Goal: Transaction & Acquisition: Subscribe to service/newsletter

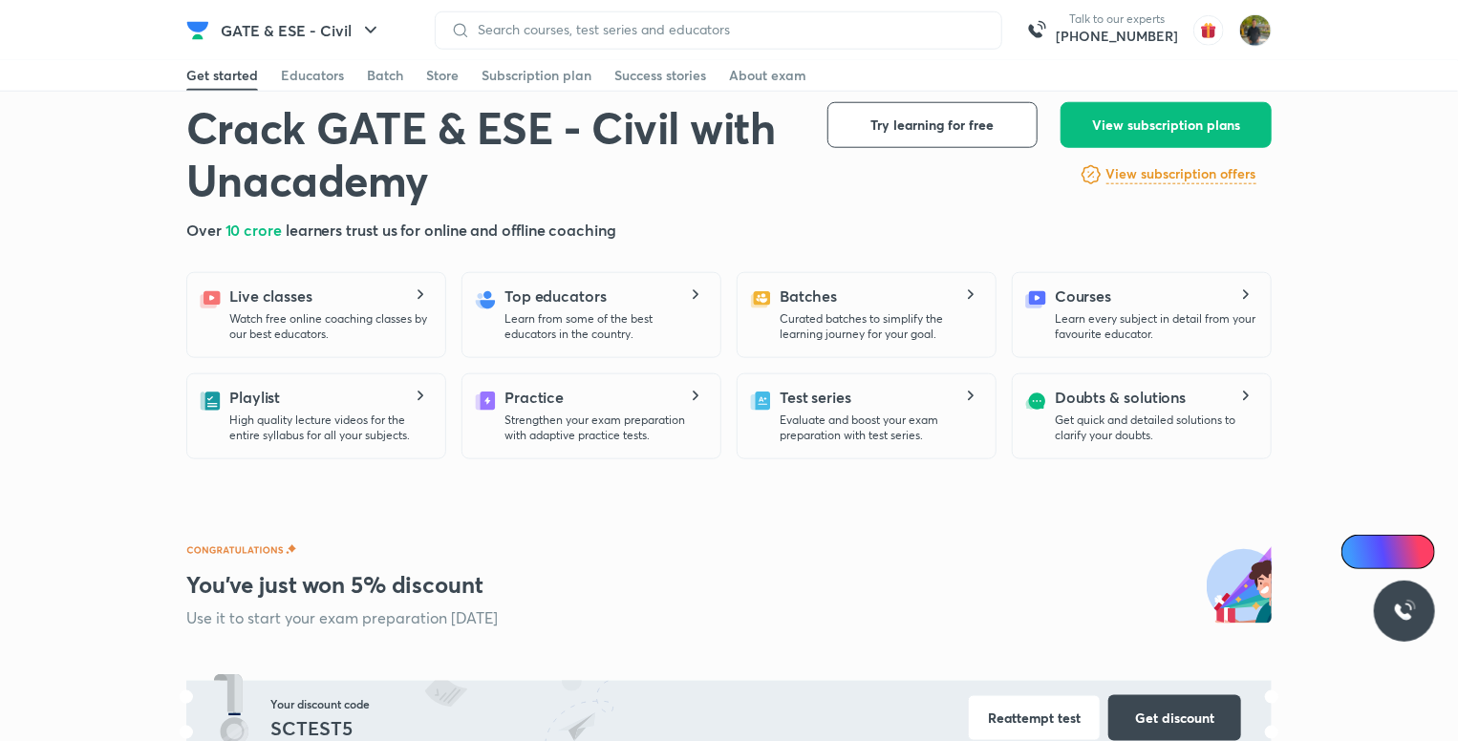
scroll to position [955, 0]
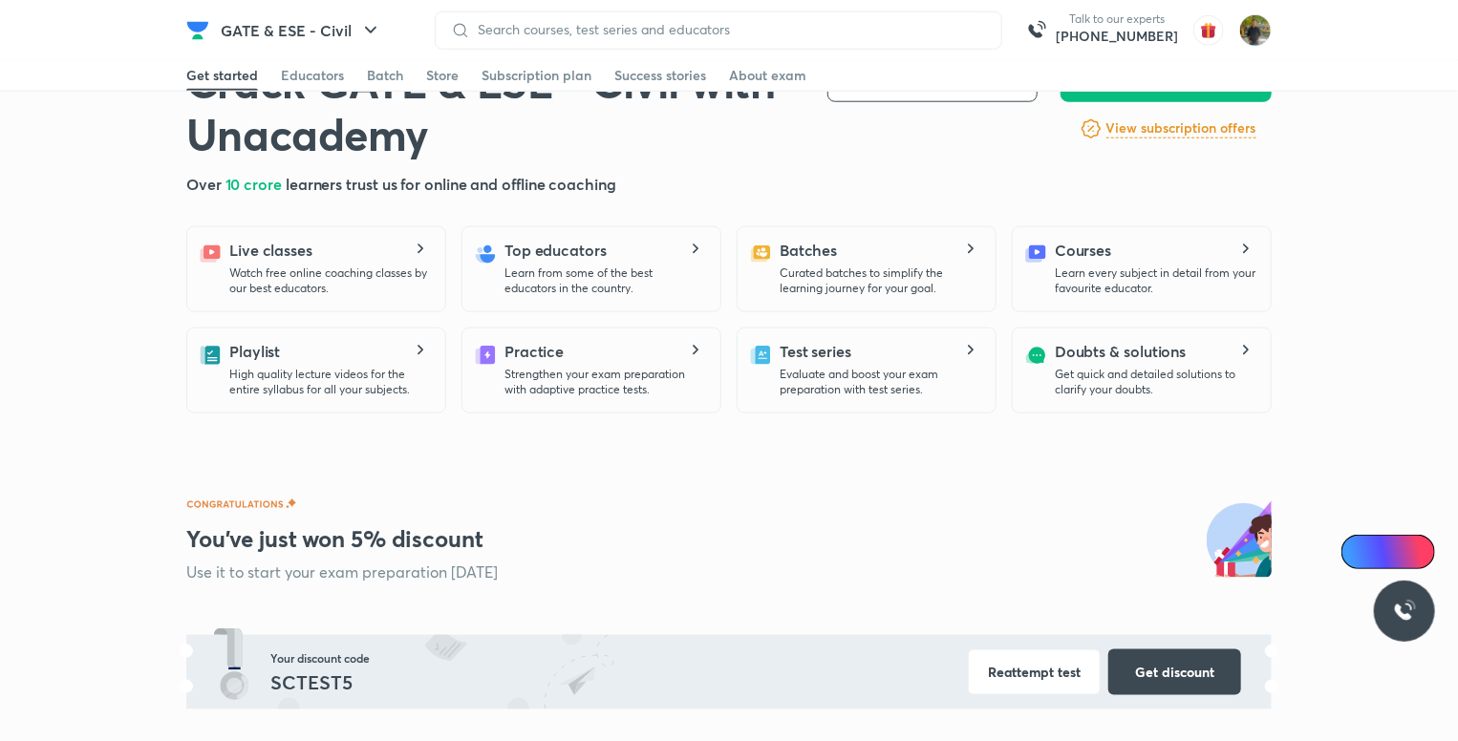
click at [1213, 130] on h6 "View subscription offers" at bounding box center [1181, 128] width 150 height 20
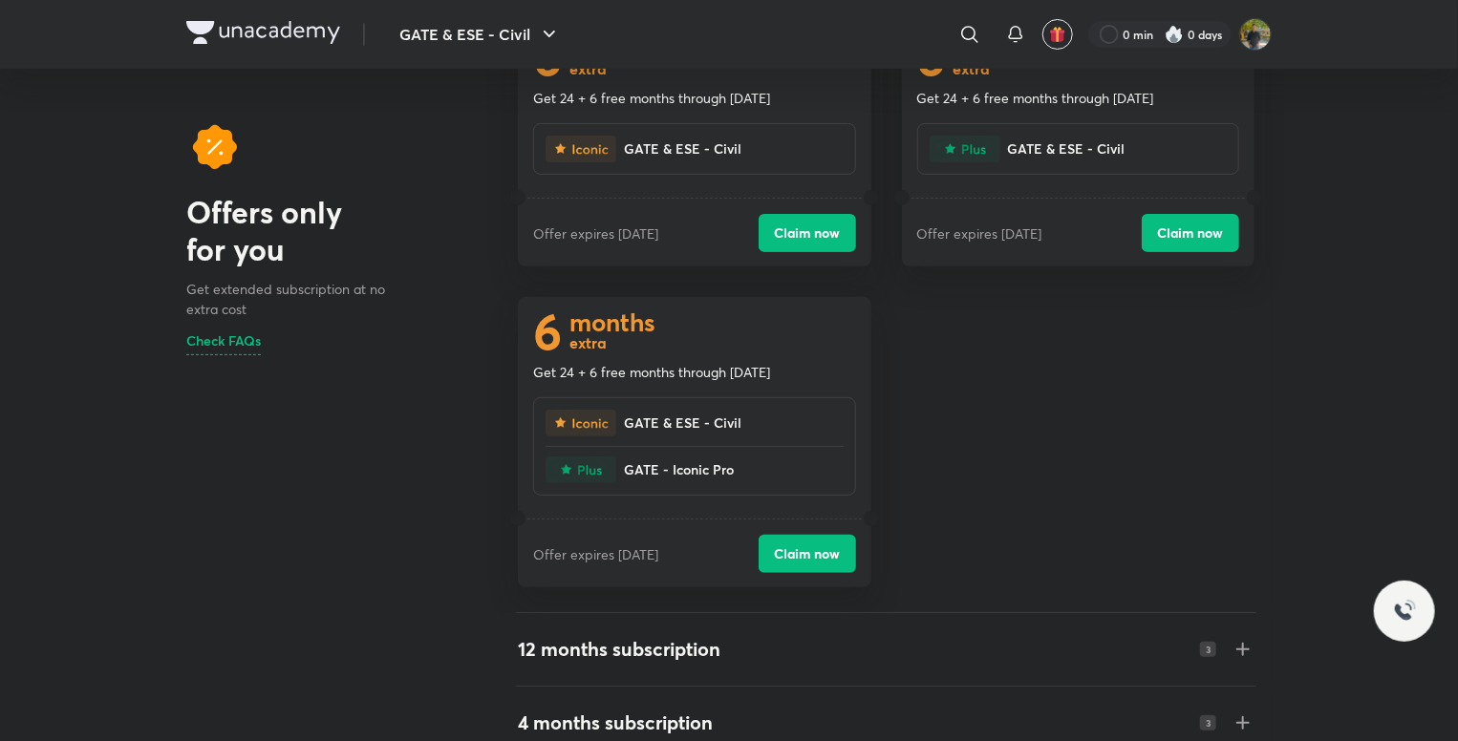
scroll to position [96, 0]
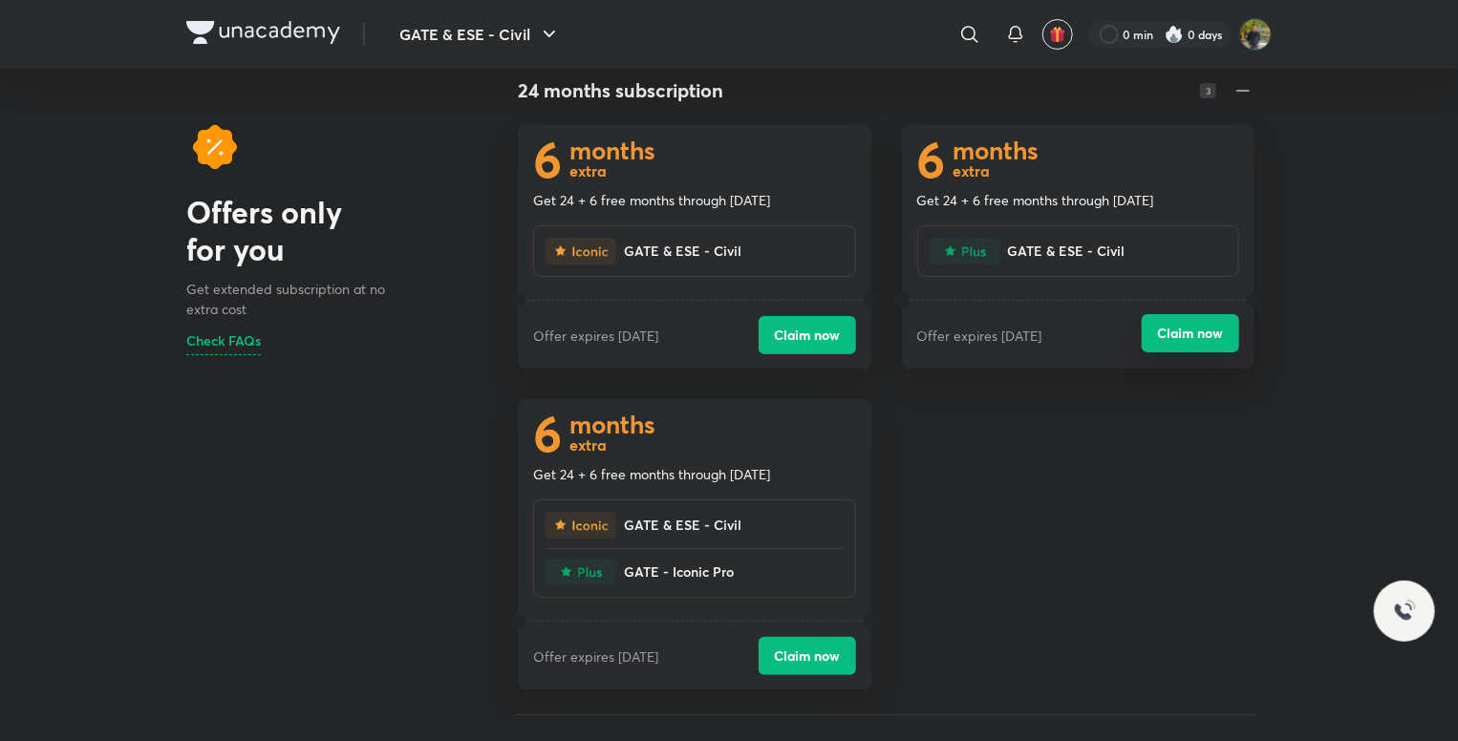
click at [1211, 330] on button "Claim now" at bounding box center [1189, 333] width 97 height 38
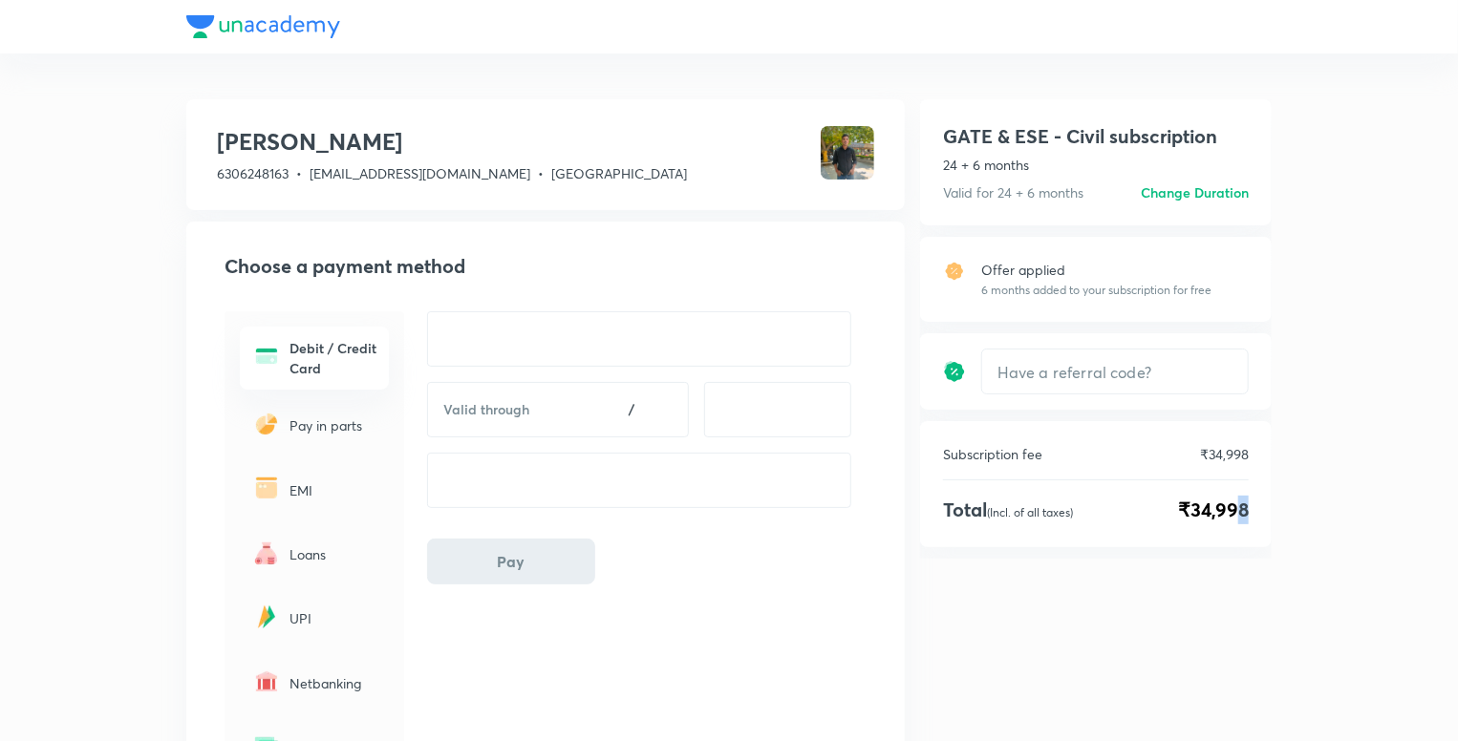
drag, startPoint x: 1238, startPoint y: 511, endPoint x: 1311, endPoint y: 517, distance: 73.8
click at [1311, 517] on div "shubham rawat 6306248163 • shubhamrawat6306@gmail.com • Uttar Pradesh Choose a …" at bounding box center [729, 477] width 1458 height 955
click at [1238, 557] on div "GATE & ESE - Civil subscription 24 + 6 months Valid for 24 + 6 months Change du…" at bounding box center [1096, 328] width 352 height 459
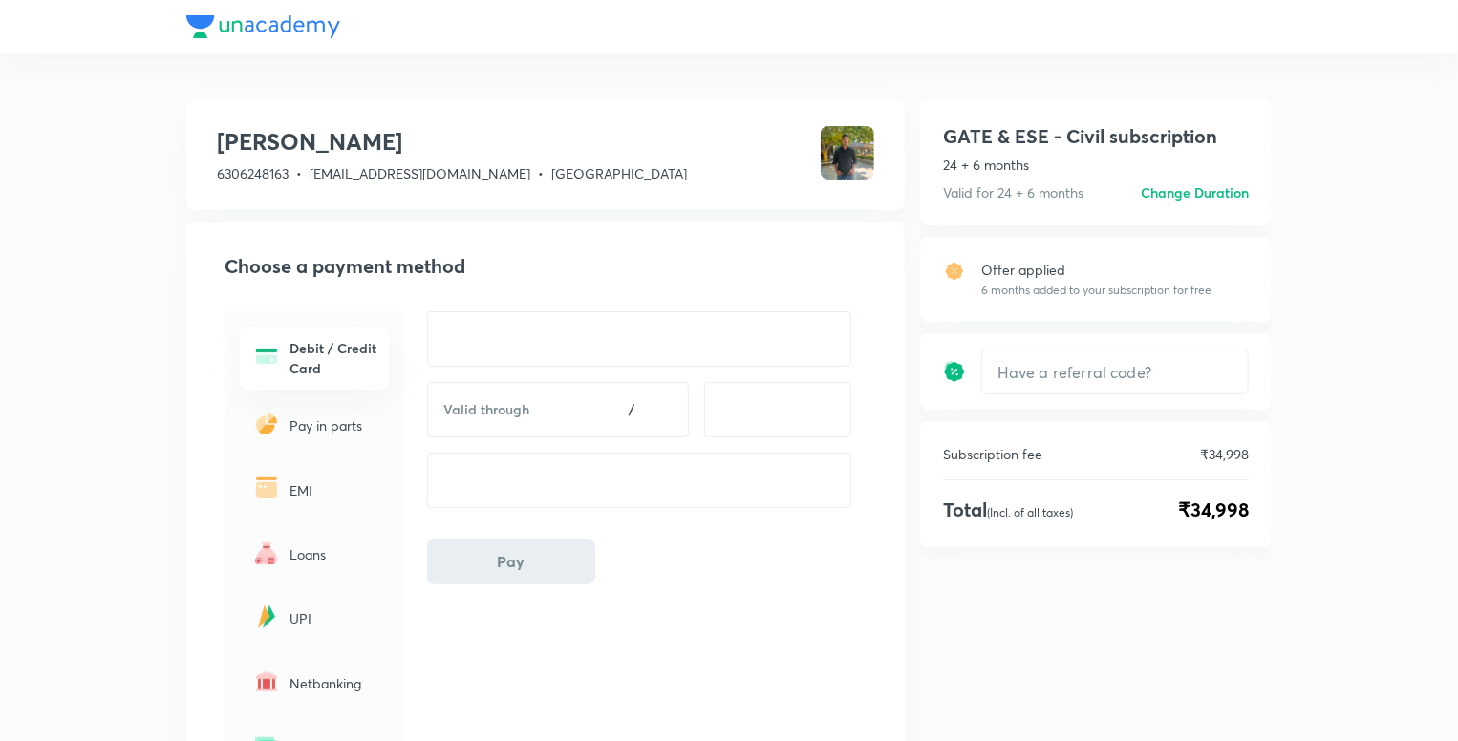
click at [1184, 185] on h6 "Change Duration" at bounding box center [1194, 192] width 108 height 20
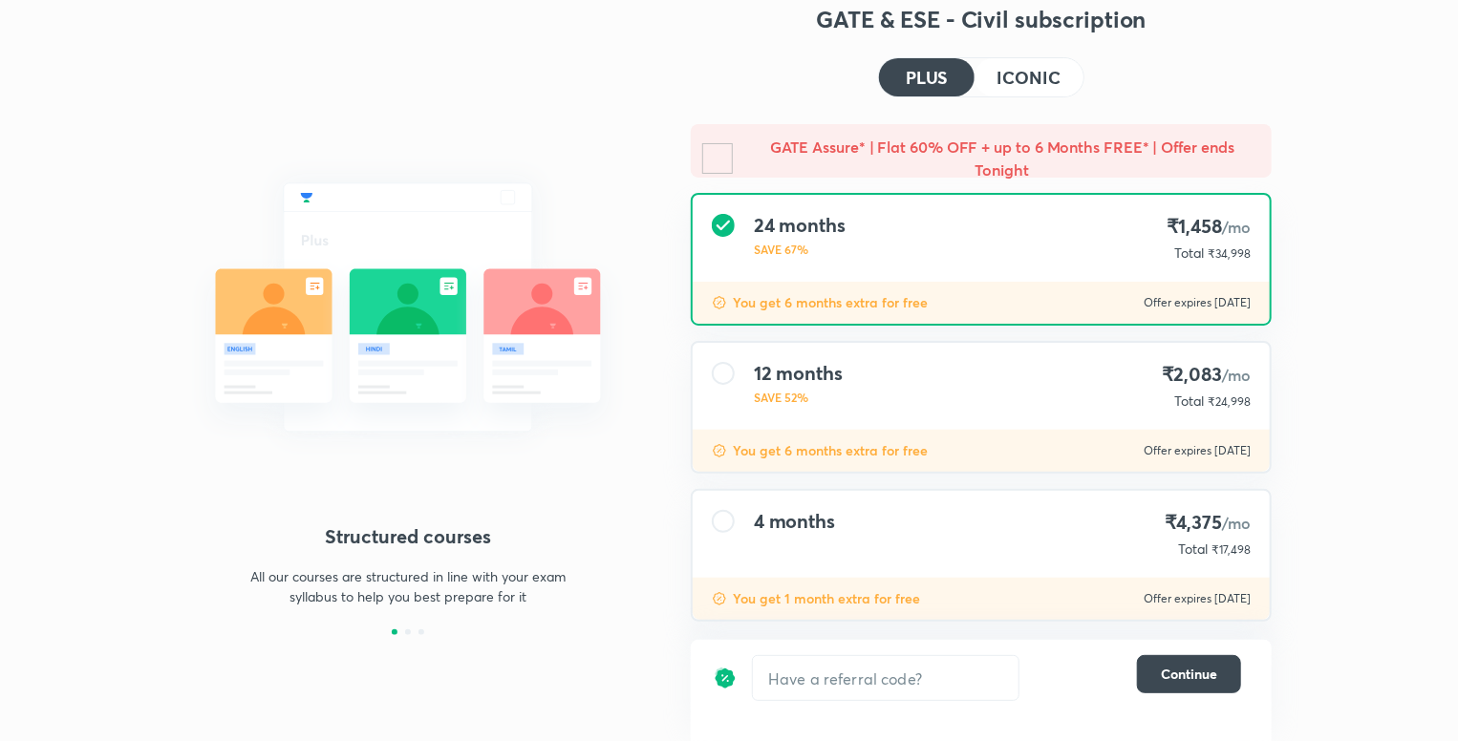
scroll to position [71, 0]
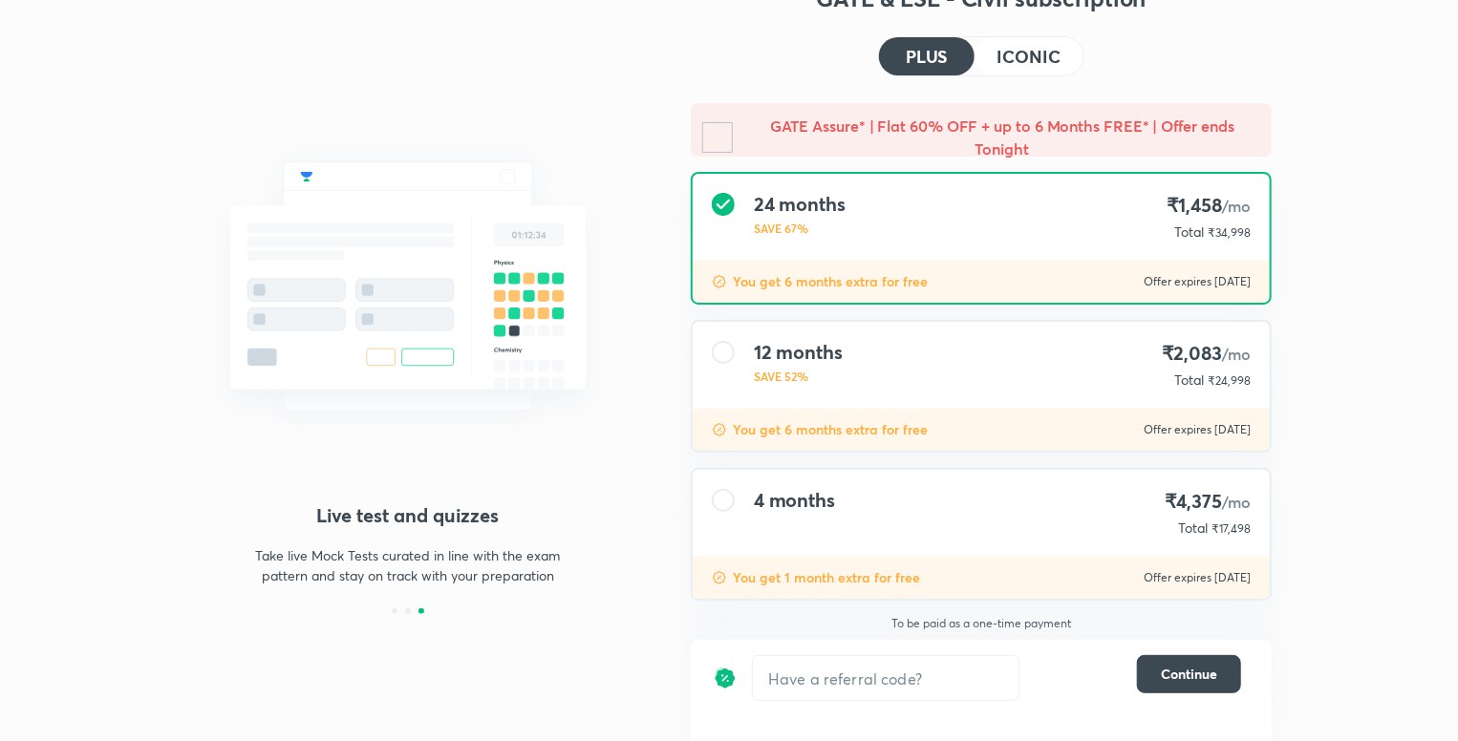
click at [879, 364] on div "12 months SAVE 52% ₹2,083 /mo Total ₹24,998" at bounding box center [981, 365] width 577 height 87
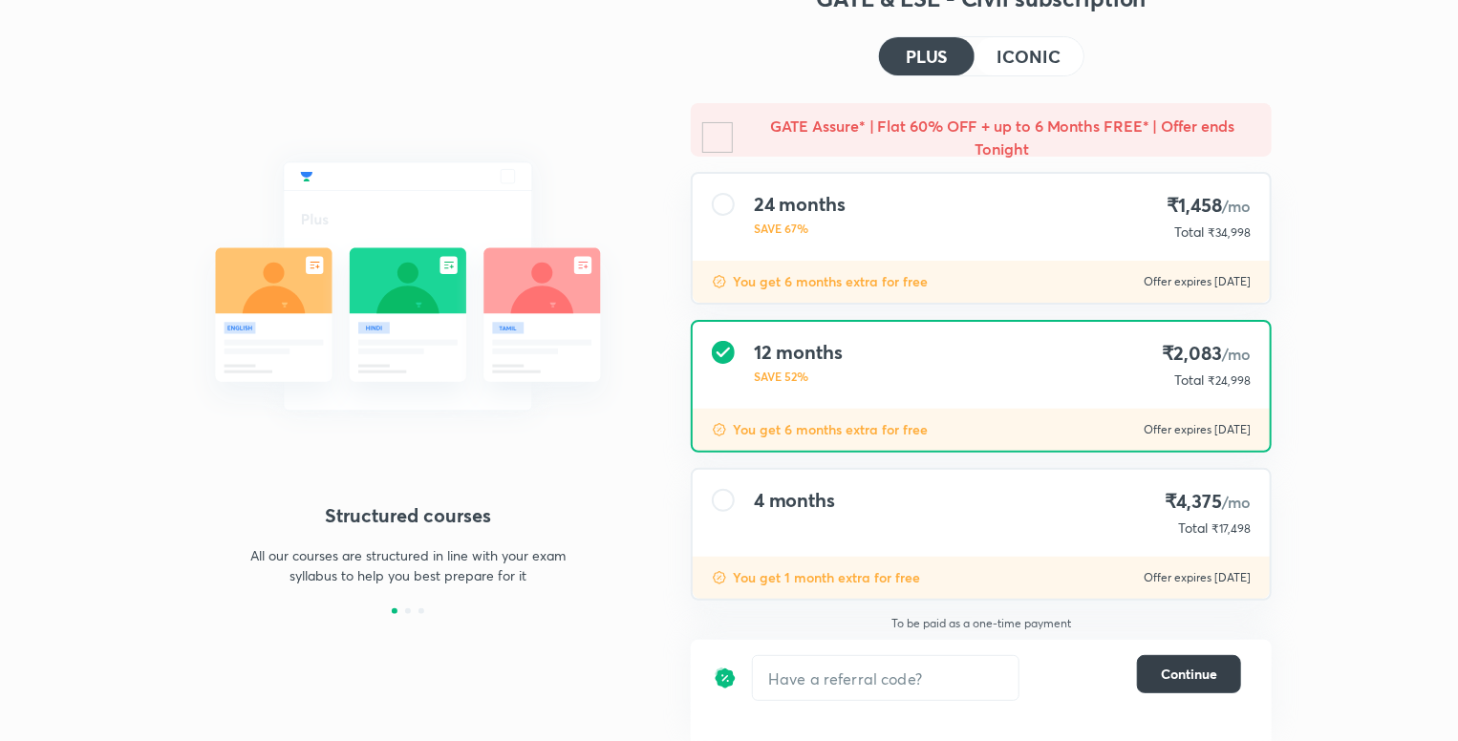
click at [1191, 671] on span "Continue" at bounding box center [1189, 674] width 56 height 19
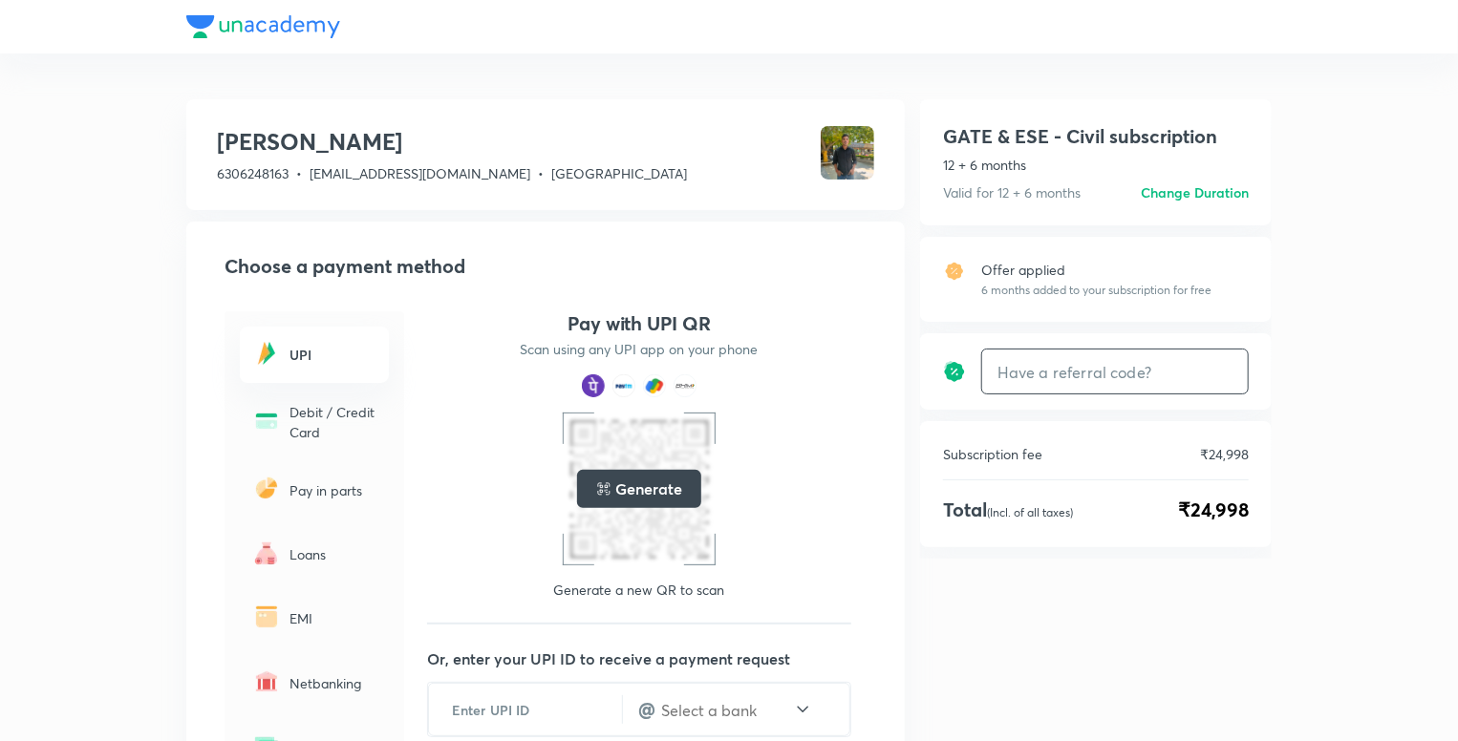
click at [1117, 375] on input "text" at bounding box center [1115, 372] width 266 height 45
type input "ab100"
click at [1212, 368] on h6 "Apply" at bounding box center [1213, 372] width 38 height 20
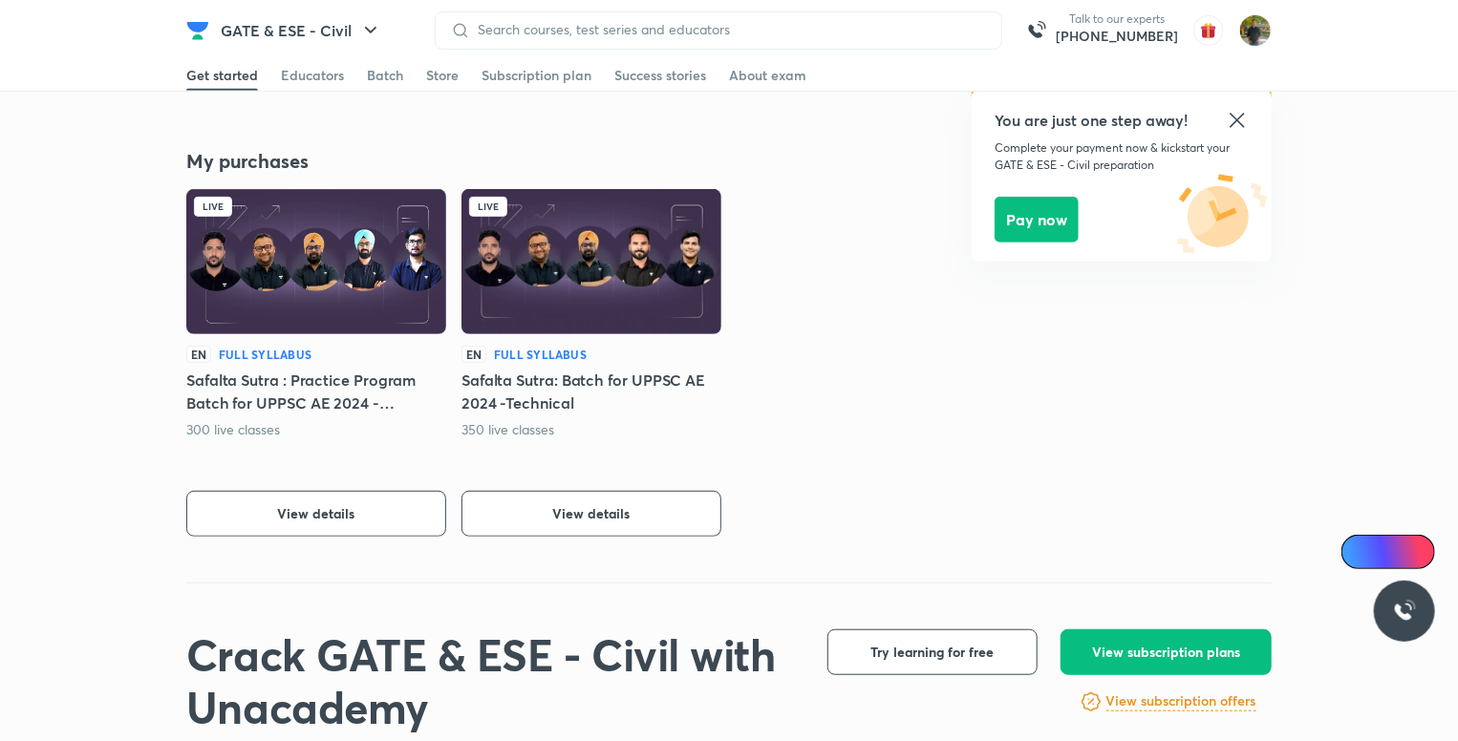
click at [1232, 119] on icon at bounding box center [1237, 120] width 23 height 23
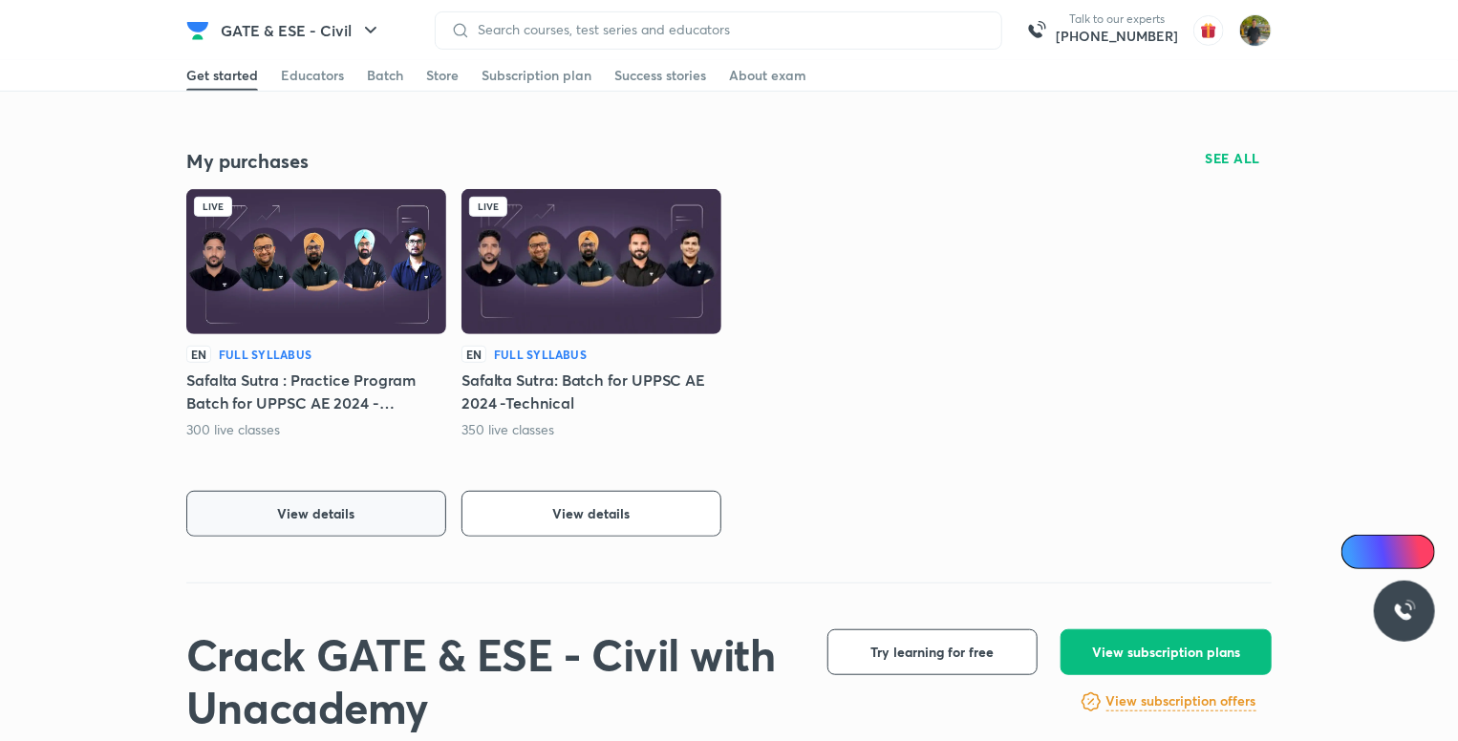
click at [266, 501] on button "View details" at bounding box center [316, 514] width 260 height 46
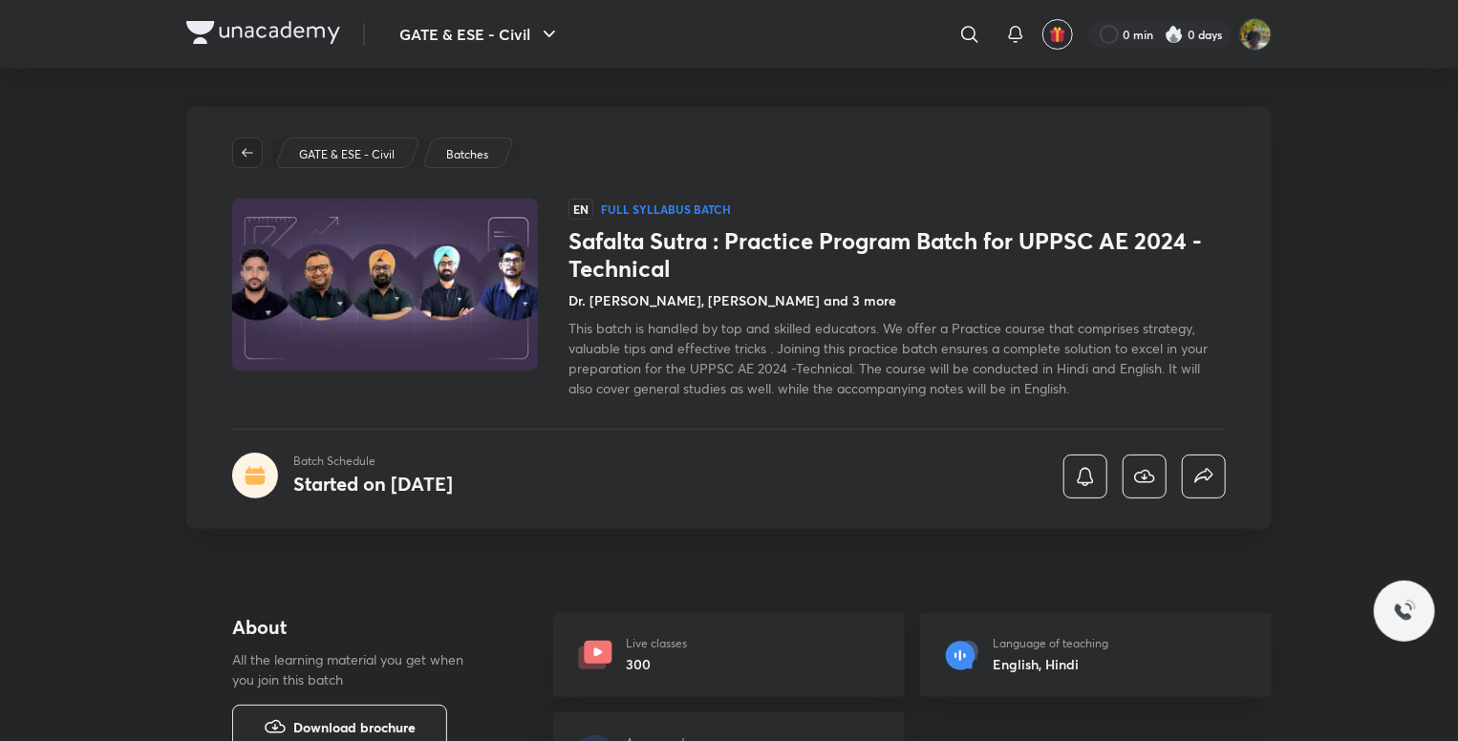
click at [257, 146] on span "button" at bounding box center [247, 152] width 29 height 15
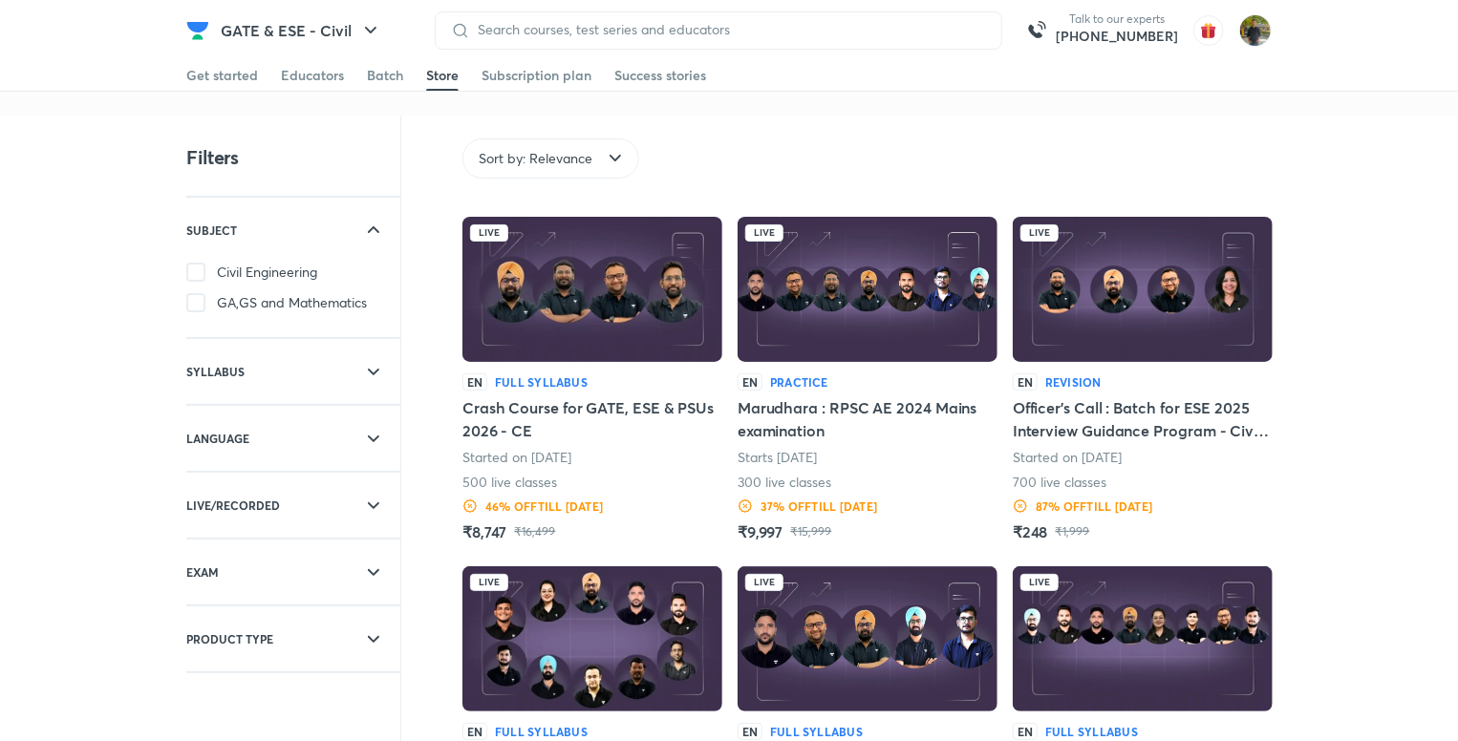
click at [184, 61] on div "Get started Educators Batch Store Subscription plan Success stories" at bounding box center [729, 76] width 1458 height 32
click at [202, 82] on div "Get started" at bounding box center [222, 75] width 72 height 19
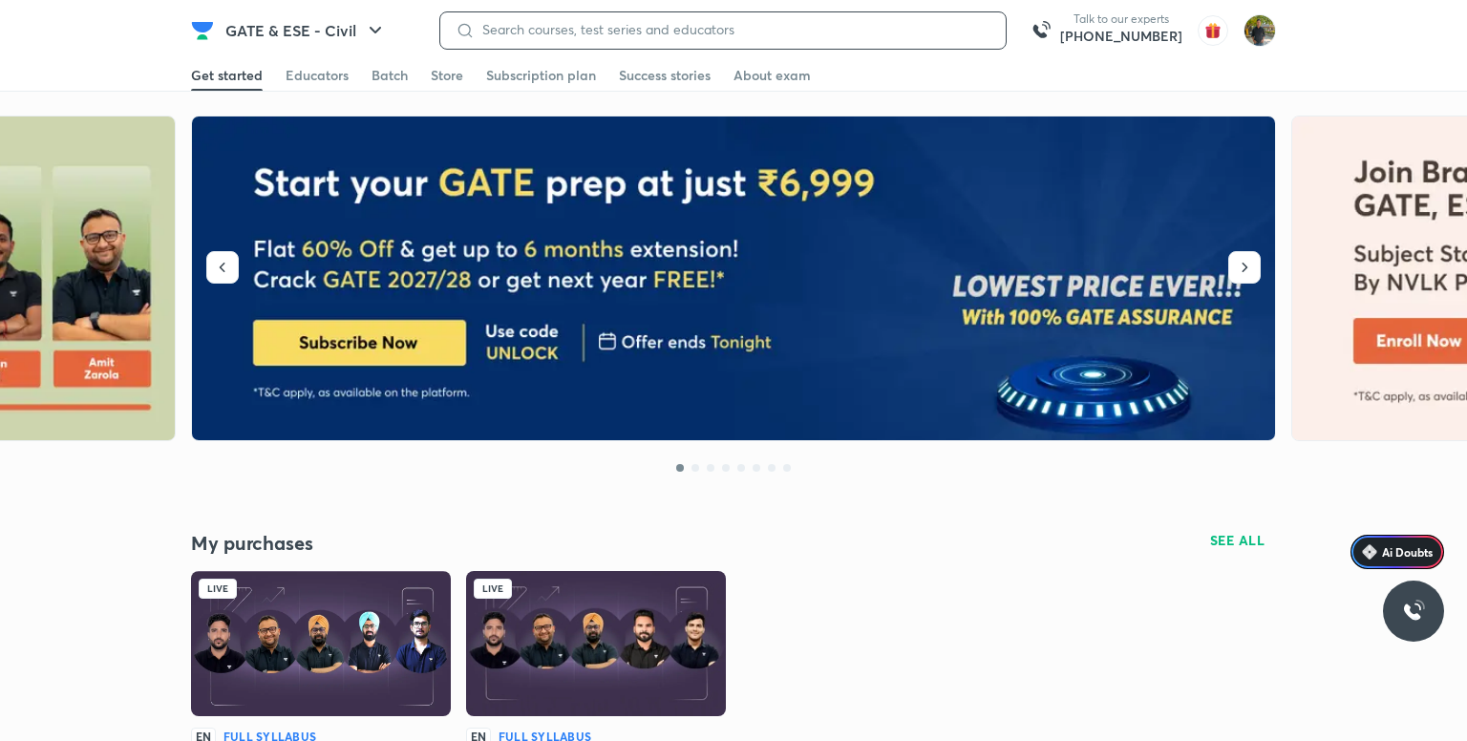
click at [535, 26] on input at bounding box center [733, 29] width 516 height 15
type input "dda je"
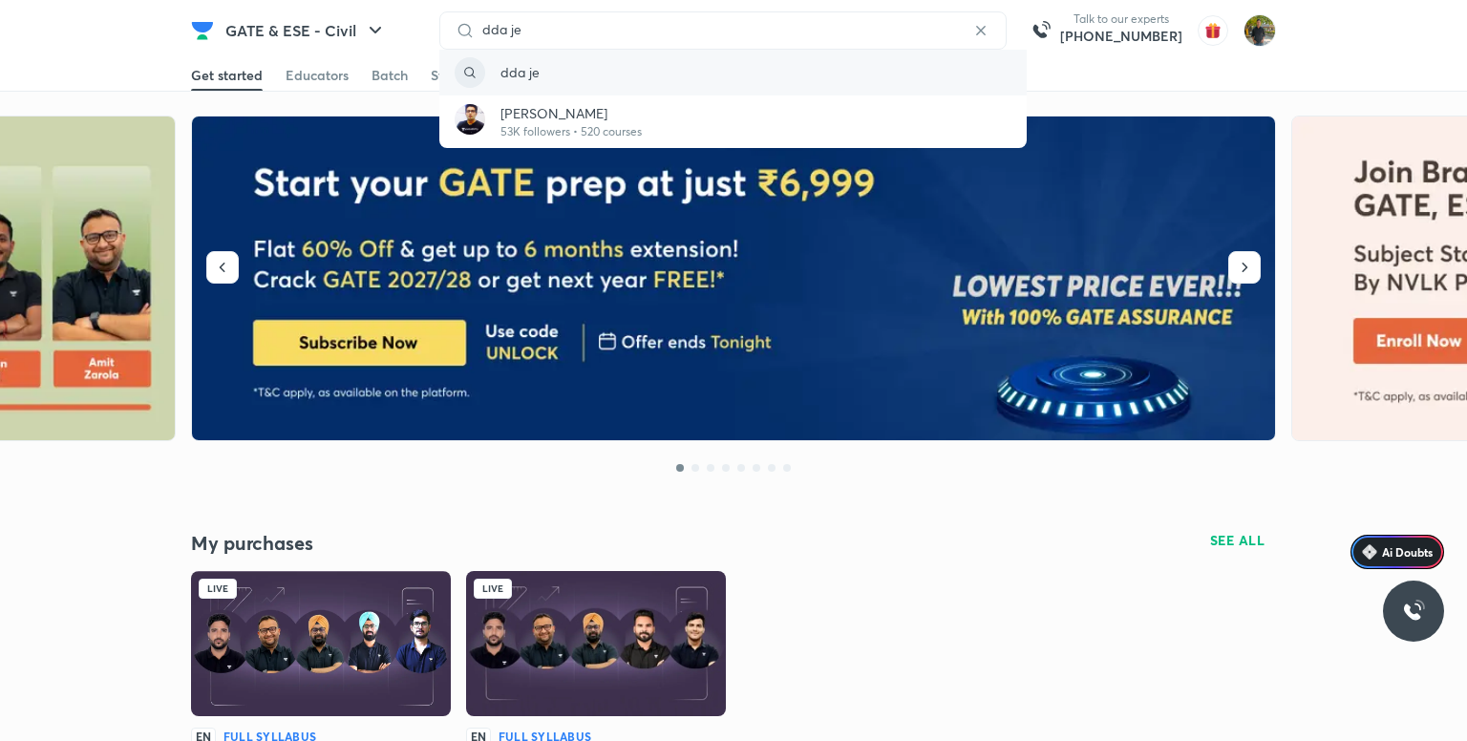
click at [716, 54] on div "dda je" at bounding box center [732, 73] width 587 height 46
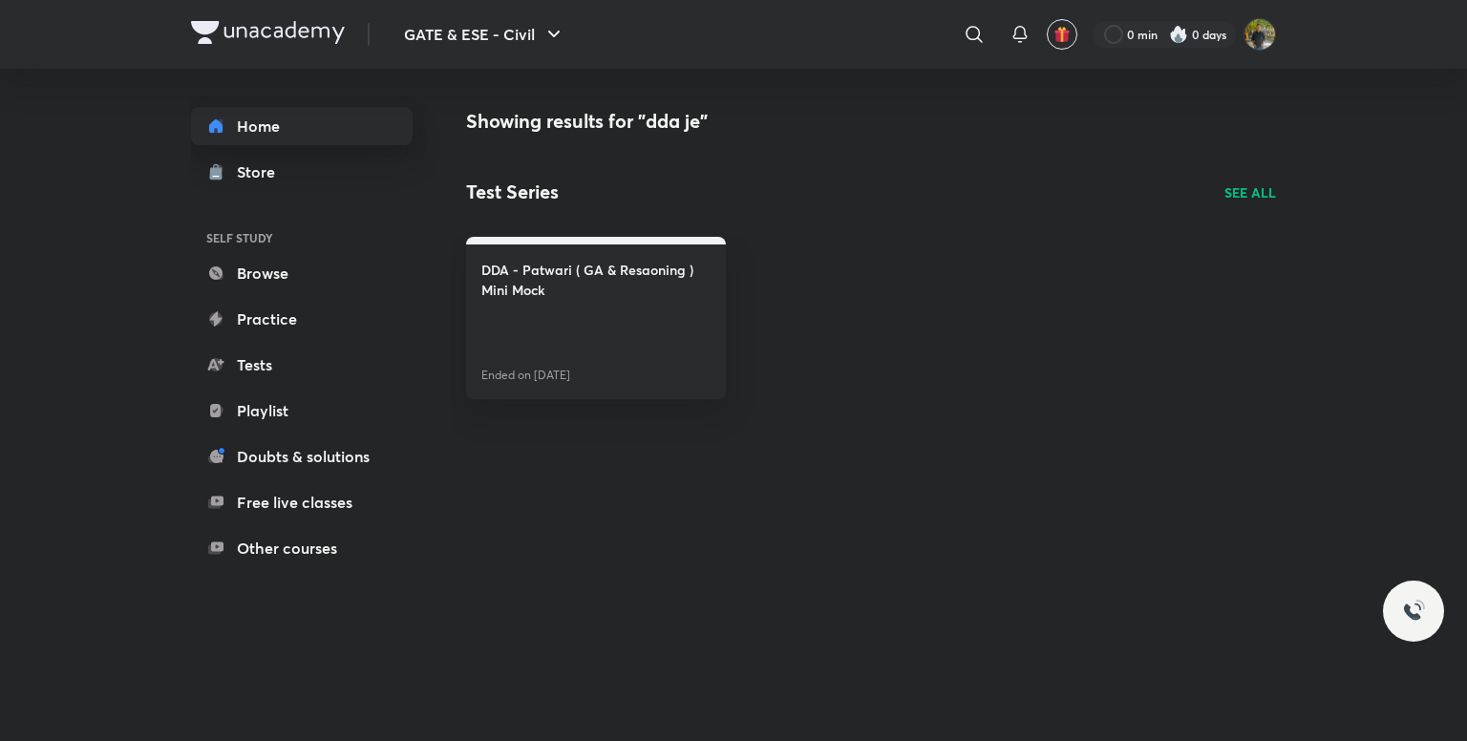
click at [279, 133] on link "Home" at bounding box center [302, 126] width 222 height 38
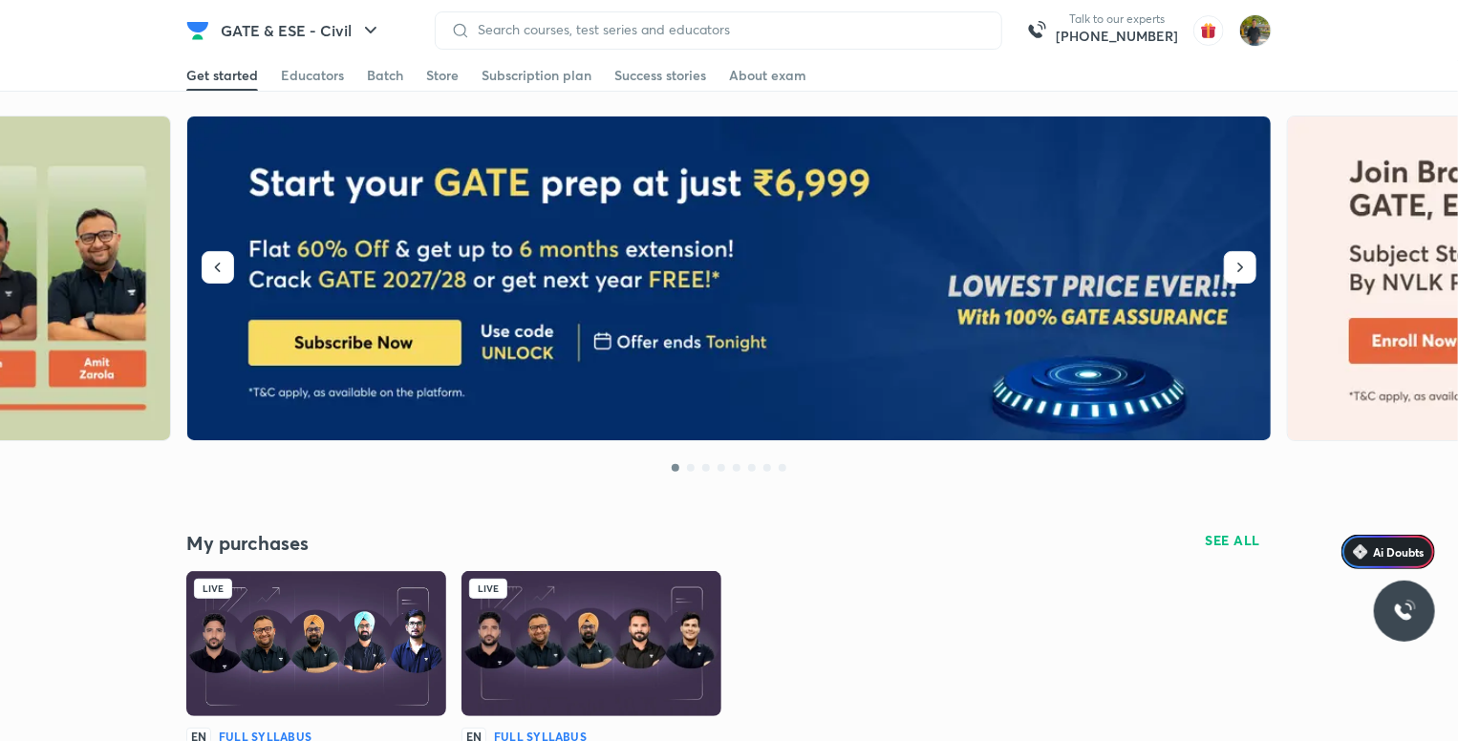
click at [1246, 249] on img at bounding box center [729, 279] width 1085 height 325
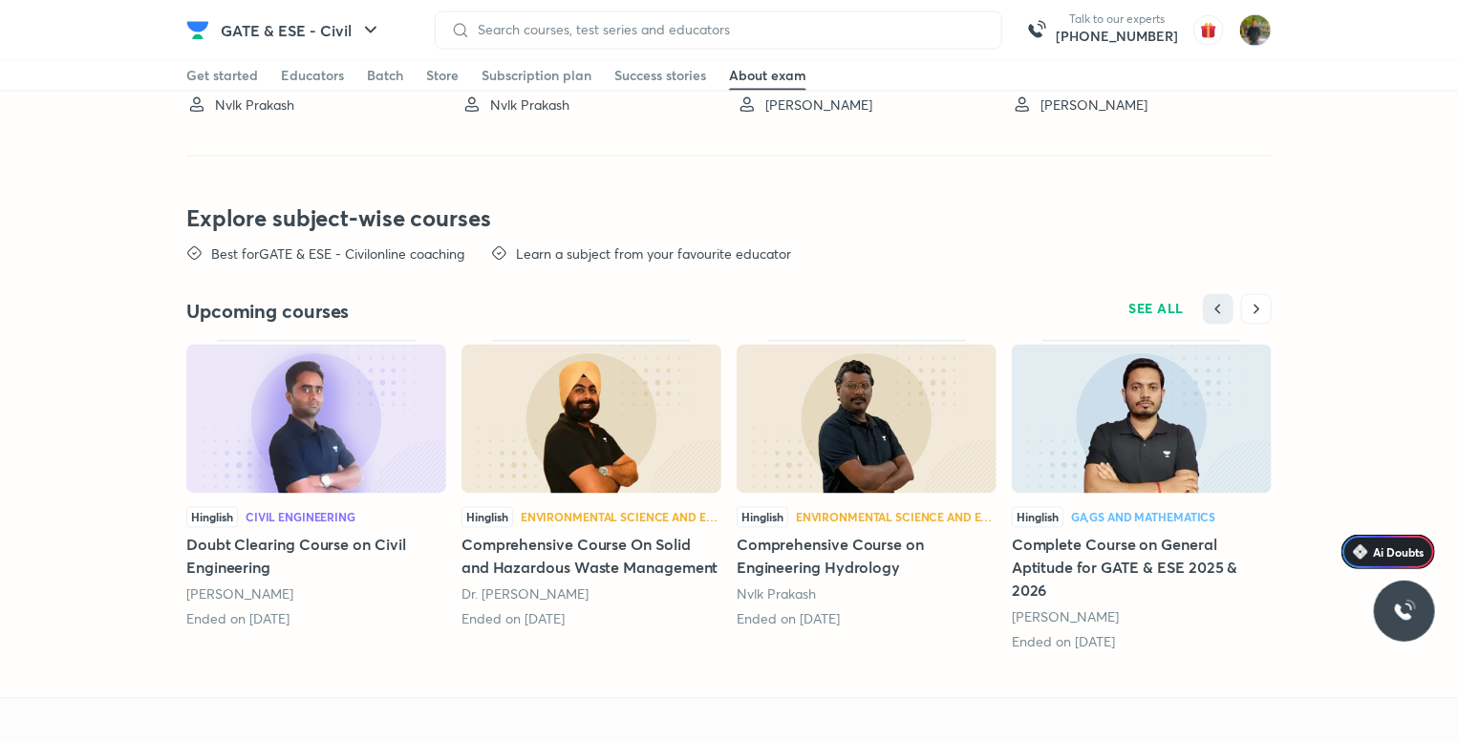
scroll to position [5075, 0]
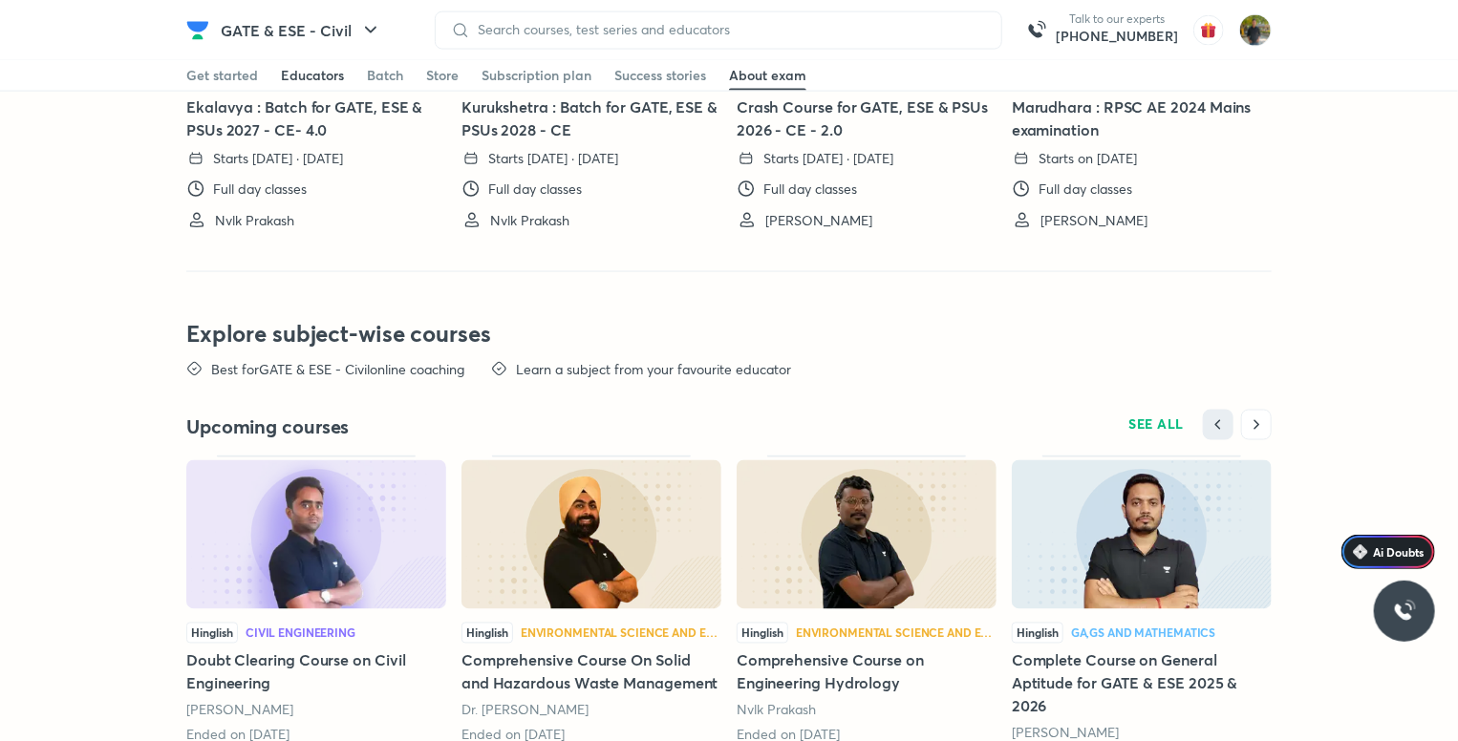
click at [292, 66] on div "Educators" at bounding box center [312, 75] width 63 height 19
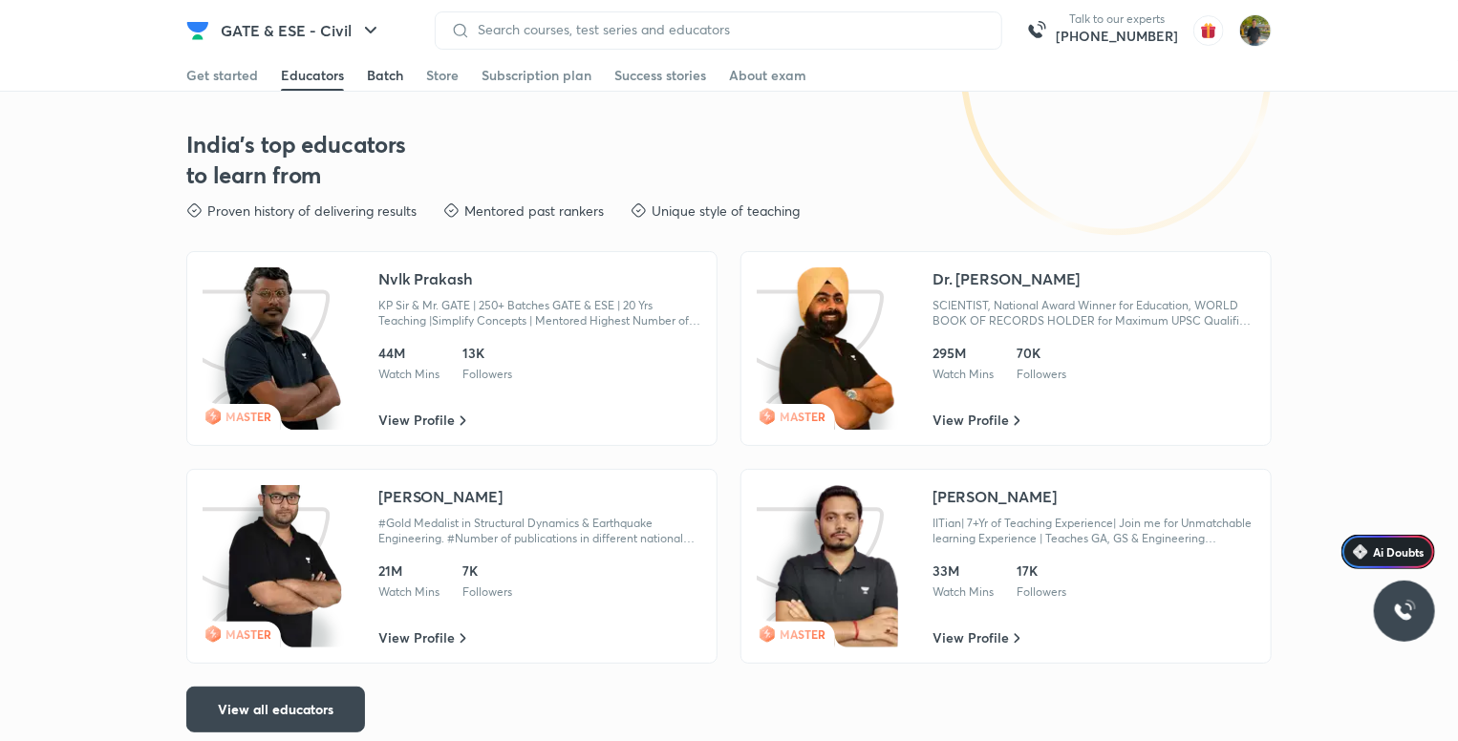
click at [396, 63] on link "Batch" at bounding box center [385, 75] width 36 height 31
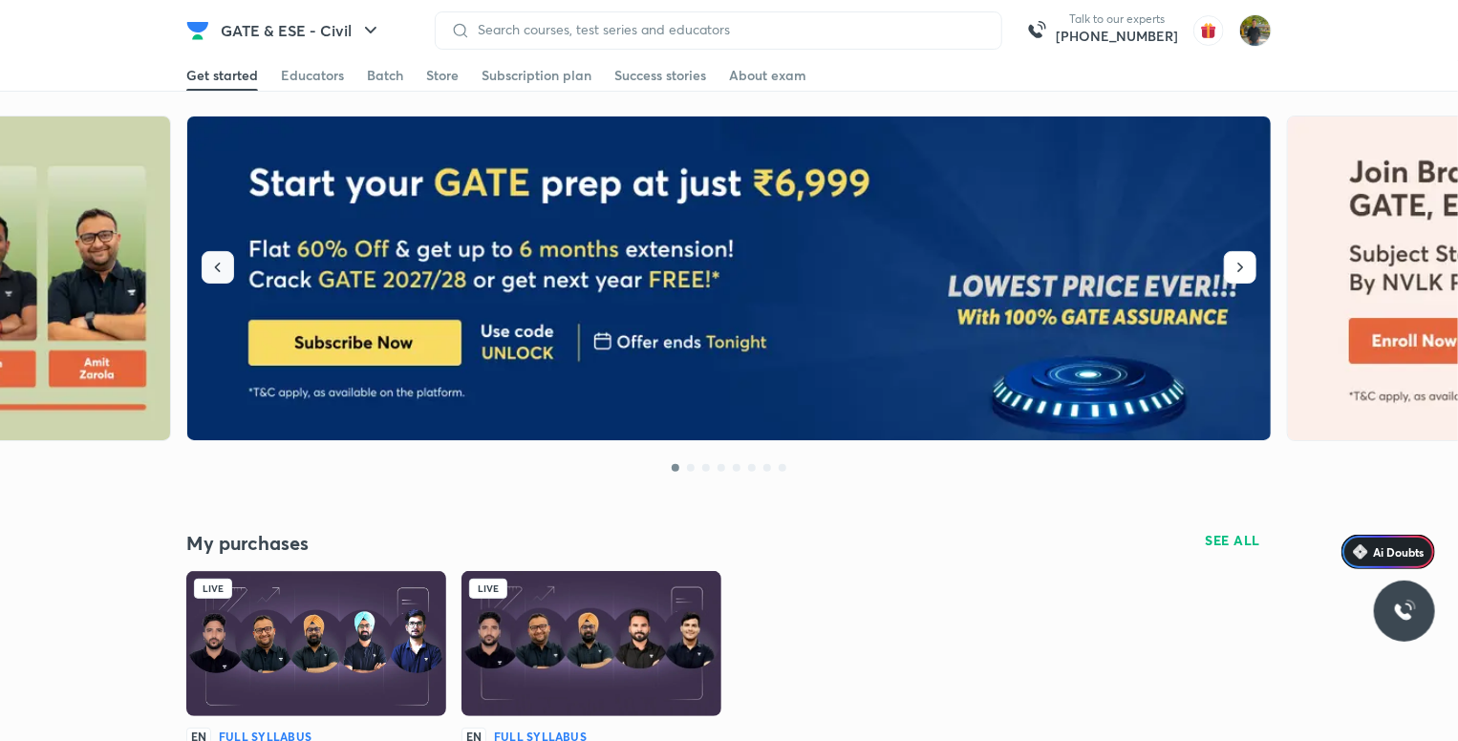
click at [218, 253] on button "button" at bounding box center [218, 267] width 32 height 32
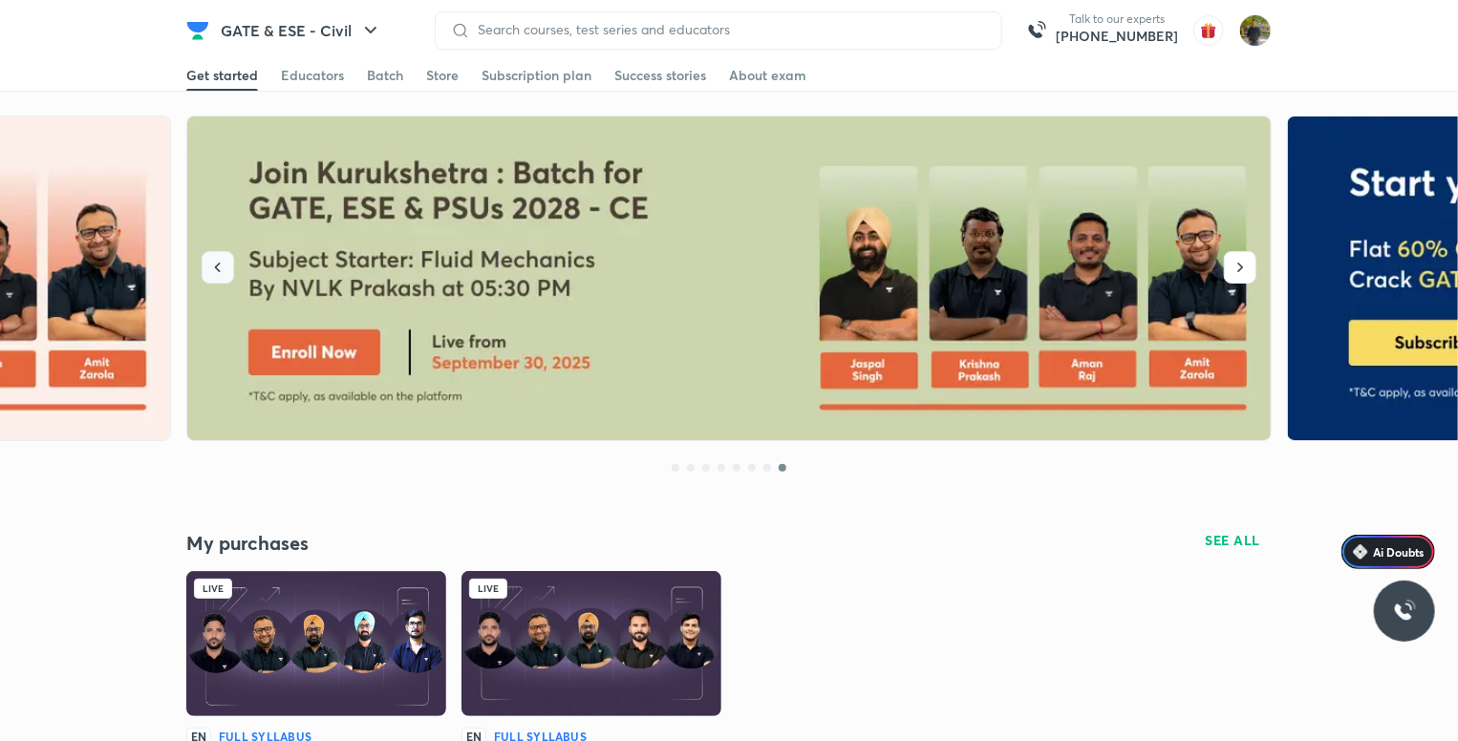
click at [218, 253] on button "button" at bounding box center [218, 267] width 32 height 32
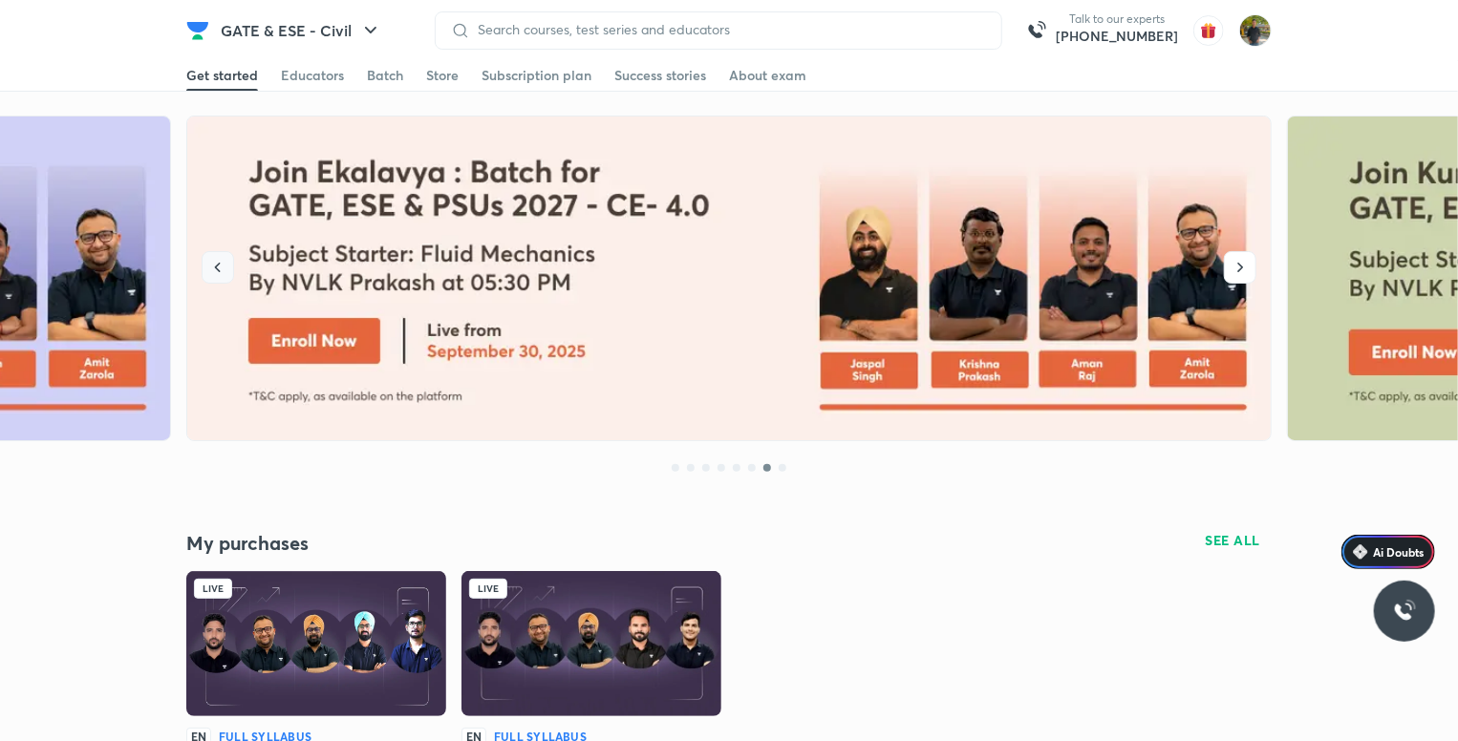
click at [218, 253] on button "button" at bounding box center [218, 267] width 32 height 32
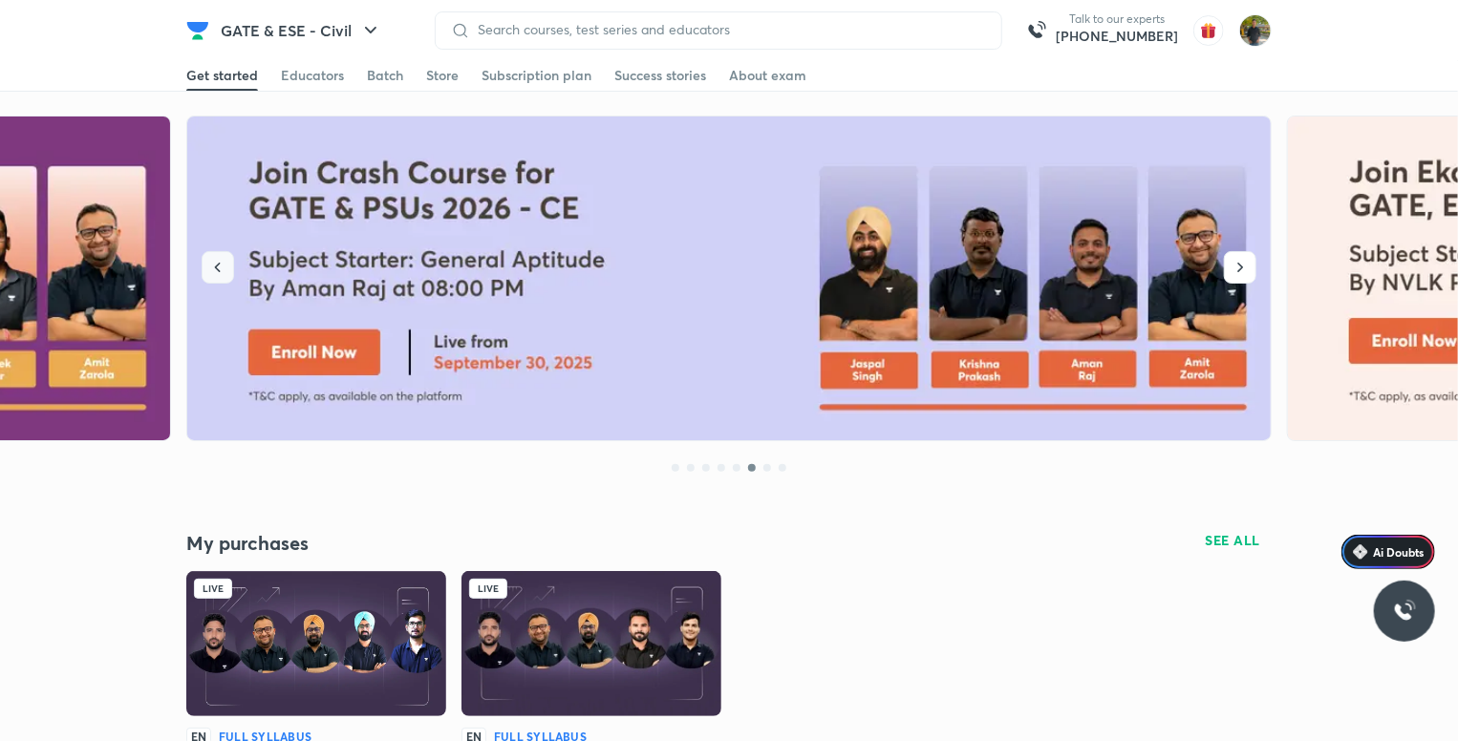
click at [218, 253] on button "button" at bounding box center [218, 267] width 32 height 32
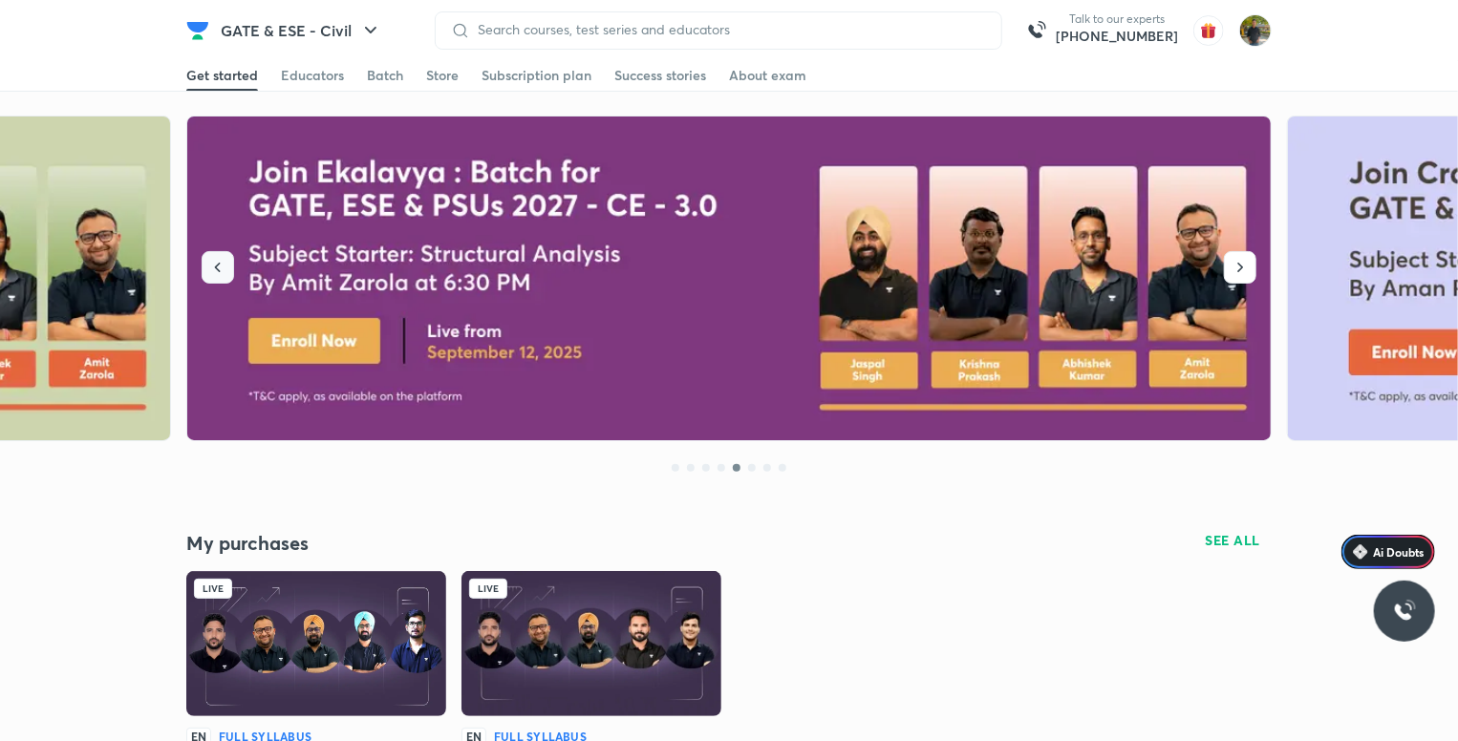
click at [218, 253] on button "button" at bounding box center [218, 267] width 32 height 32
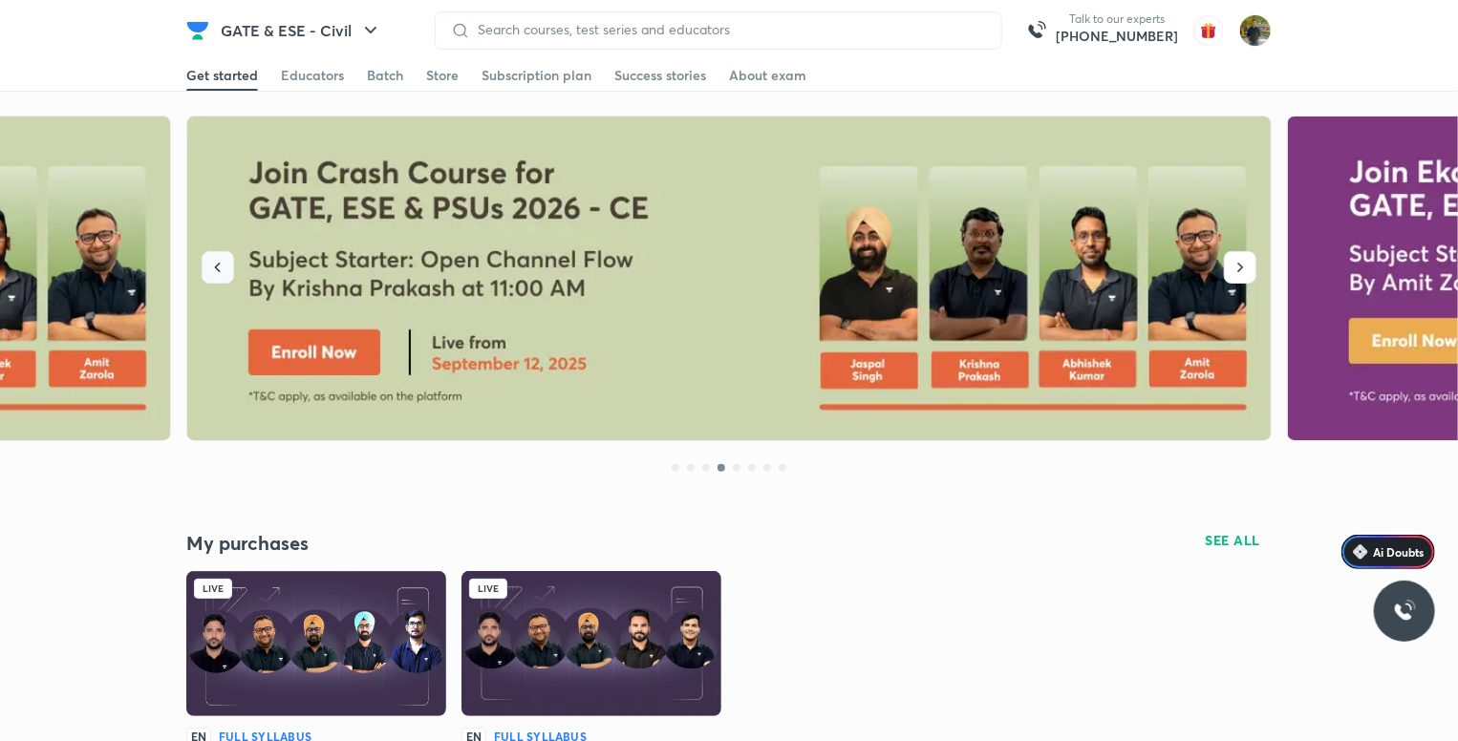
click at [218, 253] on button "button" at bounding box center [218, 267] width 32 height 32
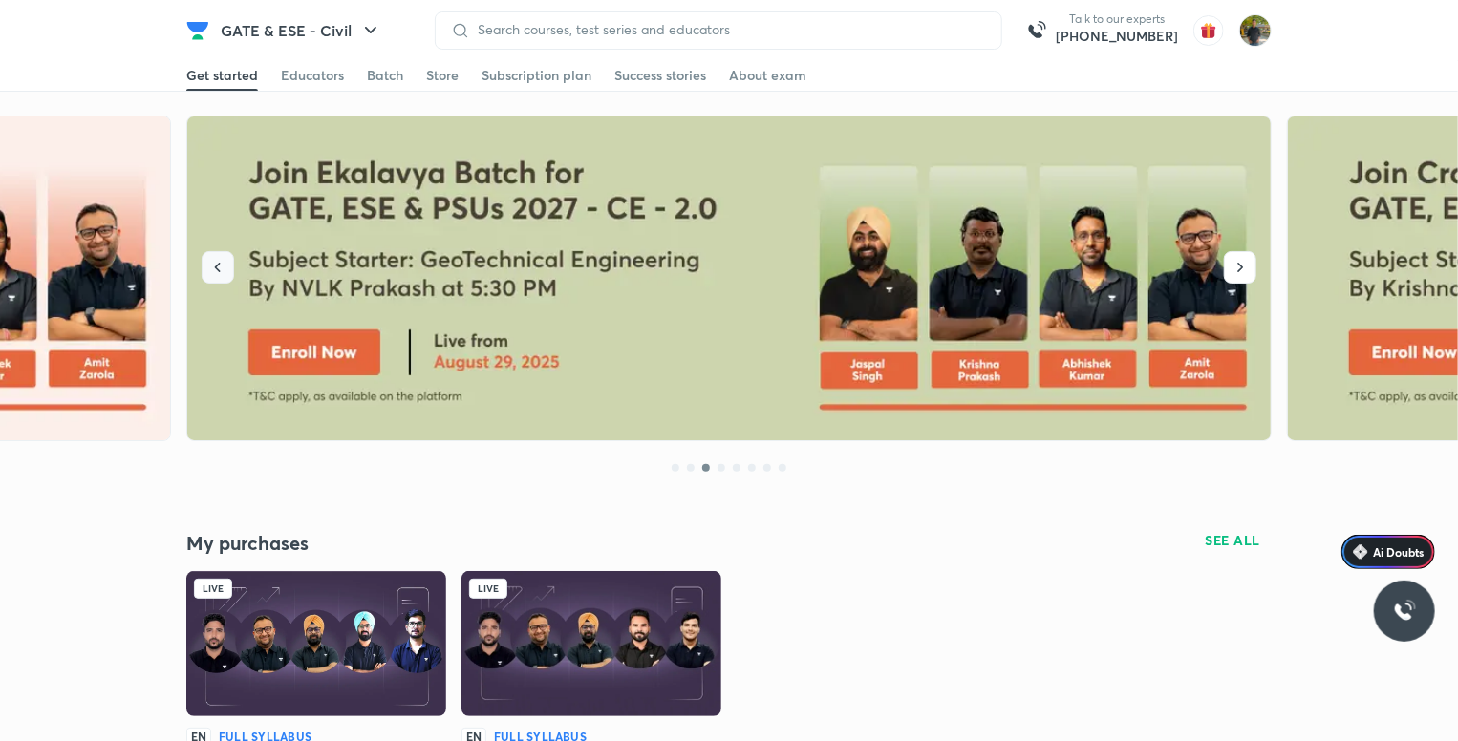
click at [218, 253] on button "button" at bounding box center [218, 267] width 32 height 32
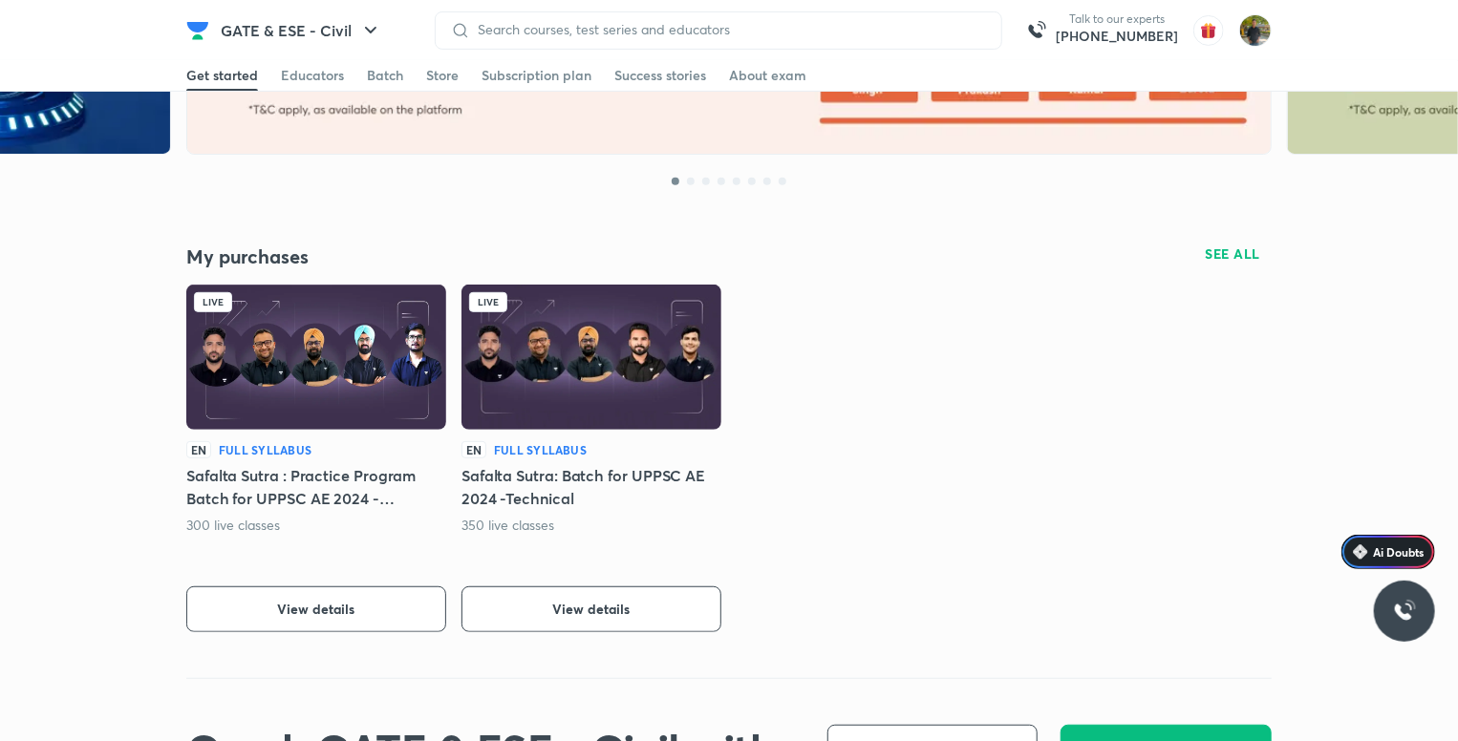
scroll to position [382, 0]
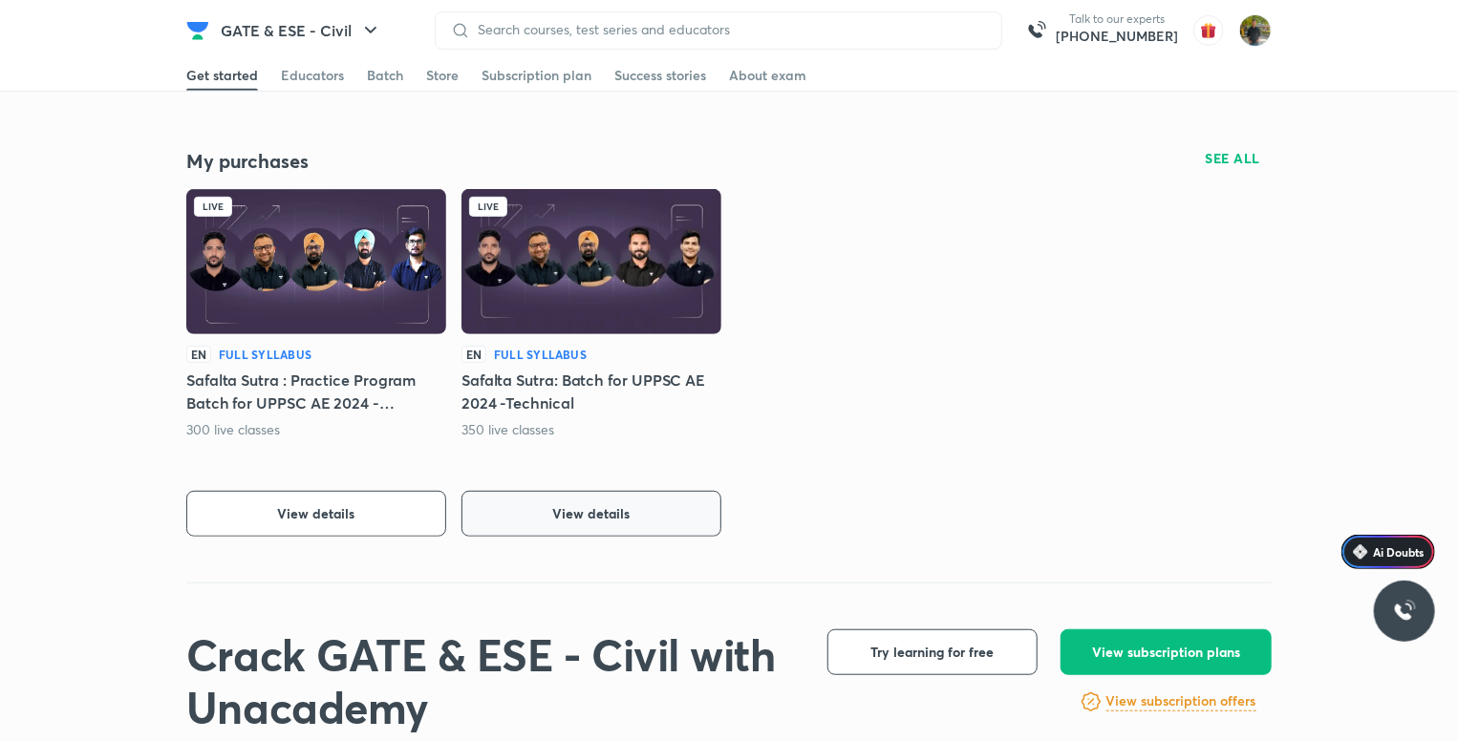
click at [547, 502] on button "View details" at bounding box center [591, 514] width 260 height 46
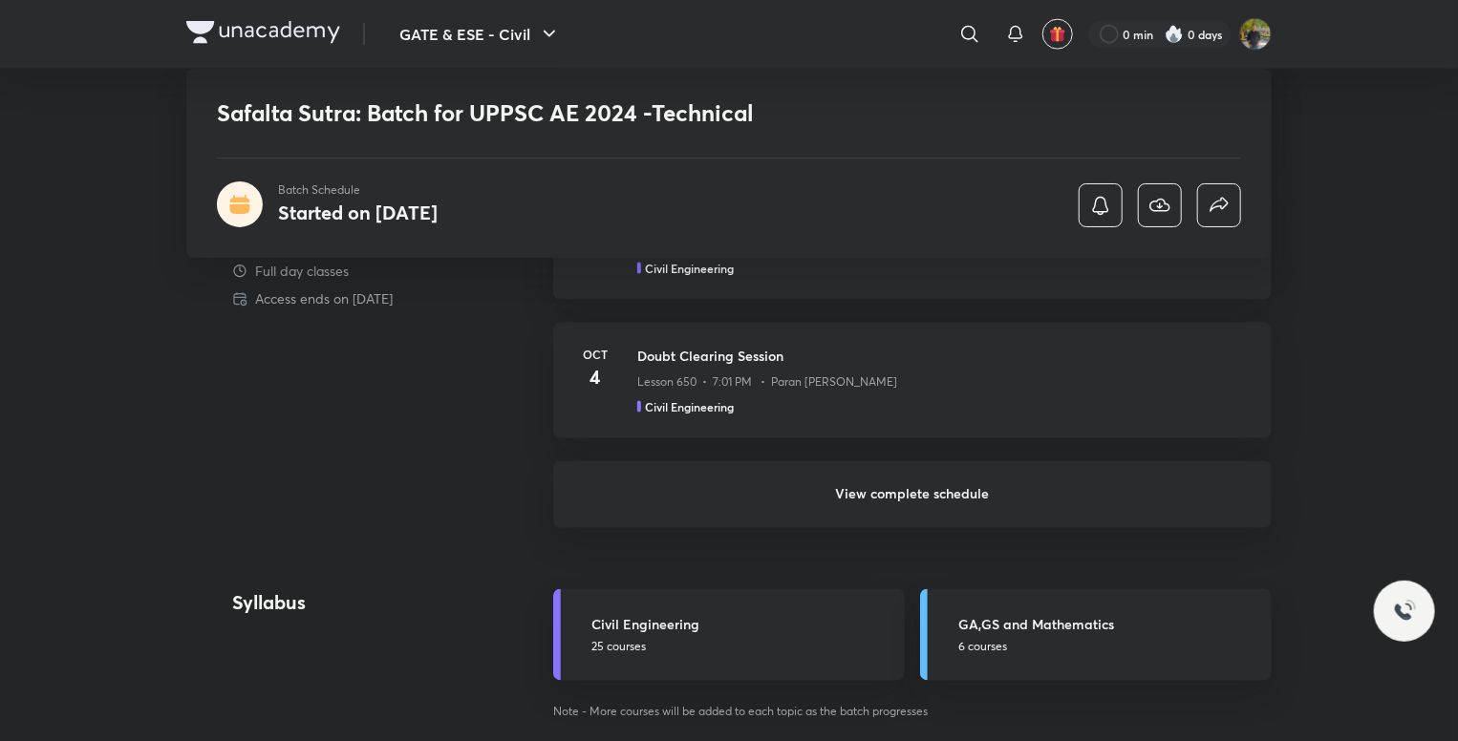
scroll to position [1433, 0]
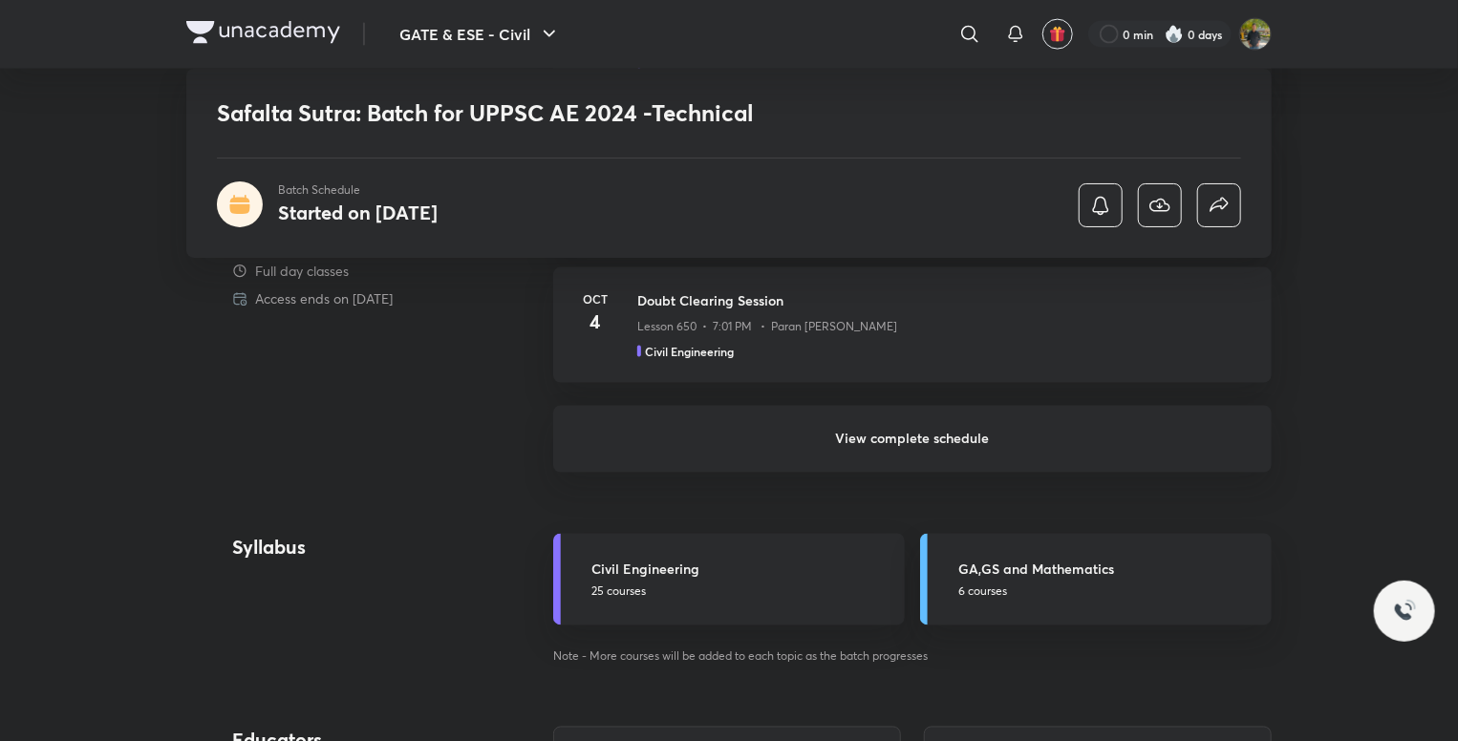
click at [910, 433] on h6 "View complete schedule" at bounding box center [912, 439] width 718 height 67
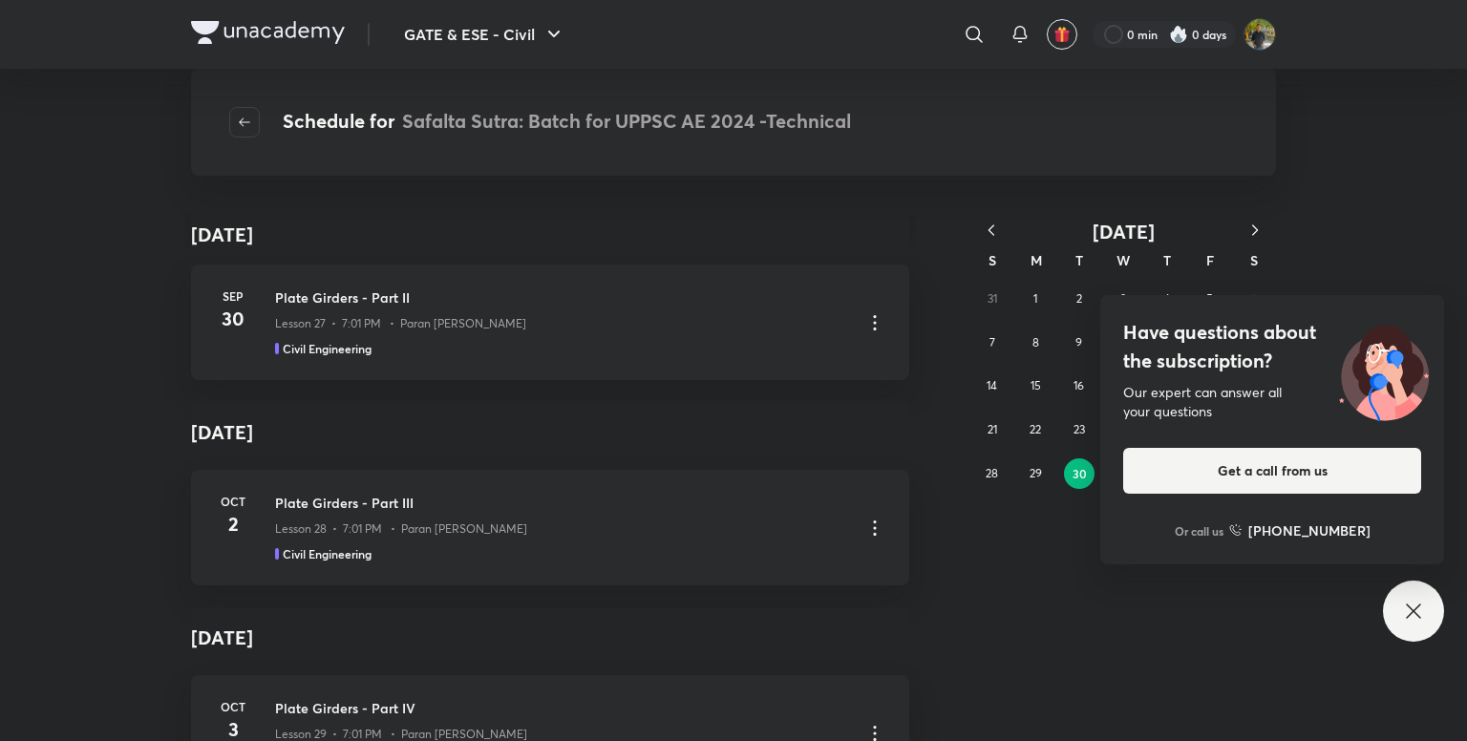
scroll to position [5244, 0]
click at [1402, 597] on div "Have questions about the subscription? Our expert can answer all your questions…" at bounding box center [1413, 611] width 61 height 61
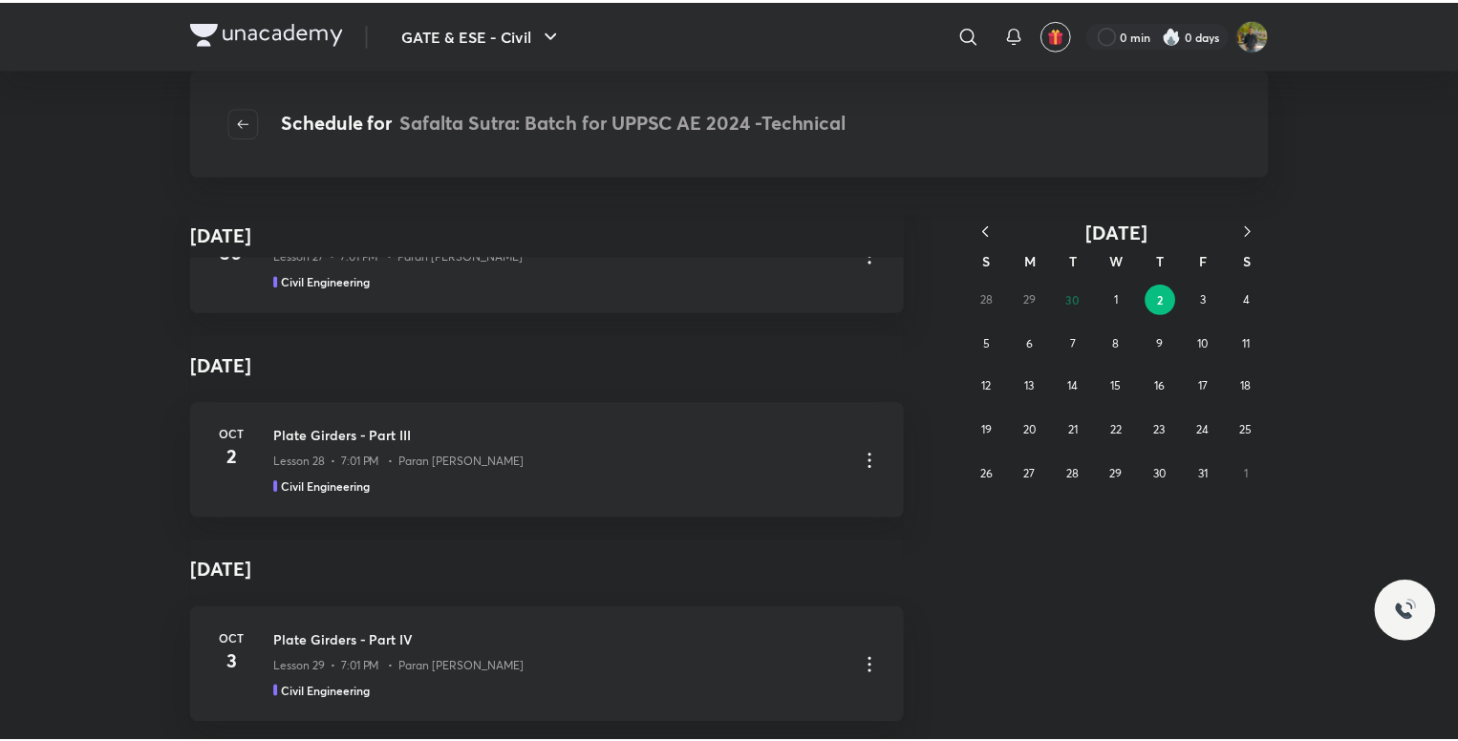
scroll to position [5531, 0]
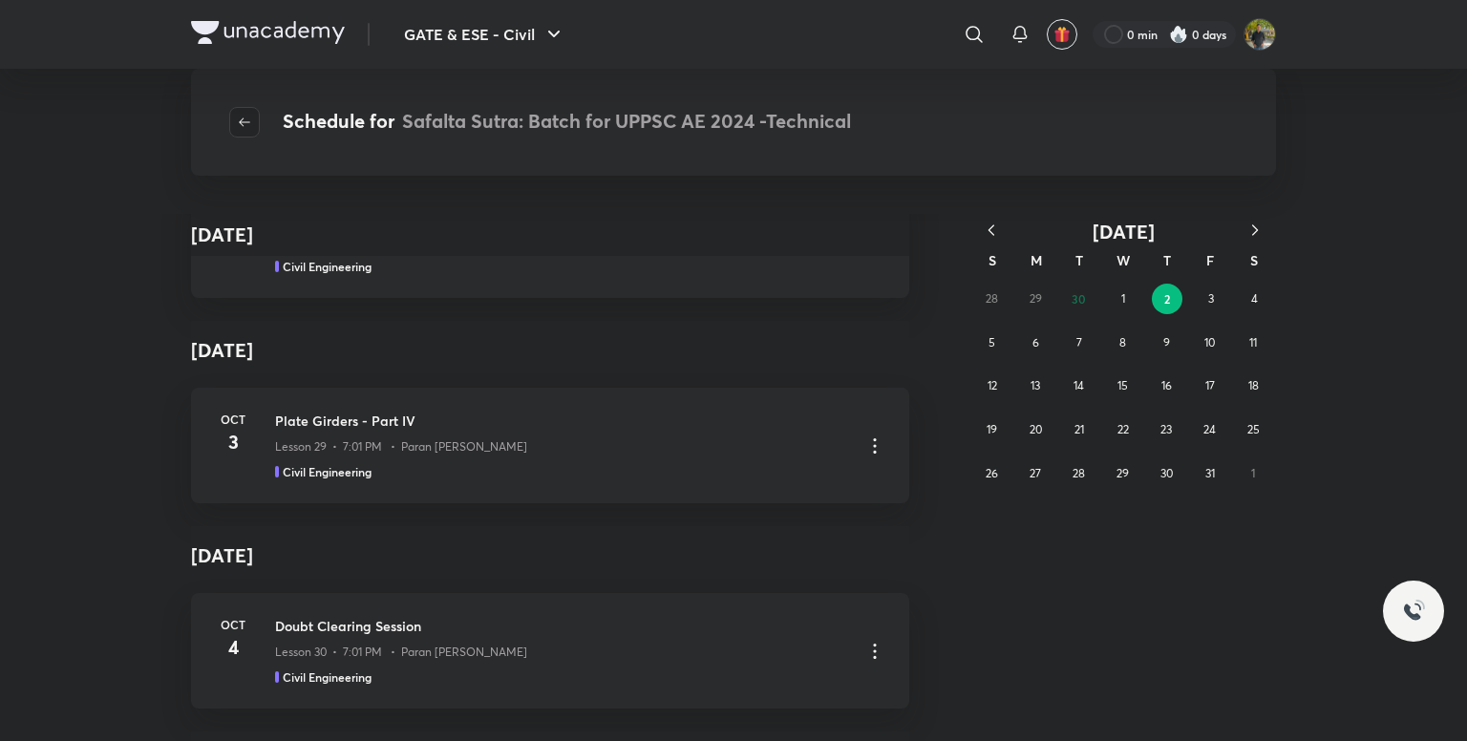
click at [245, 110] on button "button" at bounding box center [244, 122] width 31 height 31
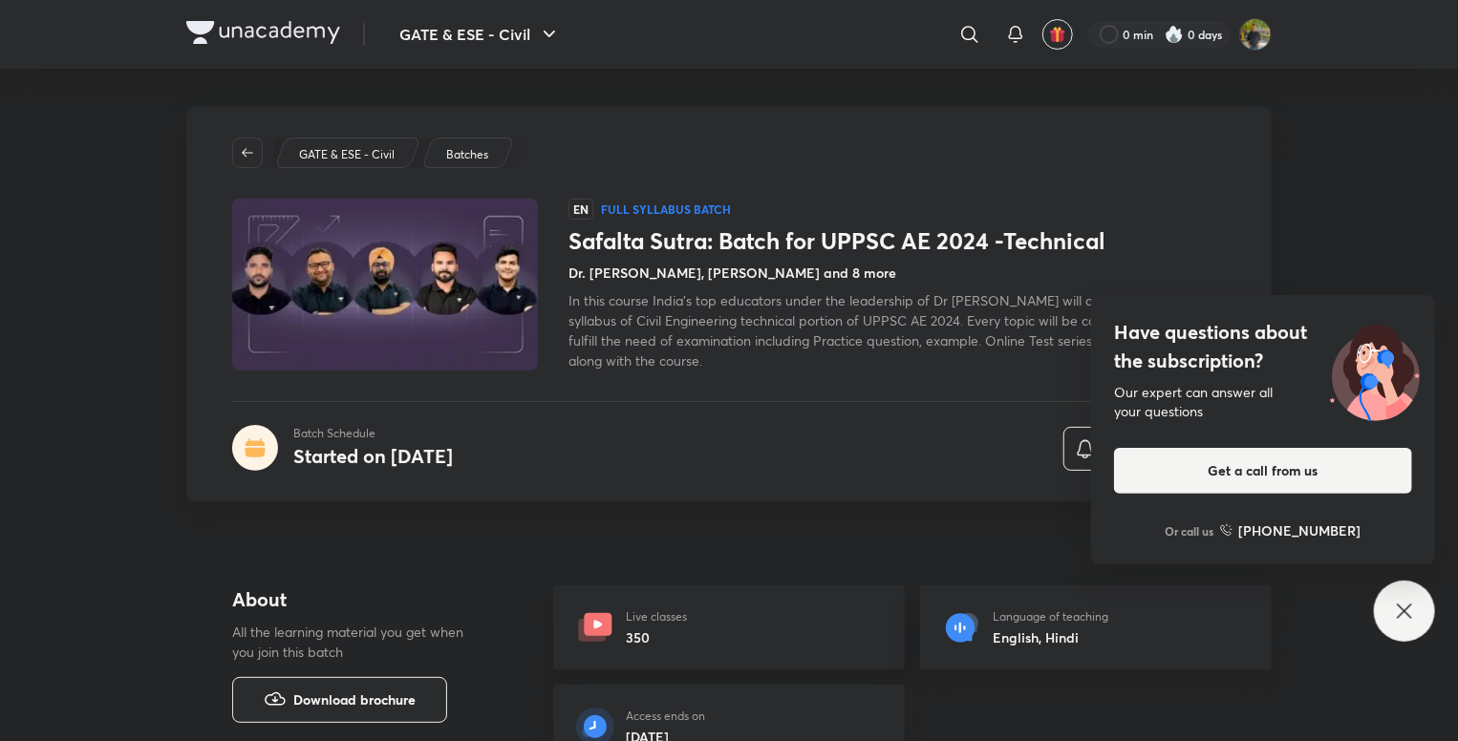
click at [1403, 602] on icon at bounding box center [1404, 611] width 23 height 23
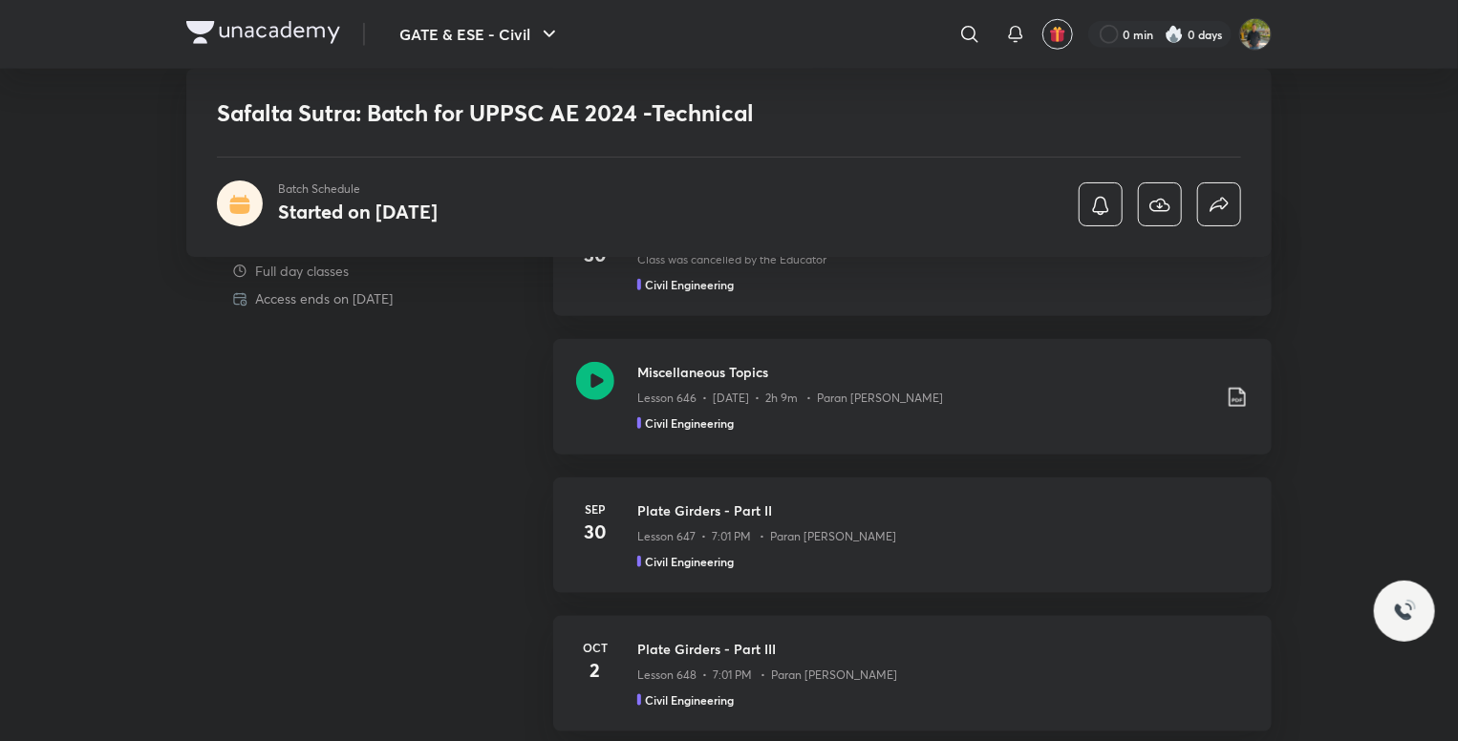
scroll to position [860, 0]
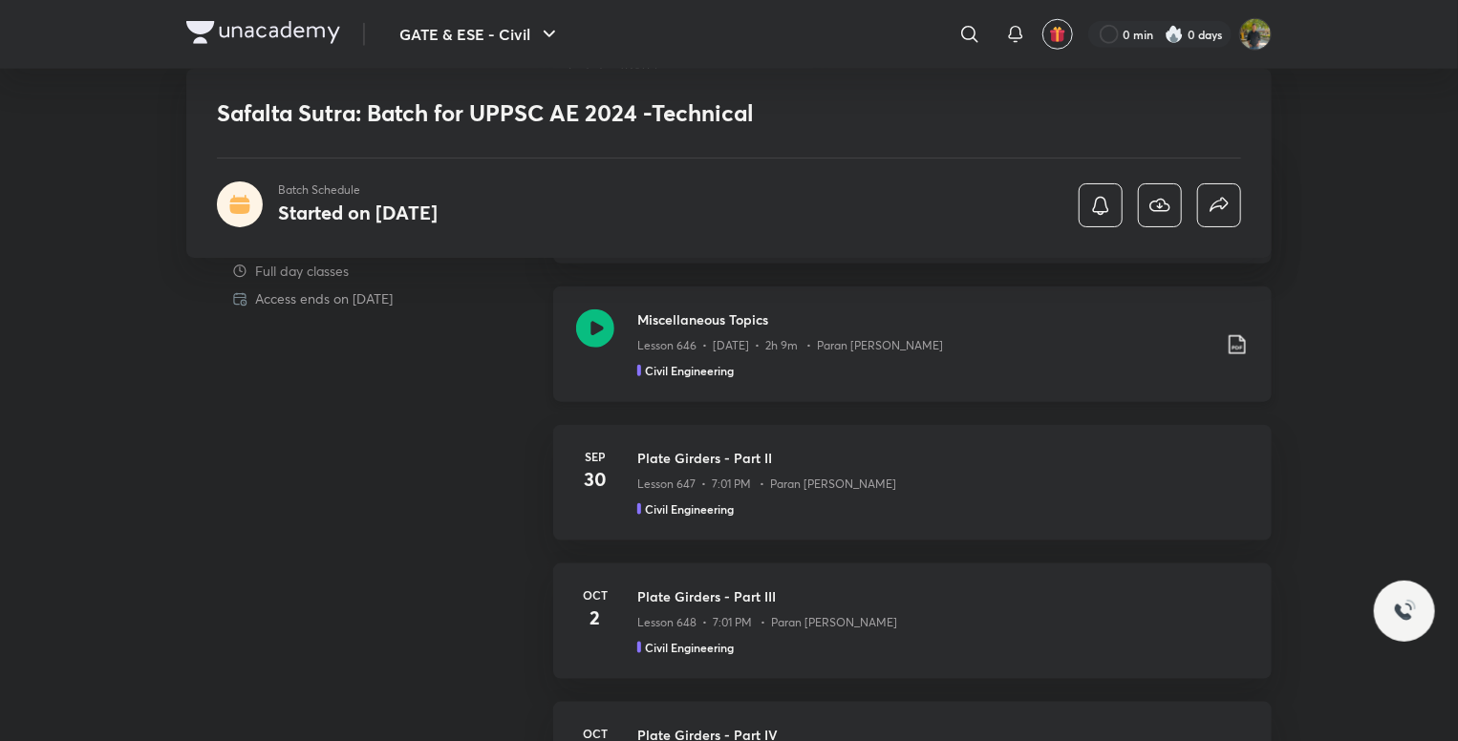
click at [974, 340] on div "Lesson 646 • Sep 30 • 2h 9m • Paran Raj Bhatia" at bounding box center [923, 342] width 573 height 25
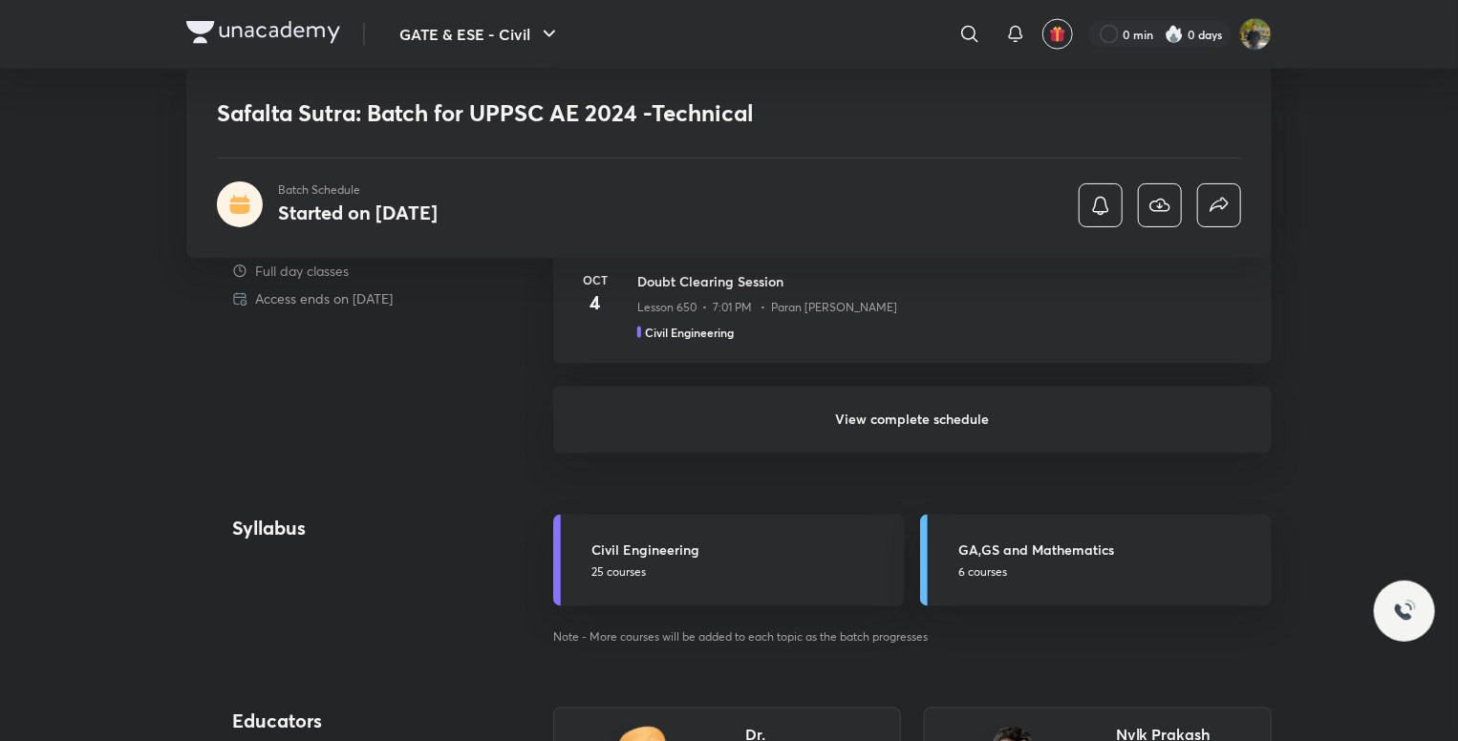
scroll to position [1242, 0]
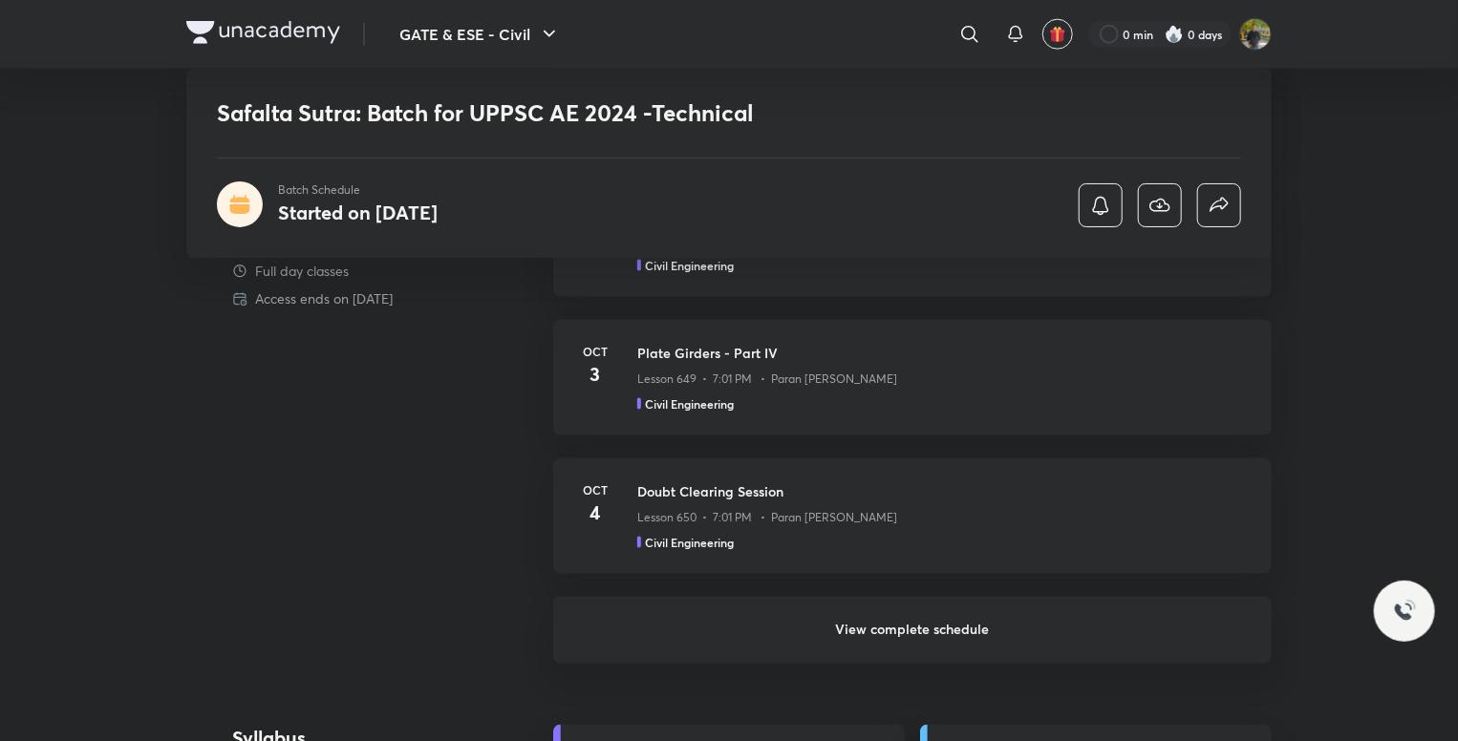
click at [888, 626] on h6 "View complete schedule" at bounding box center [912, 630] width 718 height 67
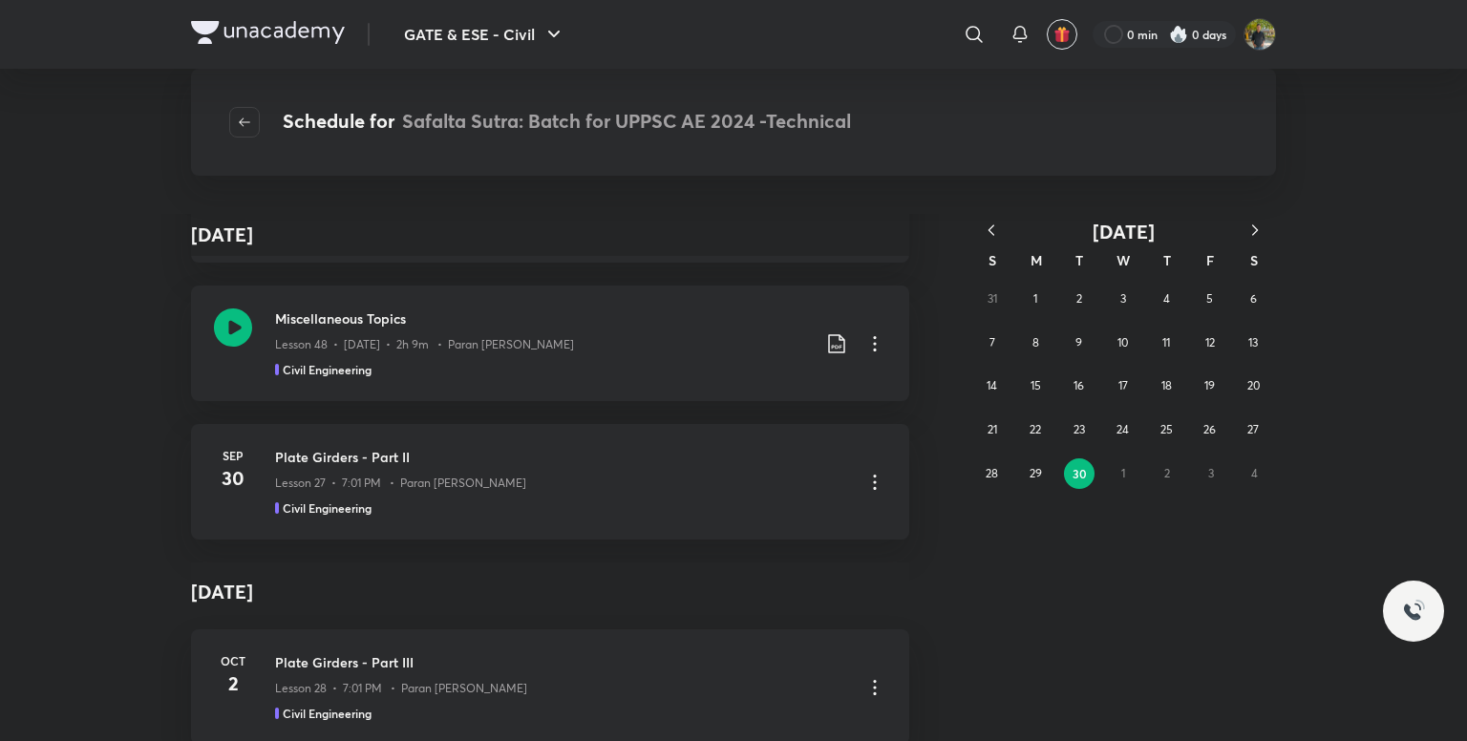
scroll to position [287, 0]
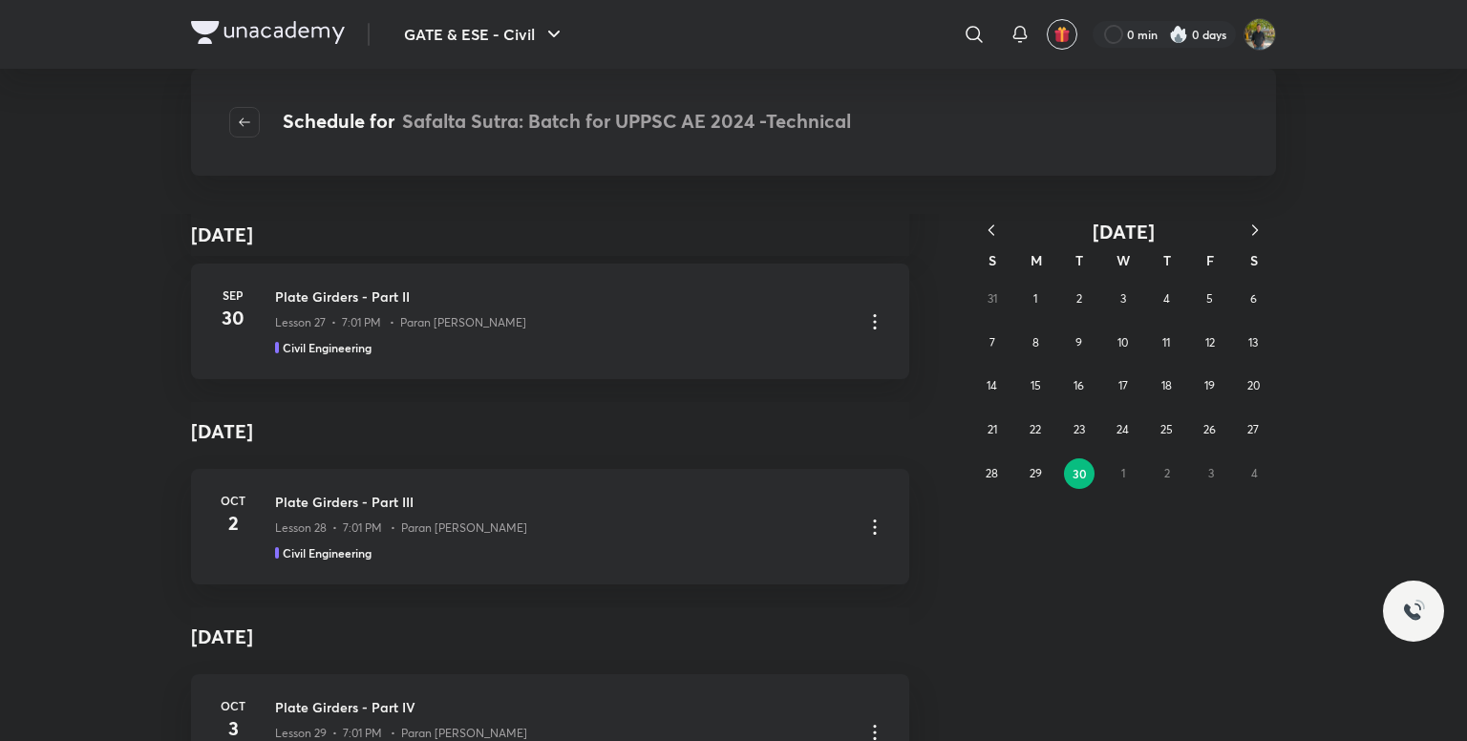
click at [1250, 220] on button "button" at bounding box center [1255, 232] width 42 height 24
click at [1108, 434] on button "22" at bounding box center [1123, 430] width 31 height 31
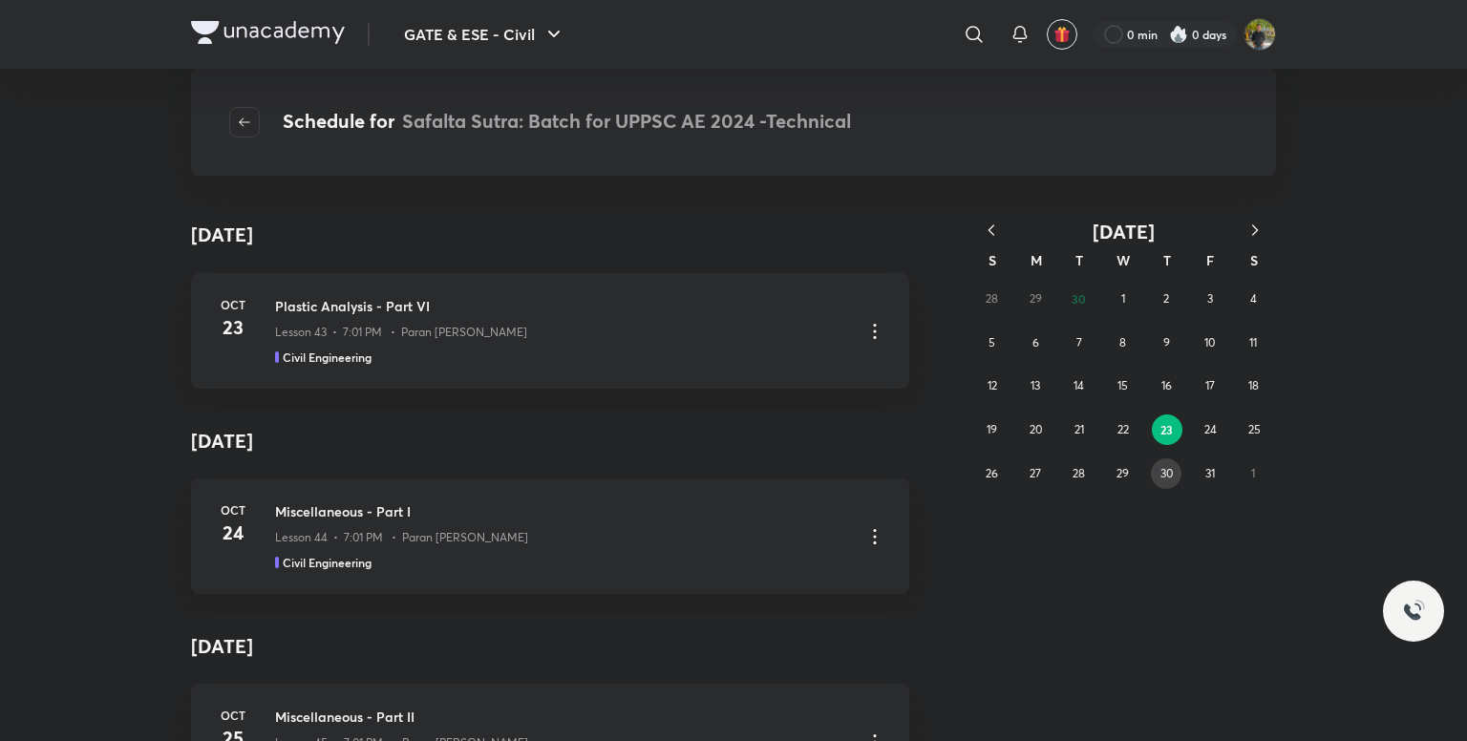
click at [1172, 473] on abbr "30" at bounding box center [1167, 473] width 12 height 14
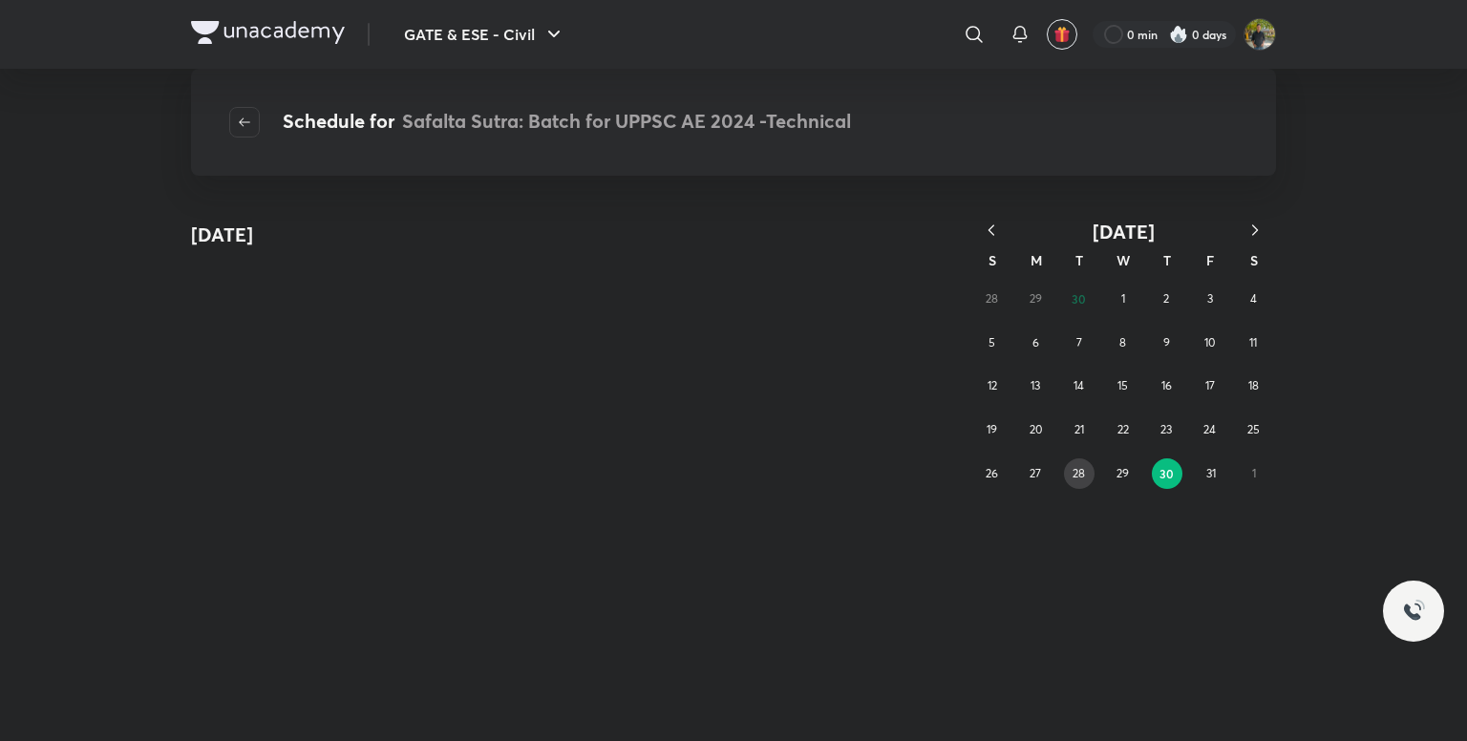
click at [1094, 471] on button "28" at bounding box center [1079, 473] width 31 height 31
click at [1139, 425] on div "28 29 30 1 2 3 4 5 6 7 8 9 10 11 12 13 14 15 16 17 18 19 20 21 22 23 24 25 26 2…" at bounding box center [1123, 386] width 306 height 218
click at [1268, 433] on button "25" at bounding box center [1253, 430] width 31 height 31
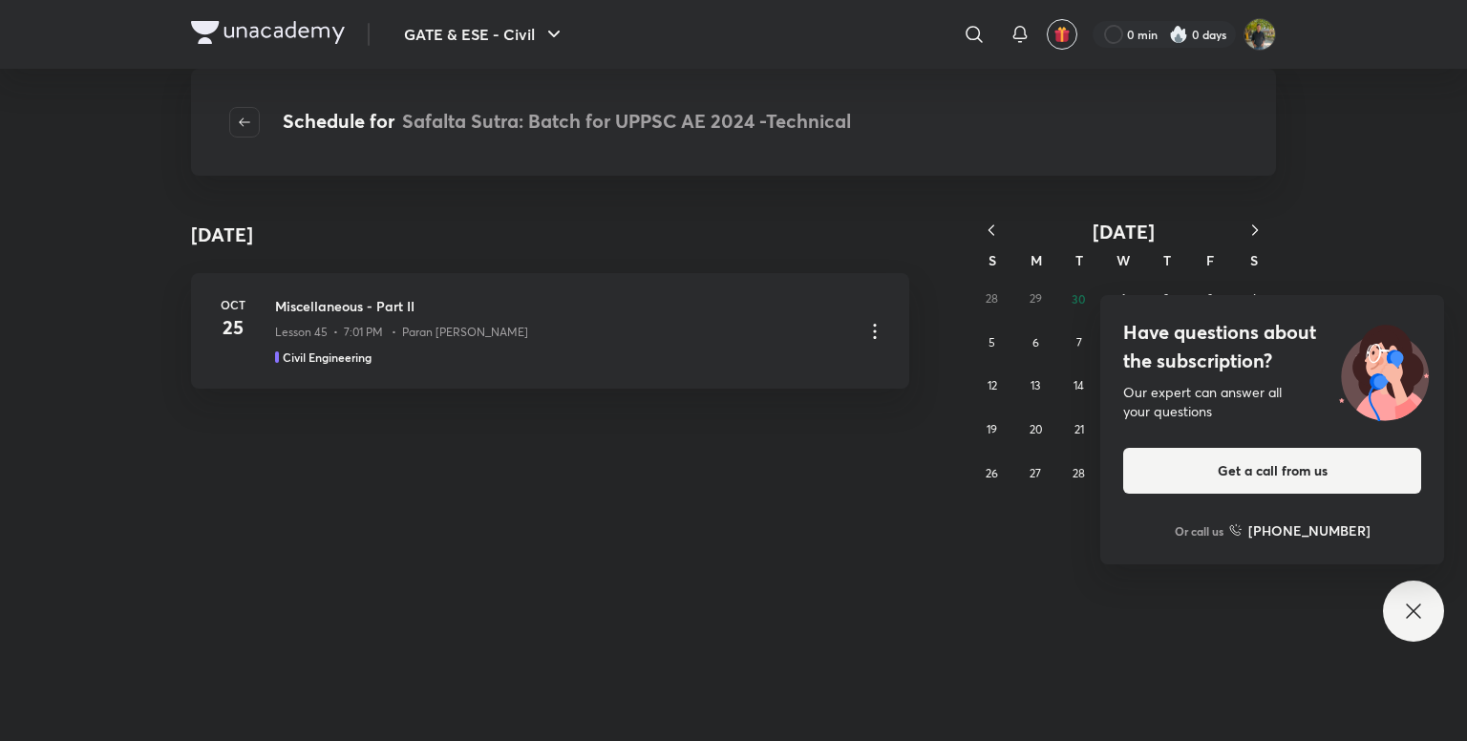
click at [1414, 607] on icon at bounding box center [1413, 611] width 23 height 23
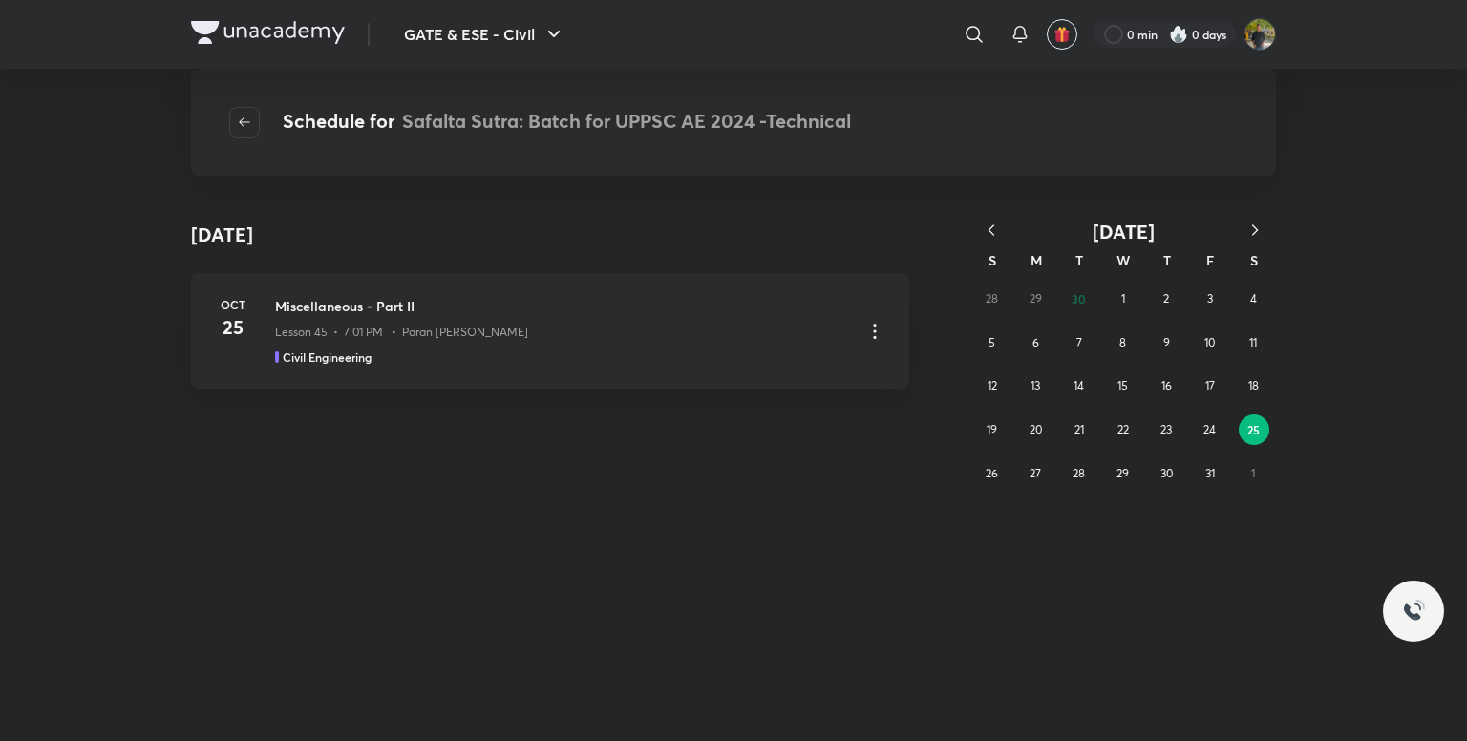
click at [1067, 307] on div "28 29 30 1 2 3 4 5 6 7 8 9 10 11 12 13 14 15 16 17 18 19 20 21 22 23 24 25 26 2…" at bounding box center [1123, 386] width 306 height 218
click at [1116, 294] on button "1" at bounding box center [1123, 299] width 31 height 31
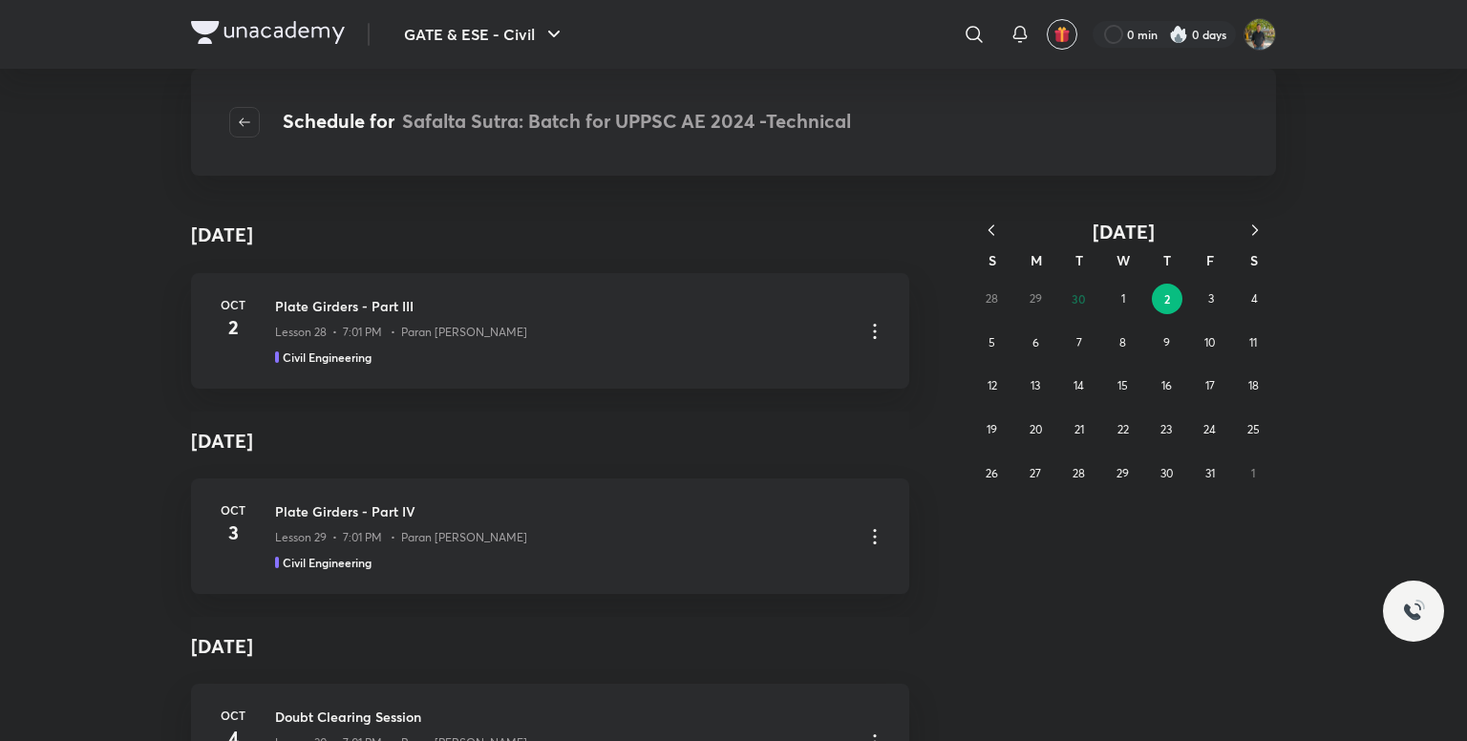
click at [1068, 298] on div "28 29 30 1 2 3 4 5 6 7 8 9 10 11 12 13 14 15 16 17 18 19 20 21 22 23 24 25 26 2…" at bounding box center [1123, 386] width 306 height 218
click at [1070, 303] on div "28 29 30 1 2 3 4 5 6 7 8 9 10 11 12 13 14 15 16 17 18 19 20 21 22 23 24 25 26 2…" at bounding box center [1123, 386] width 306 height 218
click at [1082, 295] on div "28 29 30 1 2 3 4 5 6 7 8 9 10 11 12 13 14 15 16 17 18 19 20 21 22 23 24 25 26 2…" at bounding box center [1123, 386] width 306 height 218
click at [988, 228] on icon "button" at bounding box center [991, 230] width 19 height 19
click at [1067, 475] on button "30" at bounding box center [1079, 473] width 31 height 31
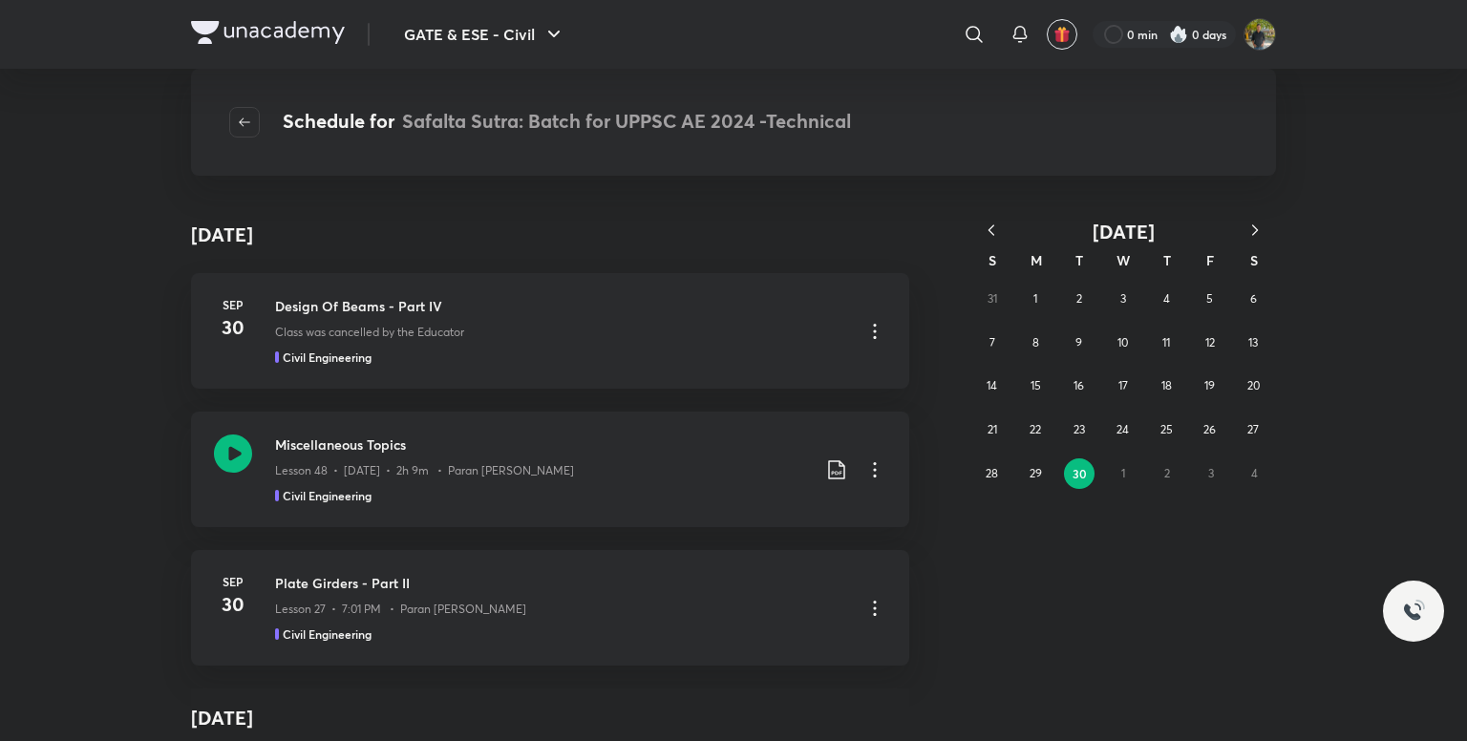
click at [974, 468] on div "31 1 2 3 4 5 6 7 8 9 10 11 12 13 14 15 16 17 18 19 20 21 22 23 24 25 26 27 28 2…" at bounding box center [1123, 386] width 306 height 218
click at [1028, 420] on button "22" at bounding box center [1035, 430] width 31 height 31
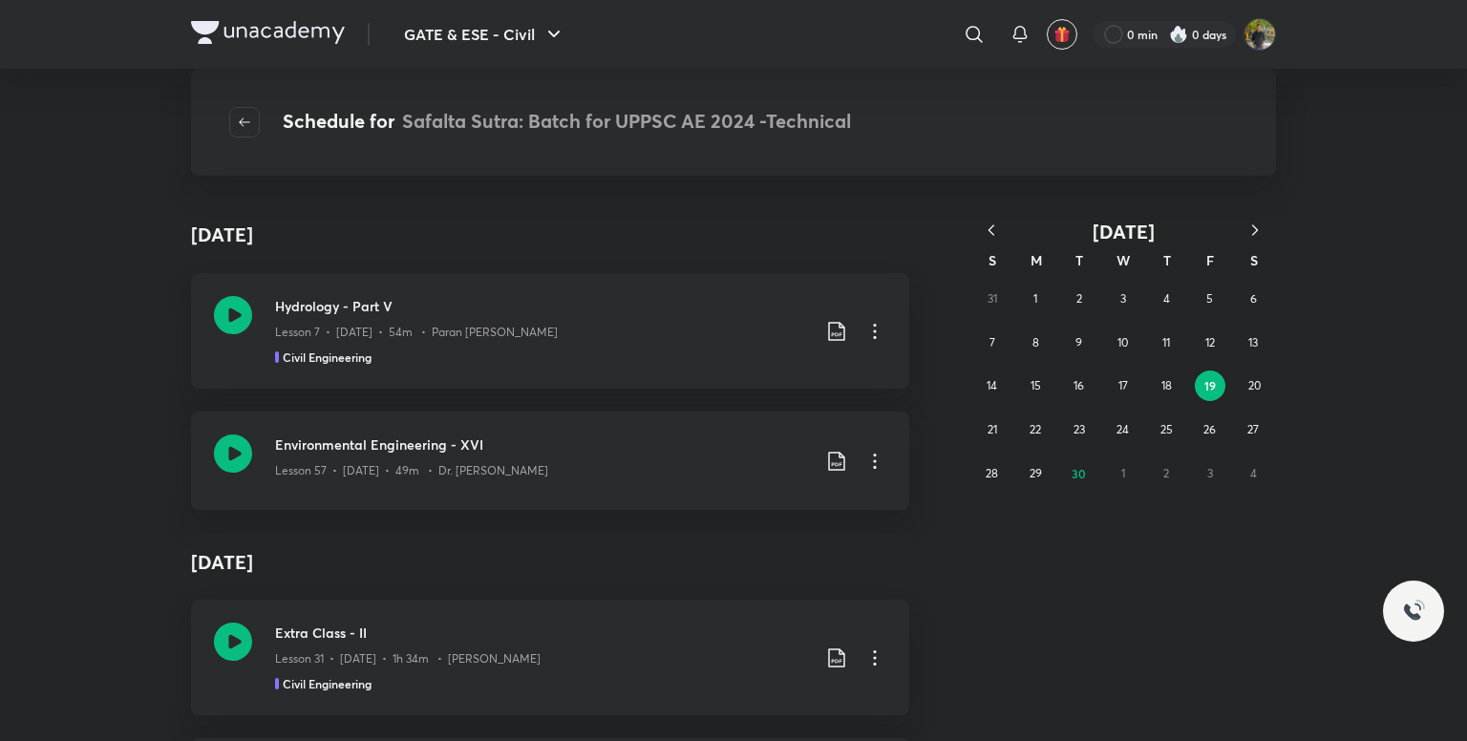
click at [986, 233] on icon "button" at bounding box center [991, 230] width 19 height 19
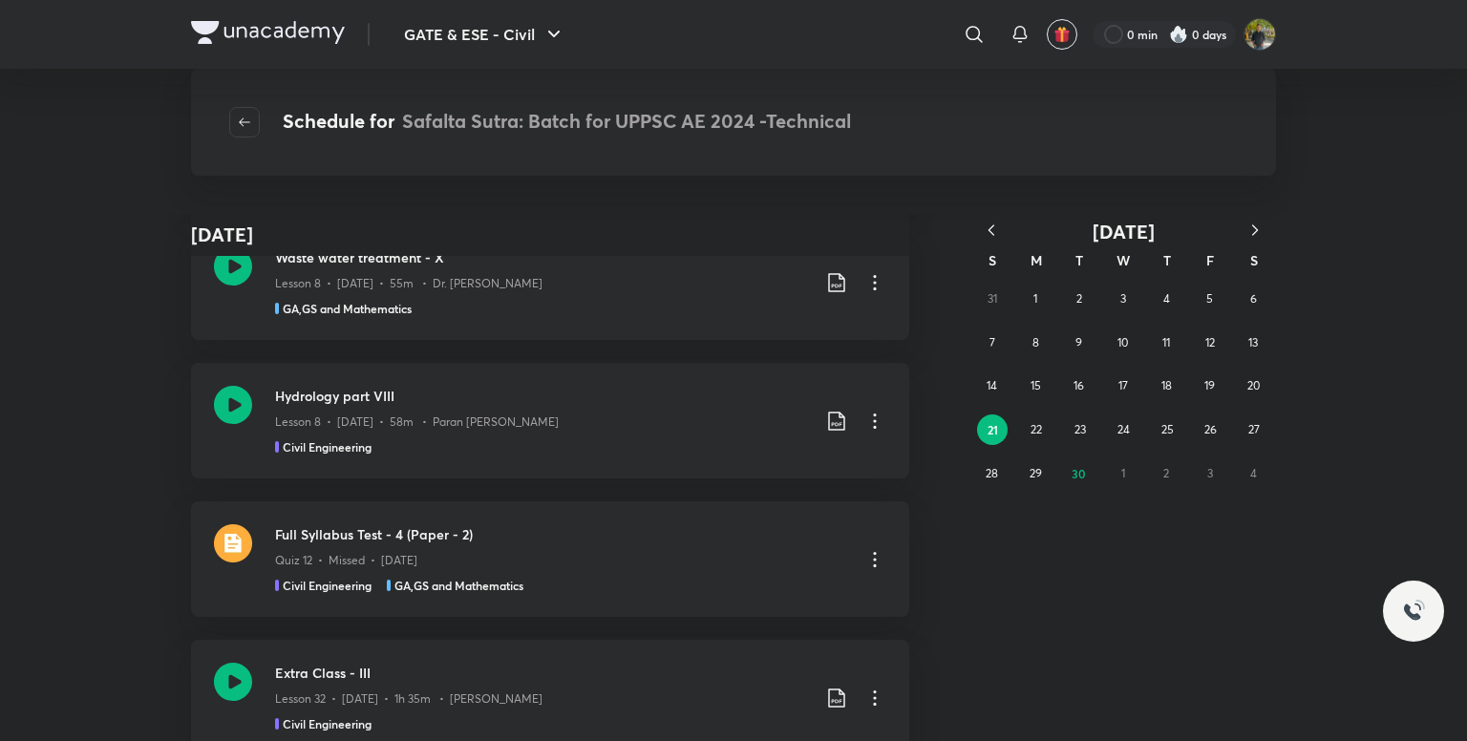
scroll to position [3057, 0]
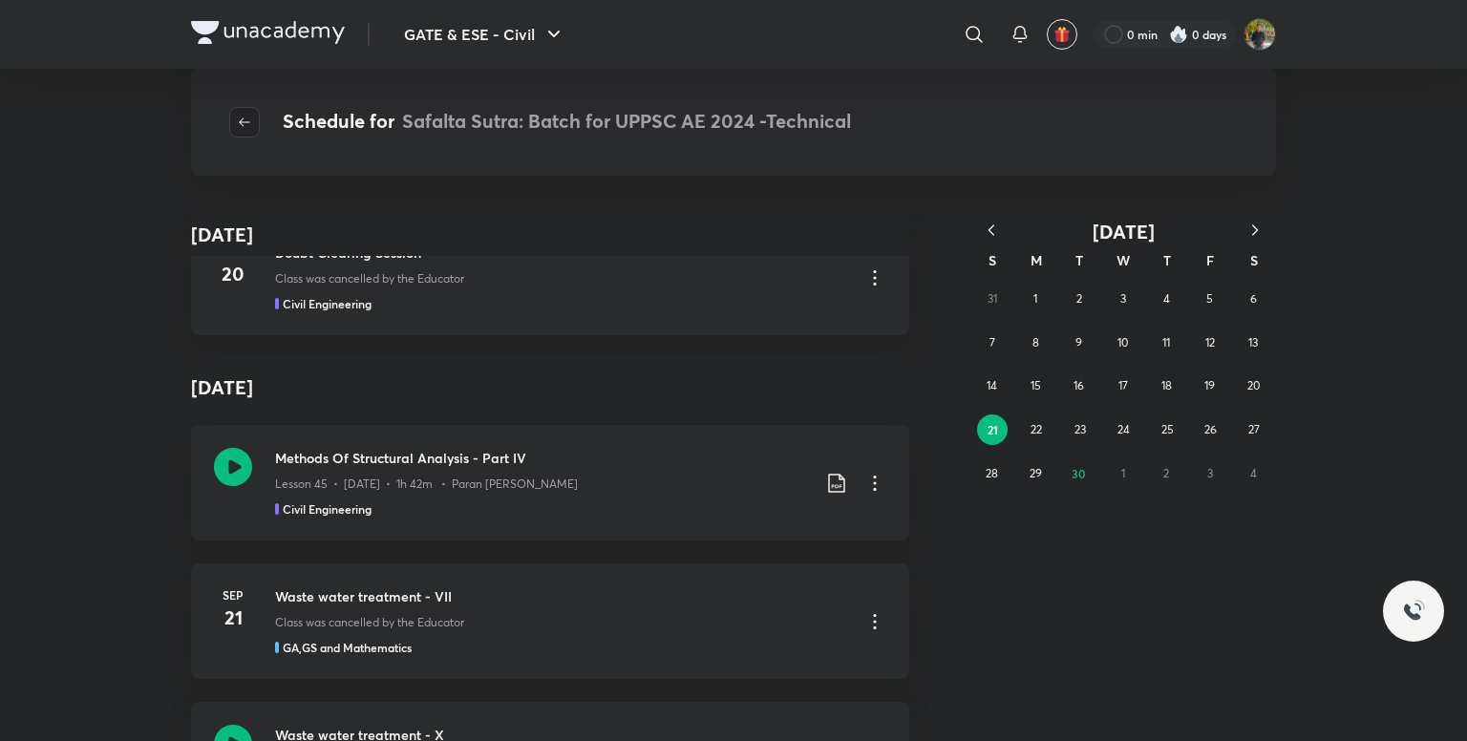
click at [248, 116] on icon "button" at bounding box center [244, 122] width 15 height 15
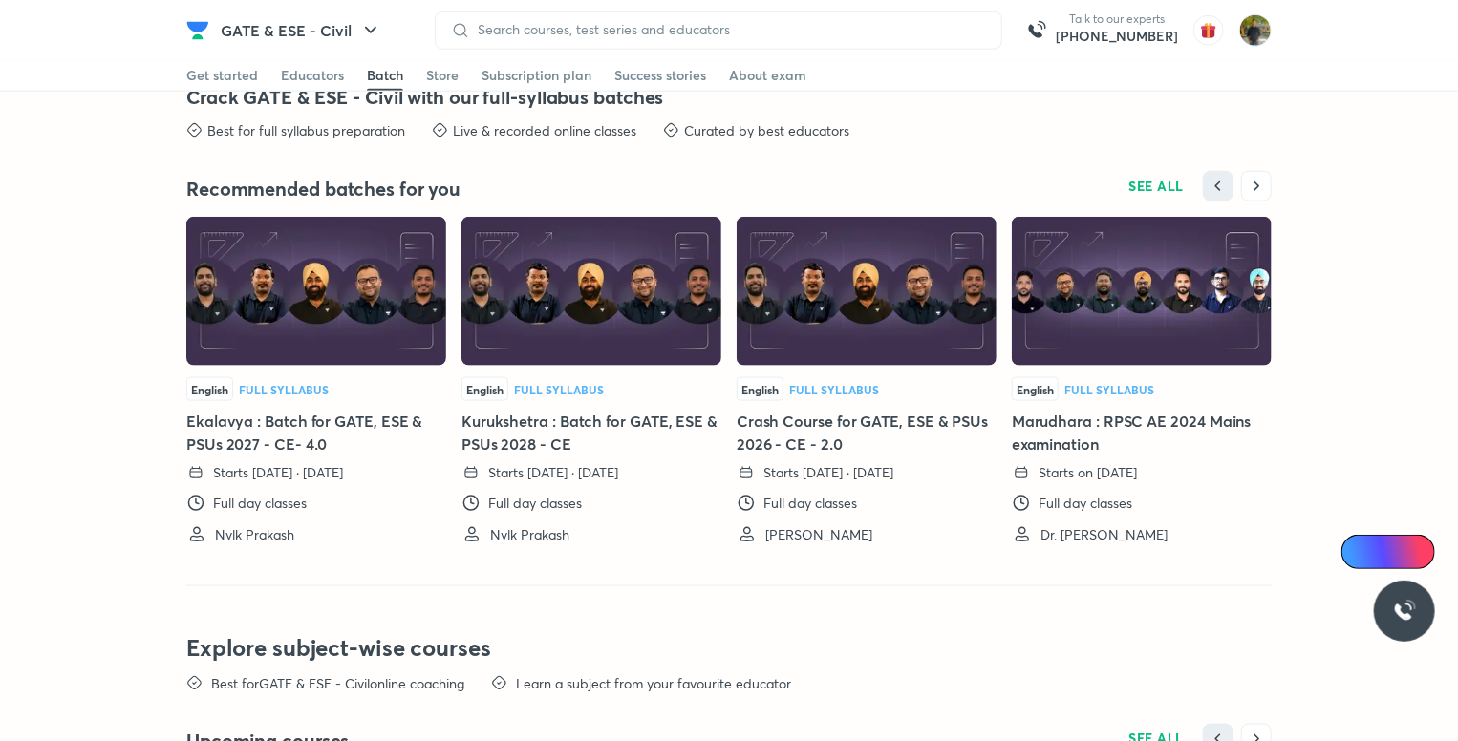
scroll to position [4474, 0]
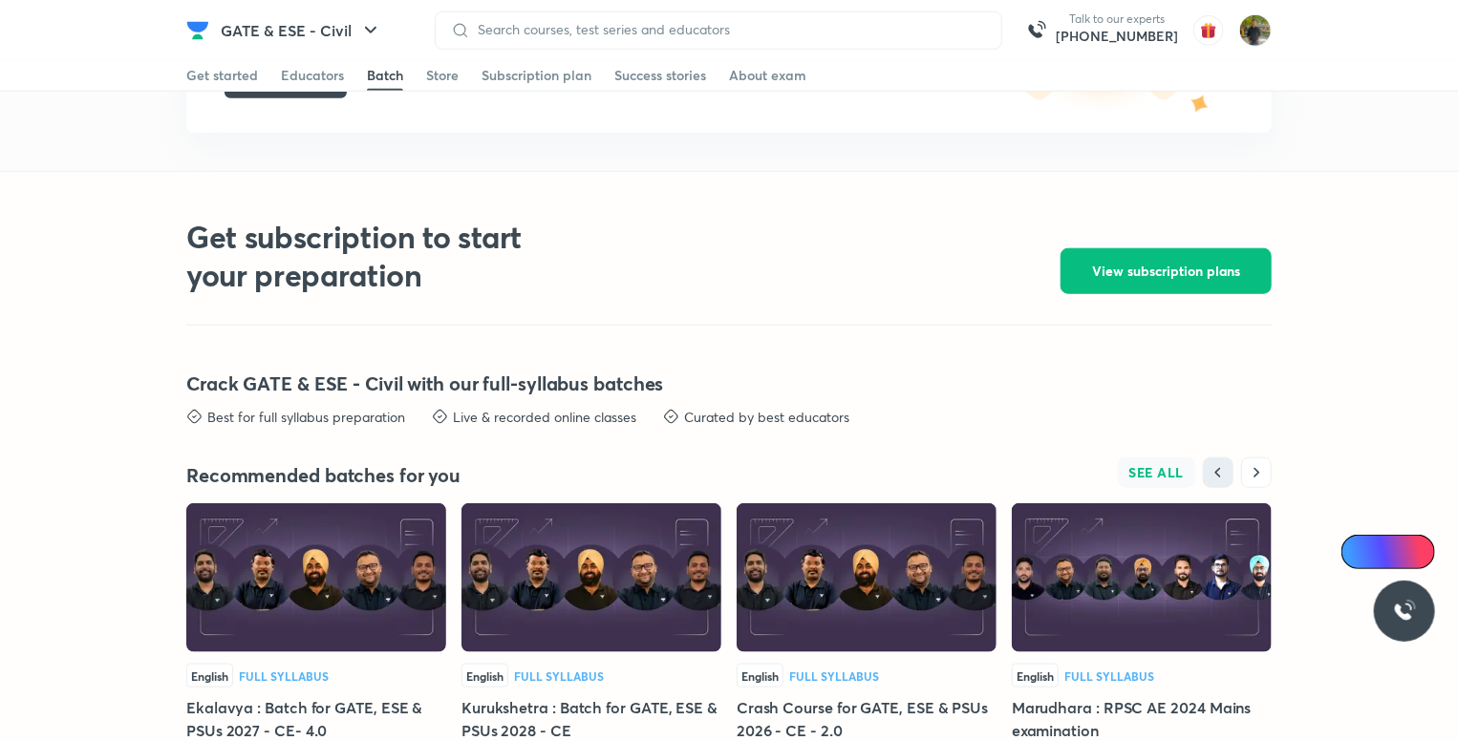
click at [1145, 466] on span "SEE ALL" at bounding box center [1156, 472] width 55 height 13
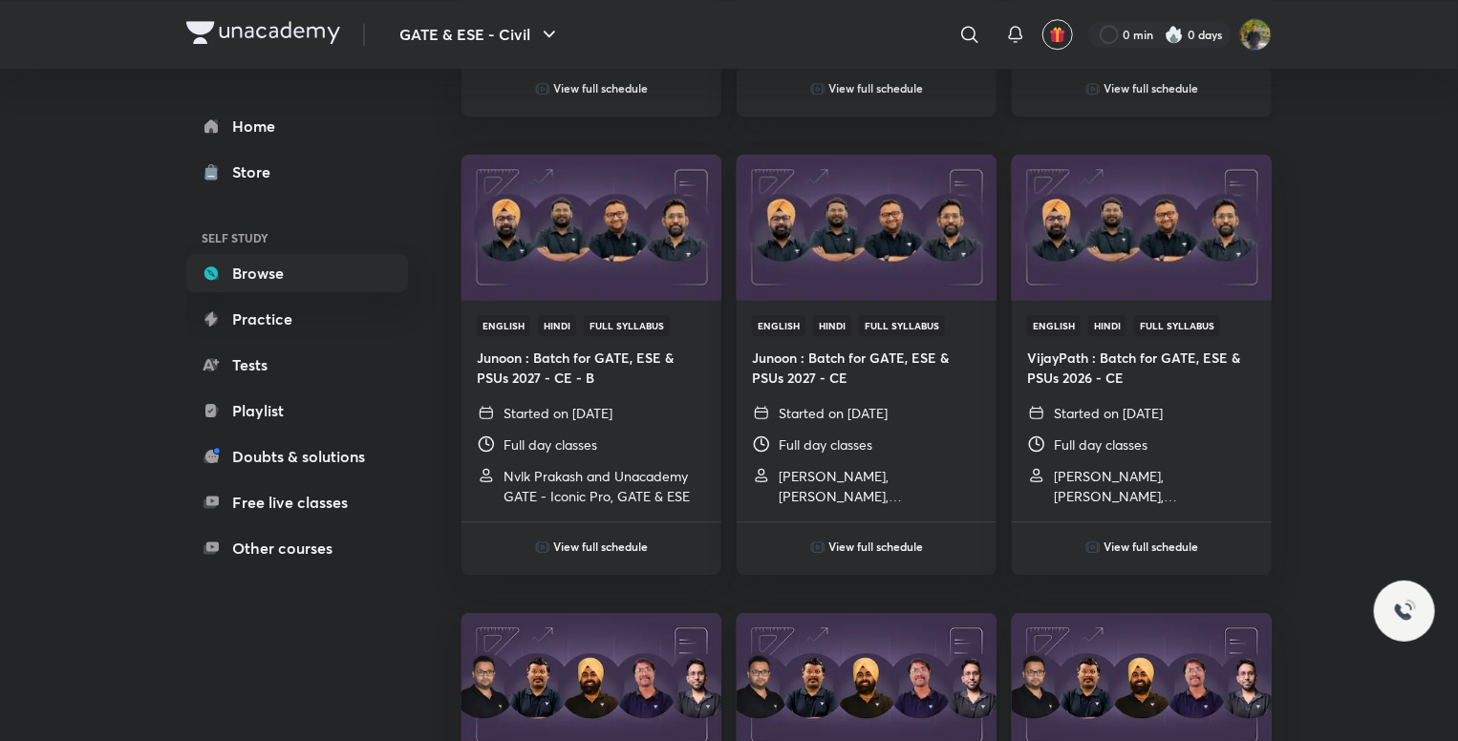
scroll to position [2866, 0]
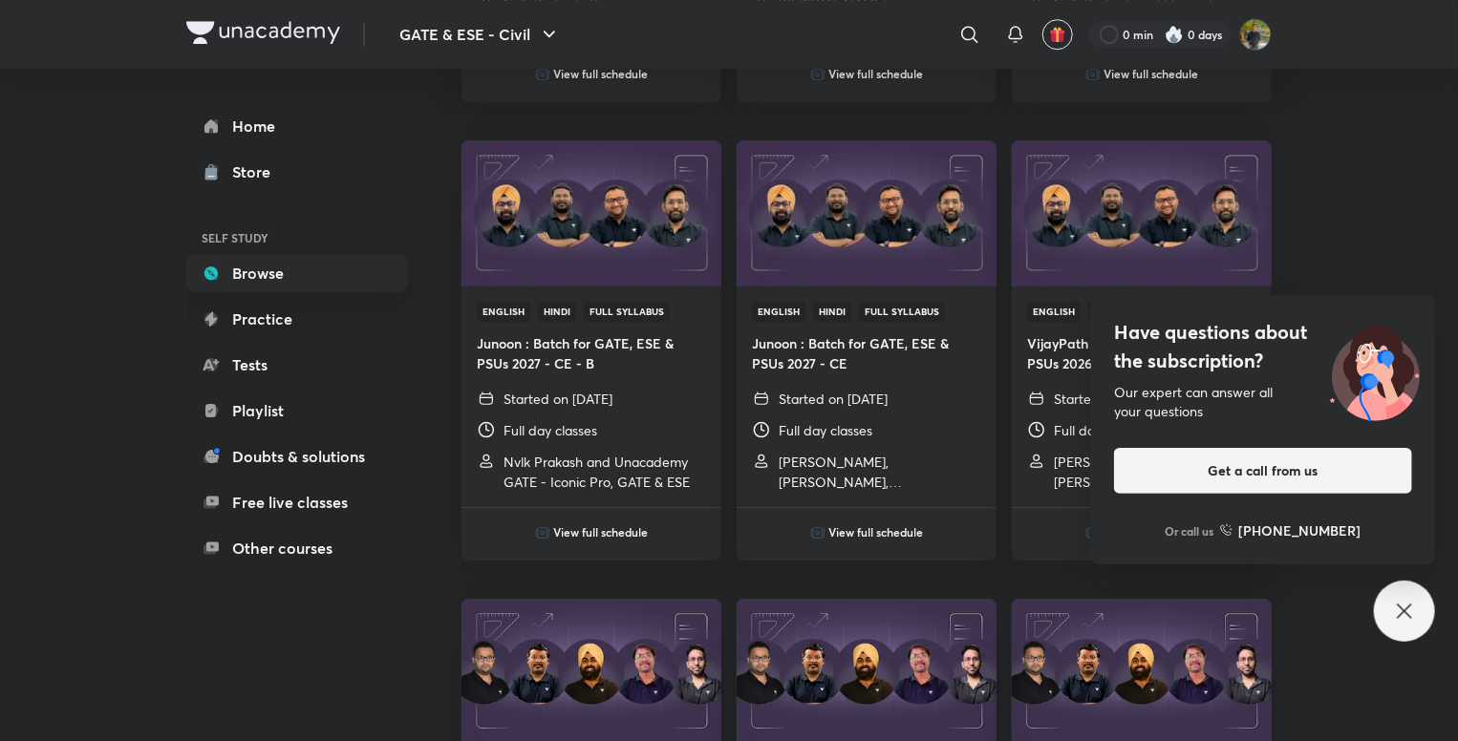
click at [1401, 605] on icon at bounding box center [1404, 611] width 23 height 23
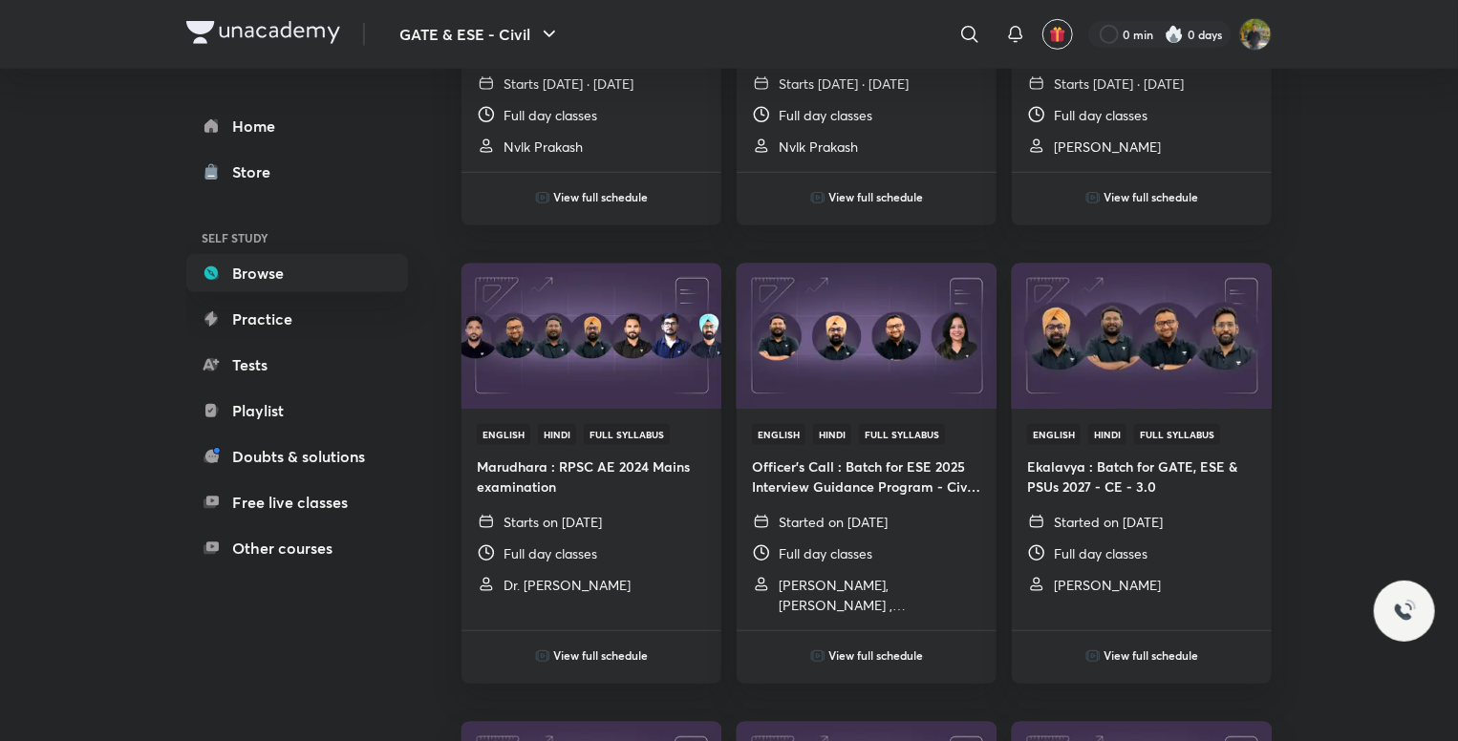
scroll to position [0, 0]
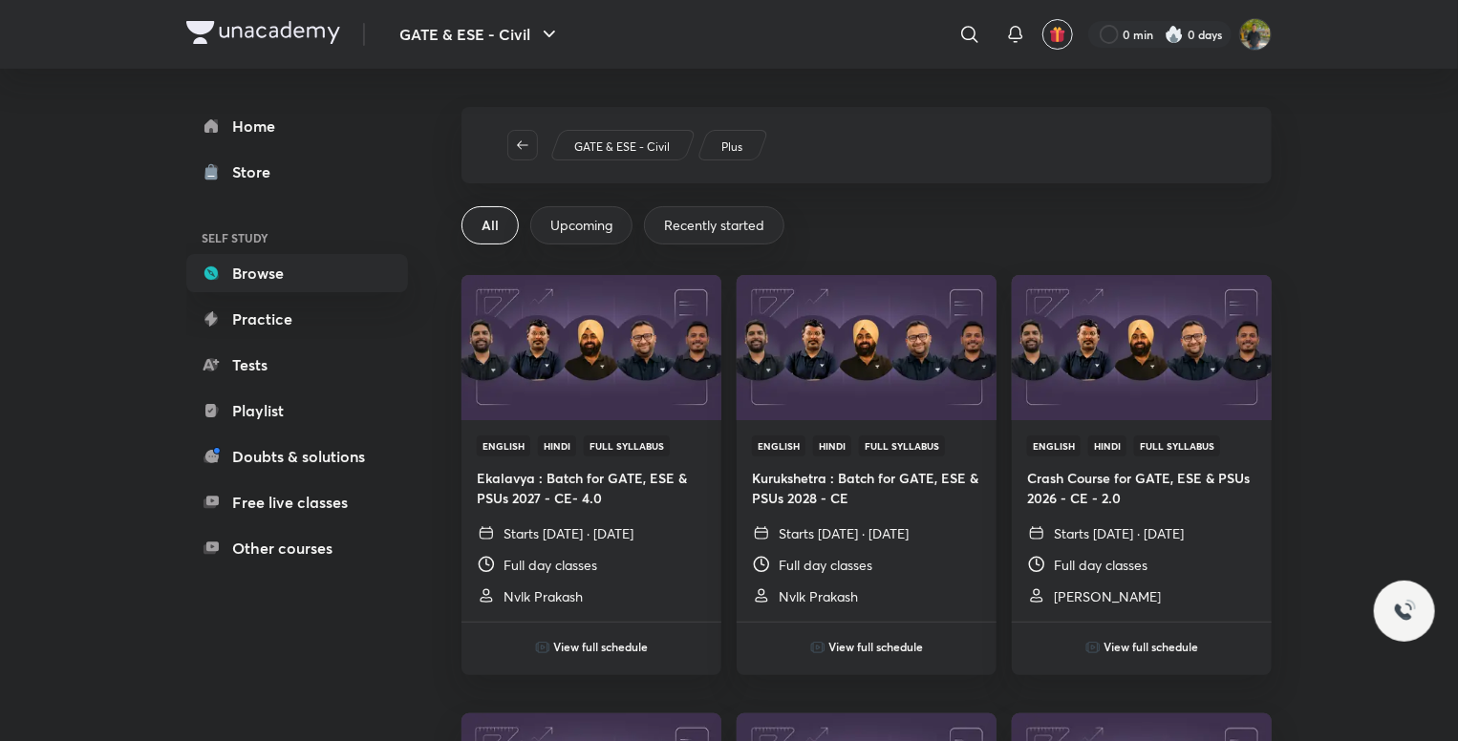
click at [596, 231] on span "Upcoming" at bounding box center [581, 225] width 62 height 19
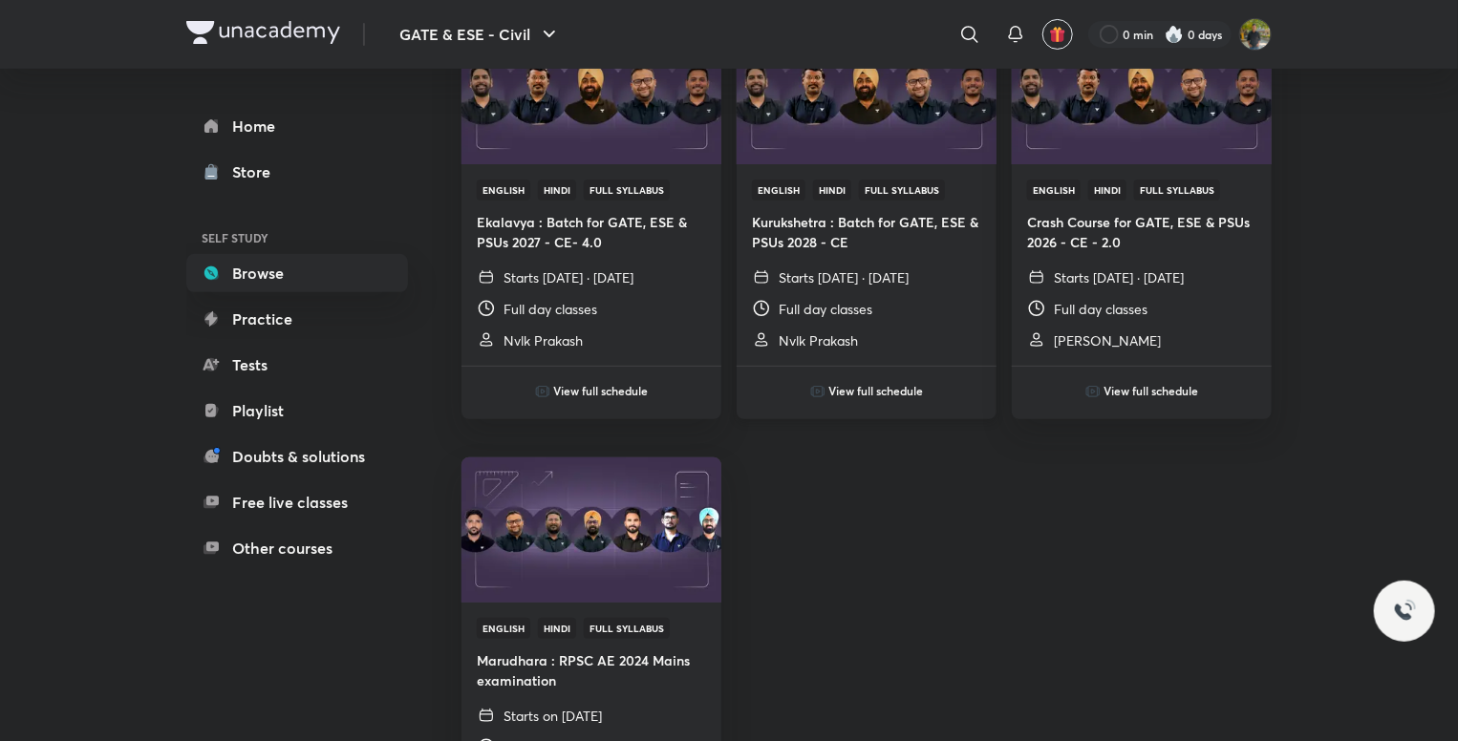
scroll to position [430, 0]
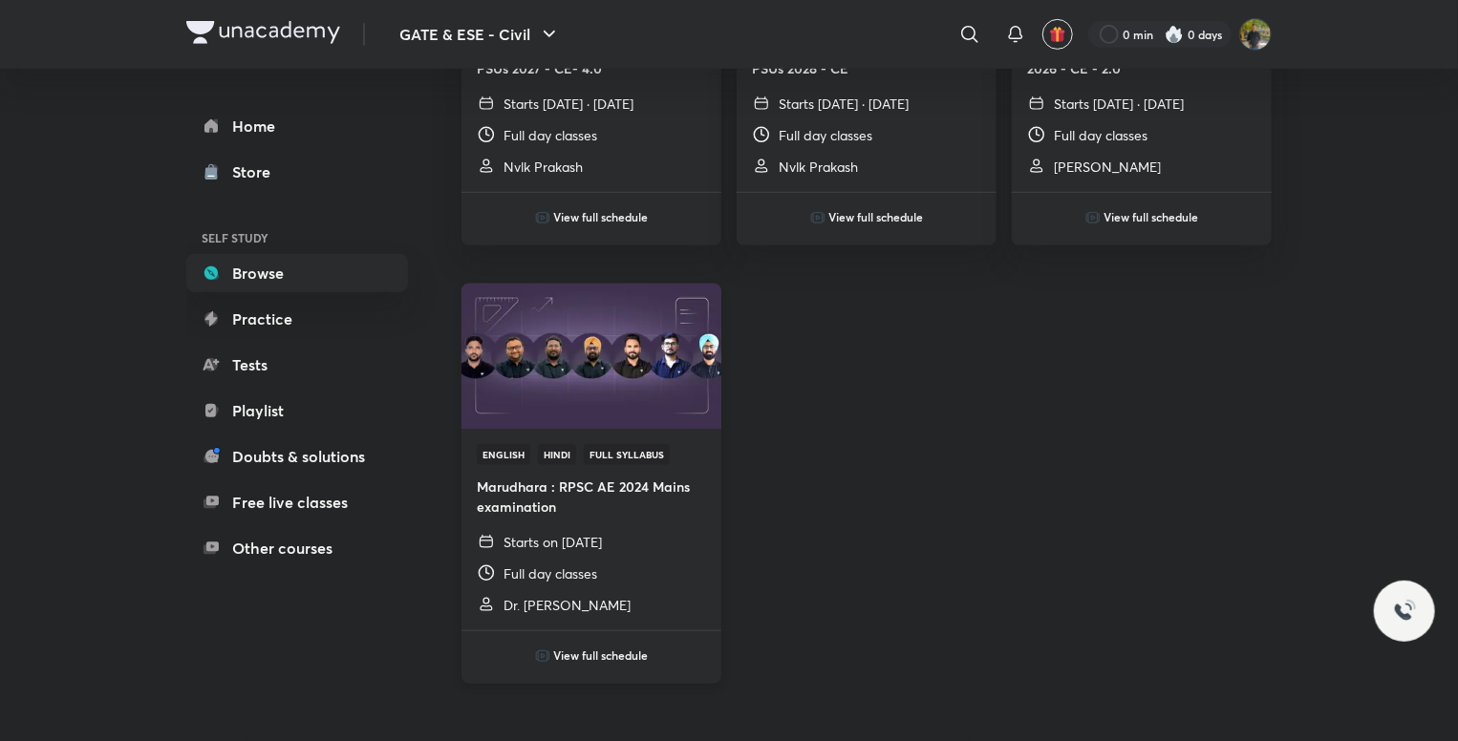
click at [615, 656] on h6 "View full schedule" at bounding box center [601, 655] width 95 height 17
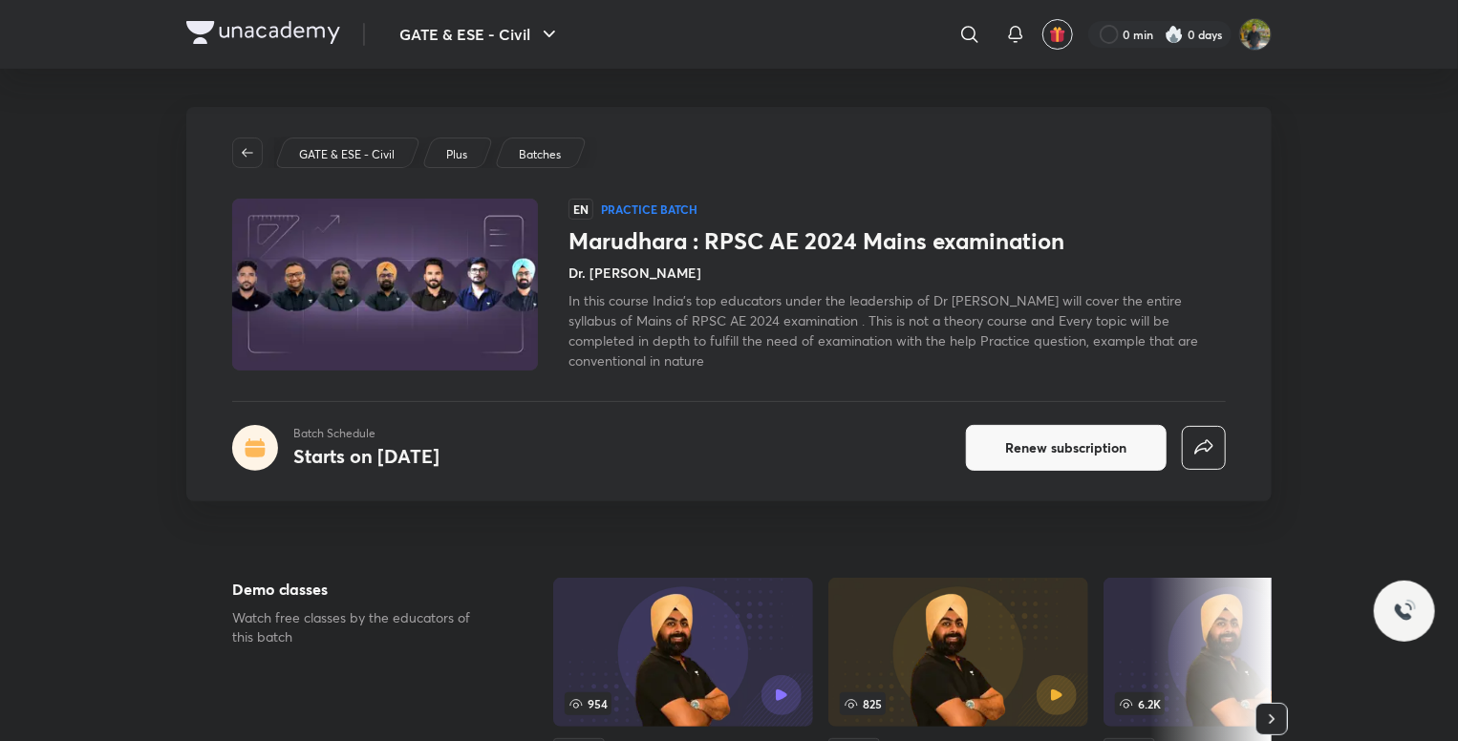
scroll to position [382, 0]
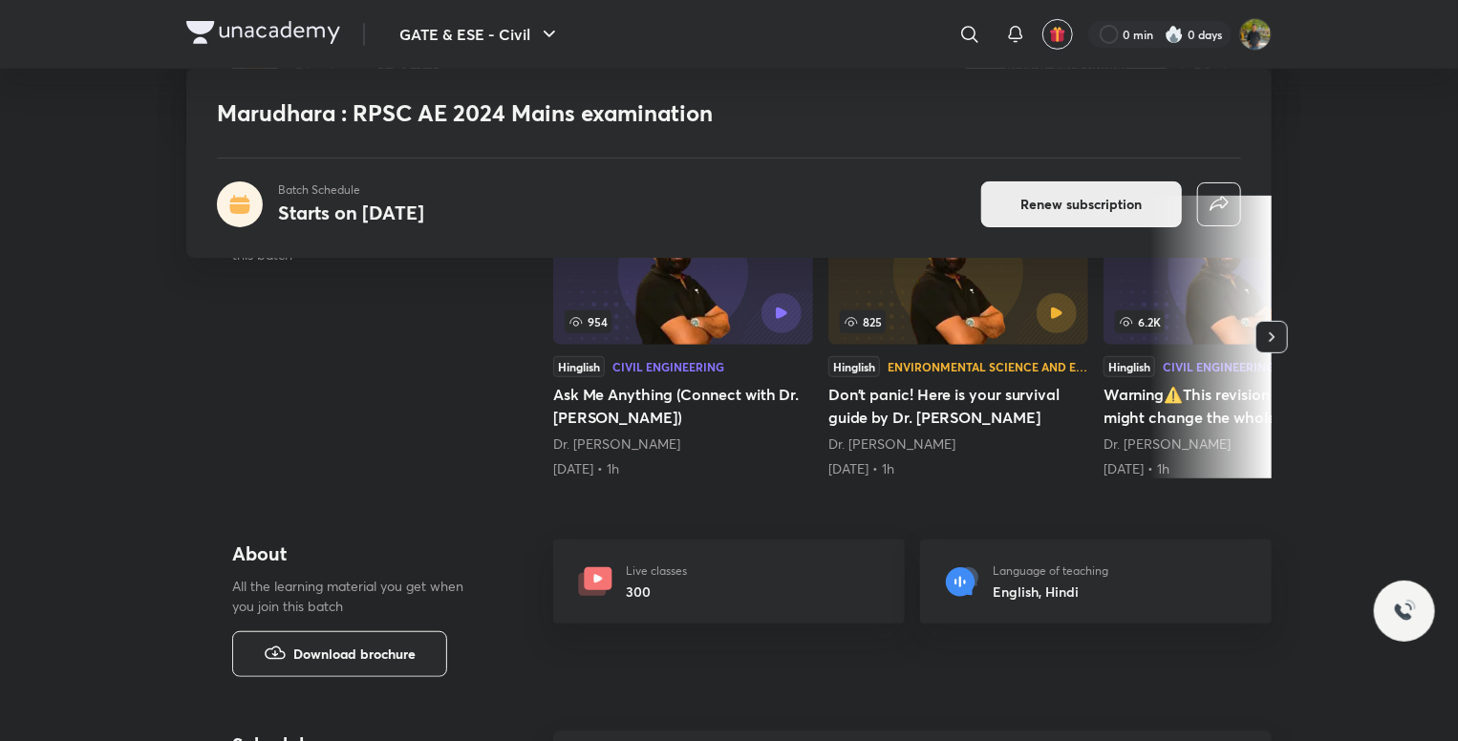
click at [1062, 192] on button "Renew subscription" at bounding box center [1081, 204] width 201 height 46
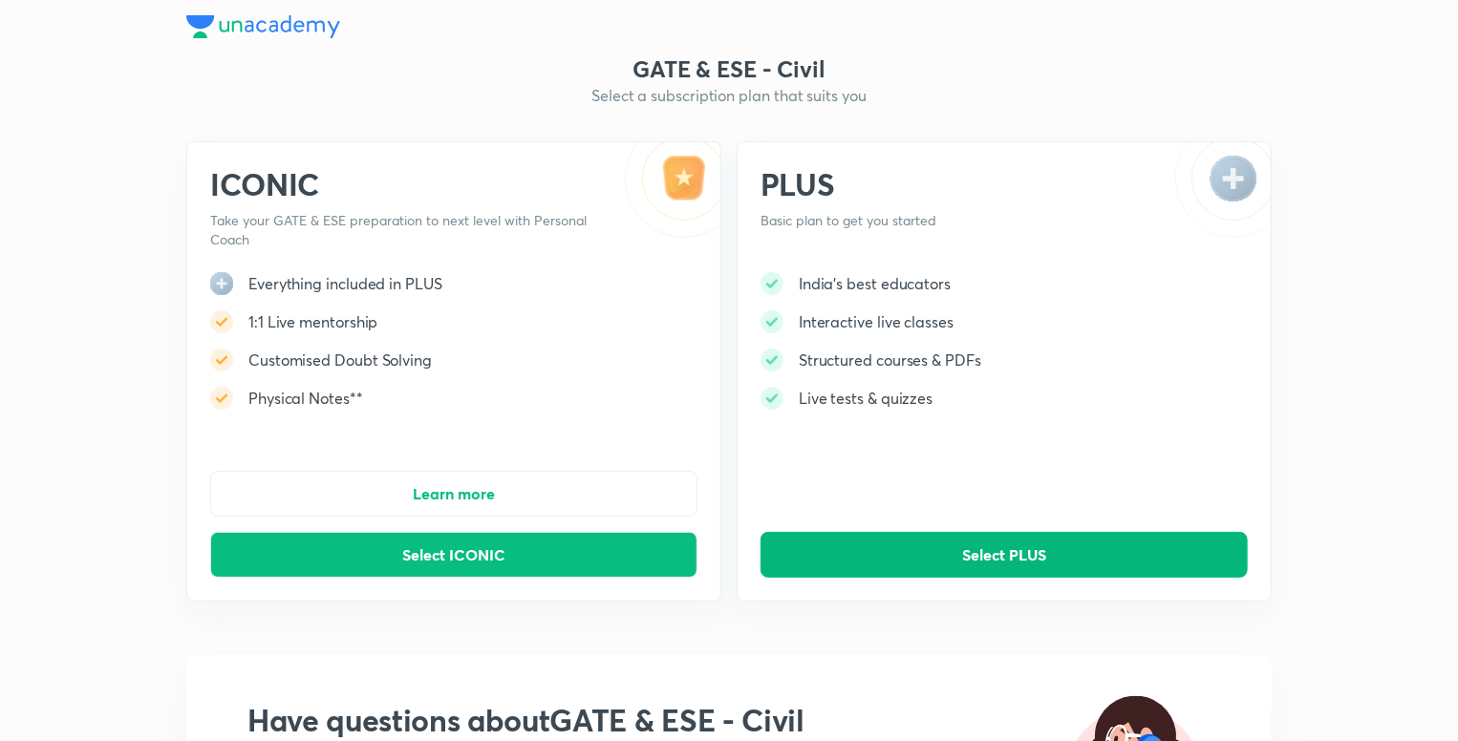
click at [990, 550] on span "Select PLUS" at bounding box center [1004, 554] width 84 height 19
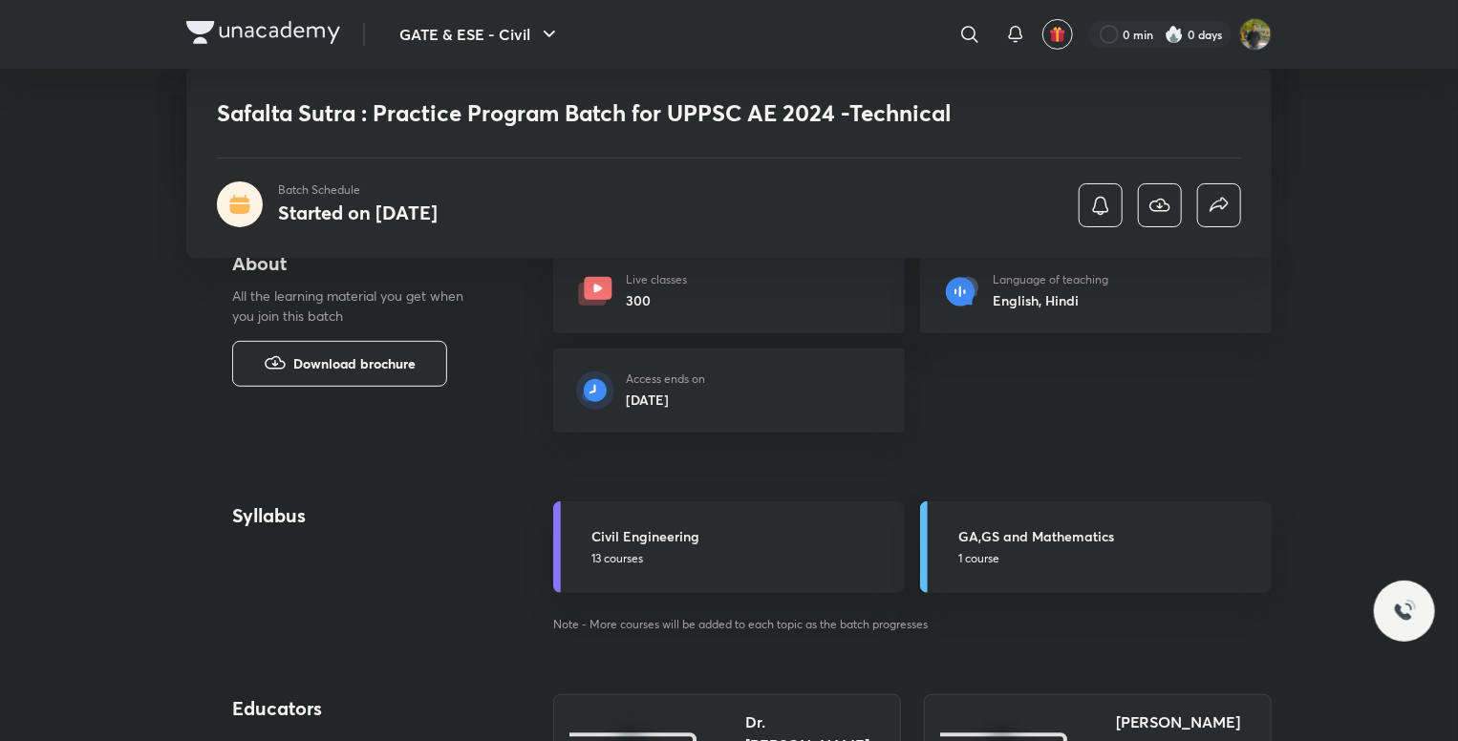
scroll to position [382, 0]
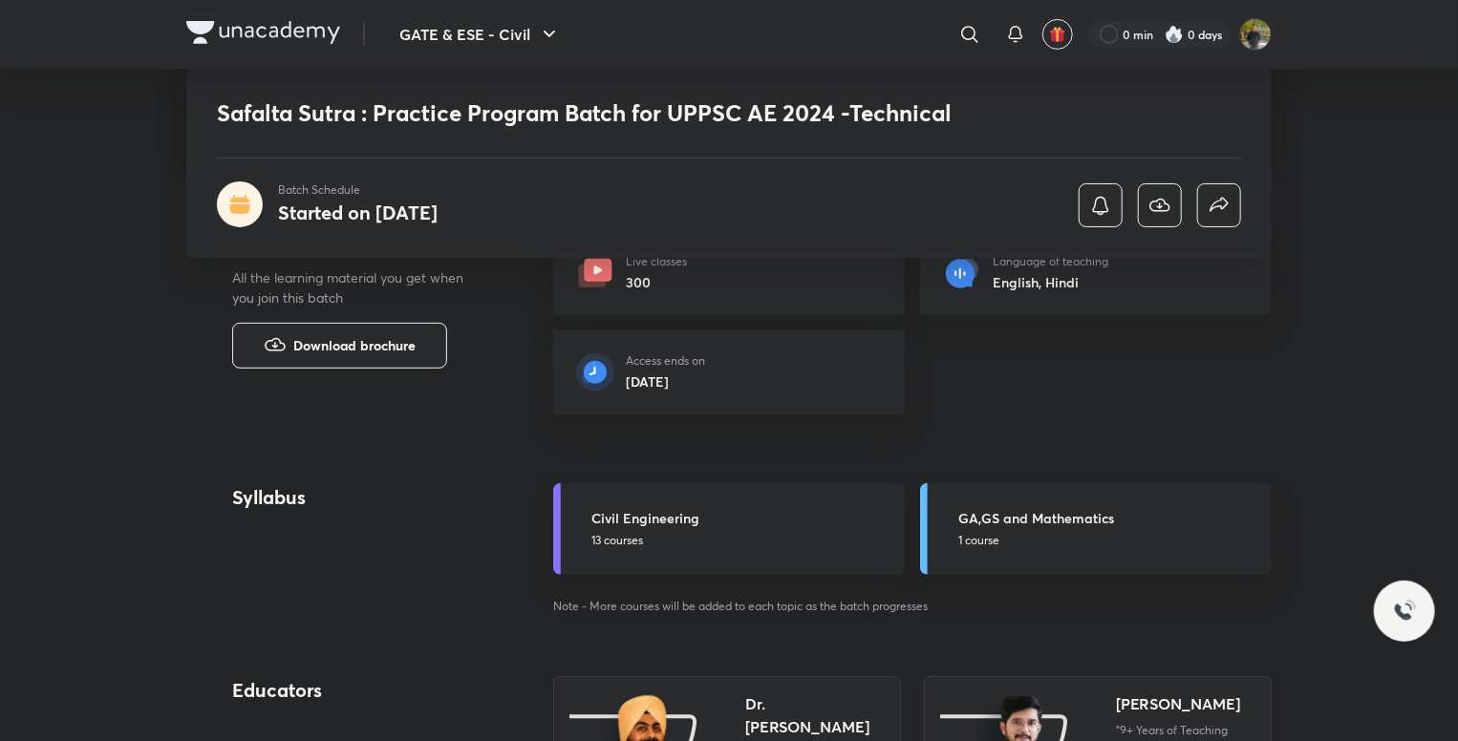
click at [806, 297] on div "Live classes 300" at bounding box center [729, 273] width 352 height 84
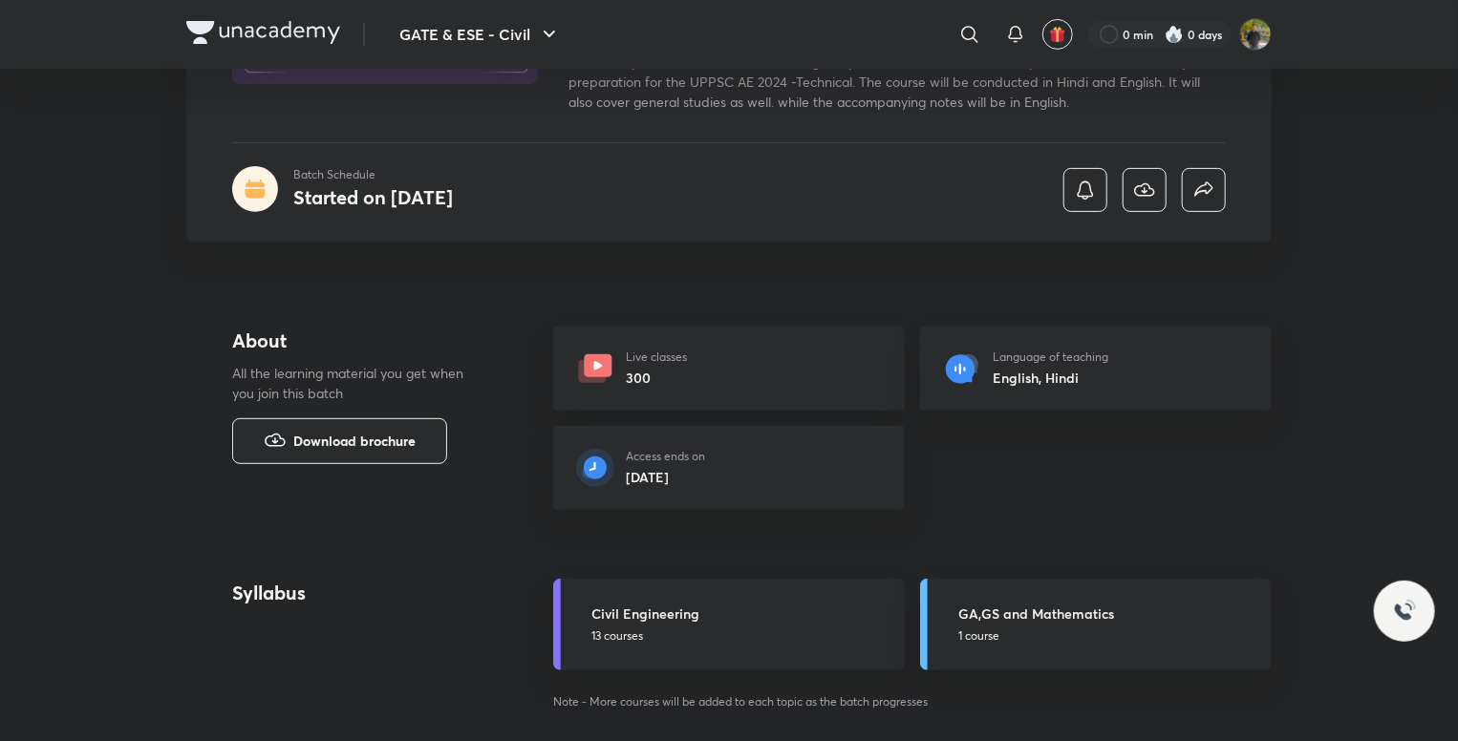
scroll to position [191, 0]
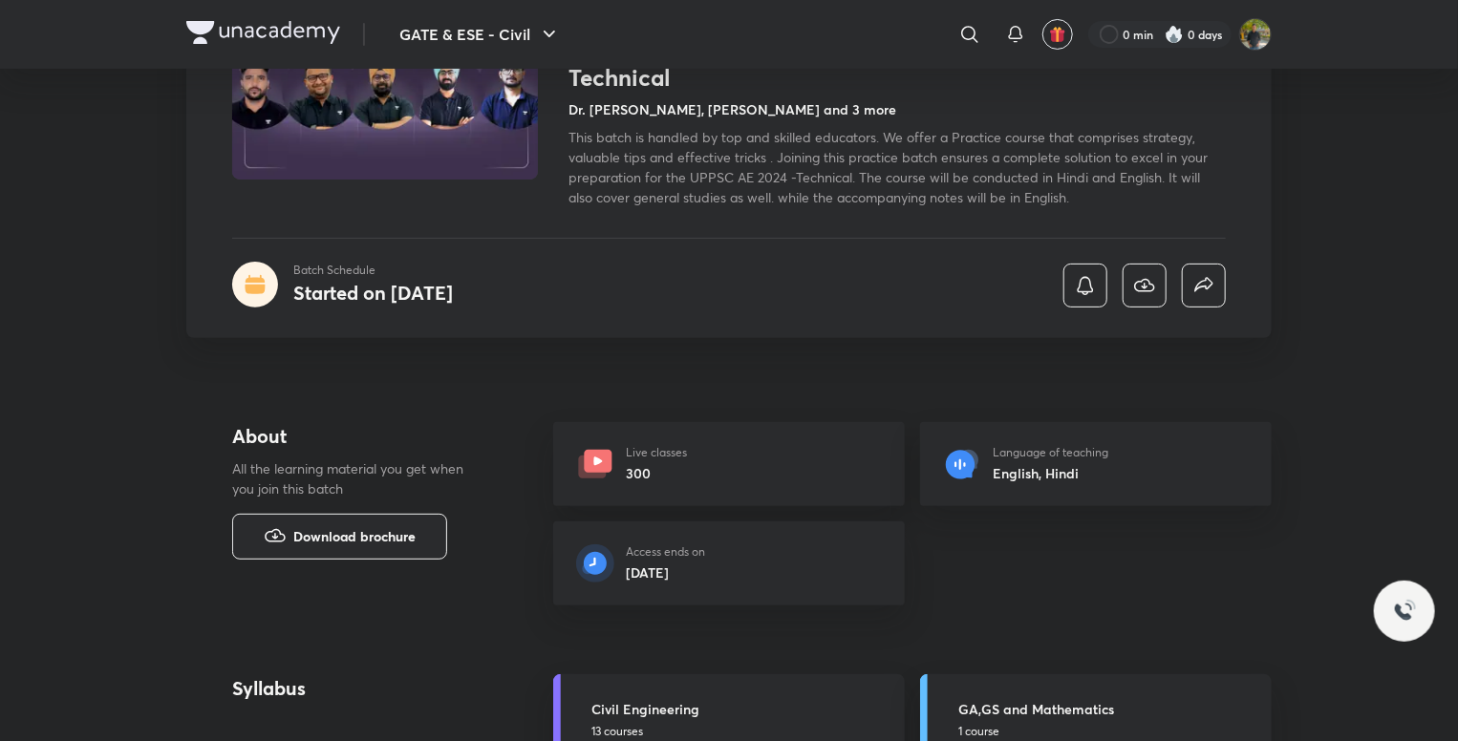
click at [565, 475] on div "Live classes 300" at bounding box center [729, 464] width 352 height 84
click at [615, 463] on div "Live classes 300" at bounding box center [729, 464] width 352 height 84
click at [662, 464] on h6 "300" at bounding box center [656, 473] width 61 height 20
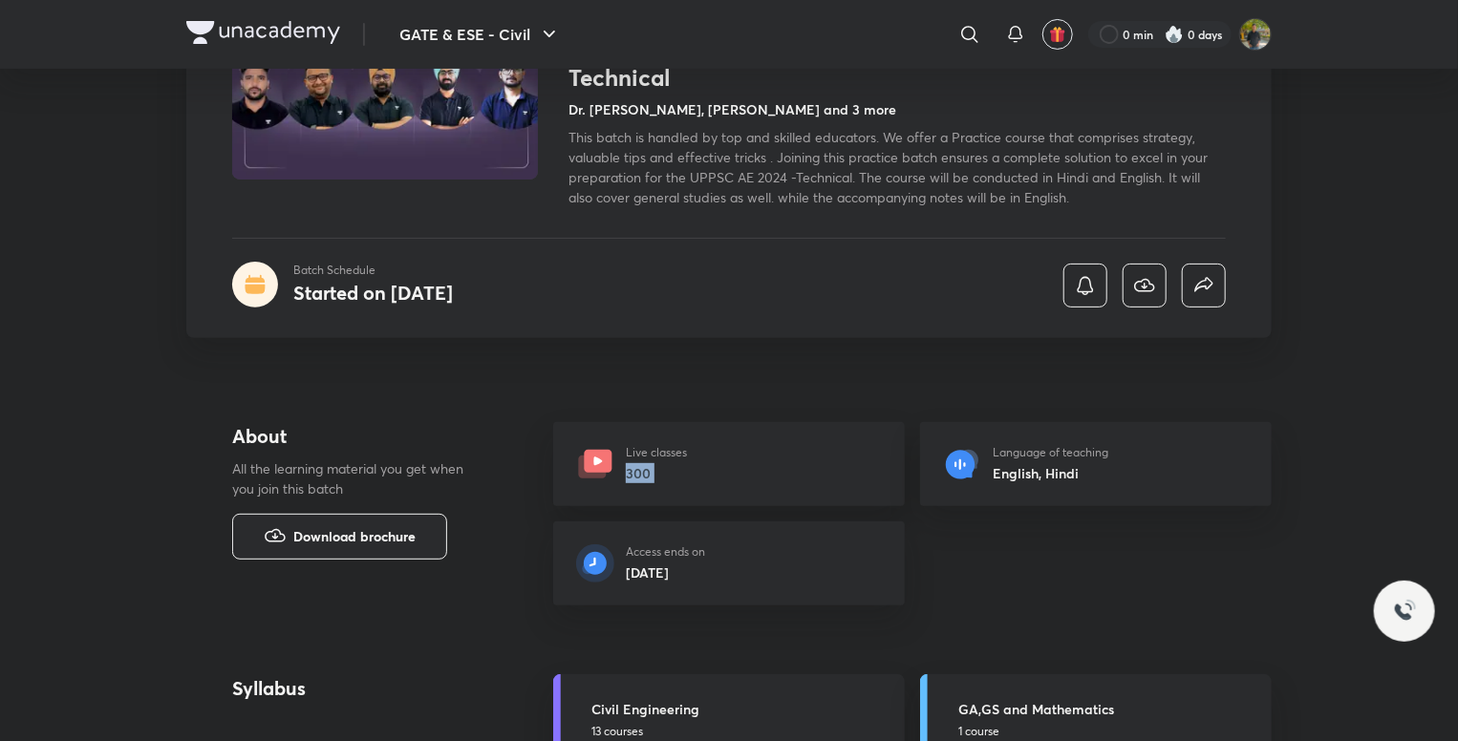
click at [662, 464] on h6 "300" at bounding box center [656, 473] width 61 height 20
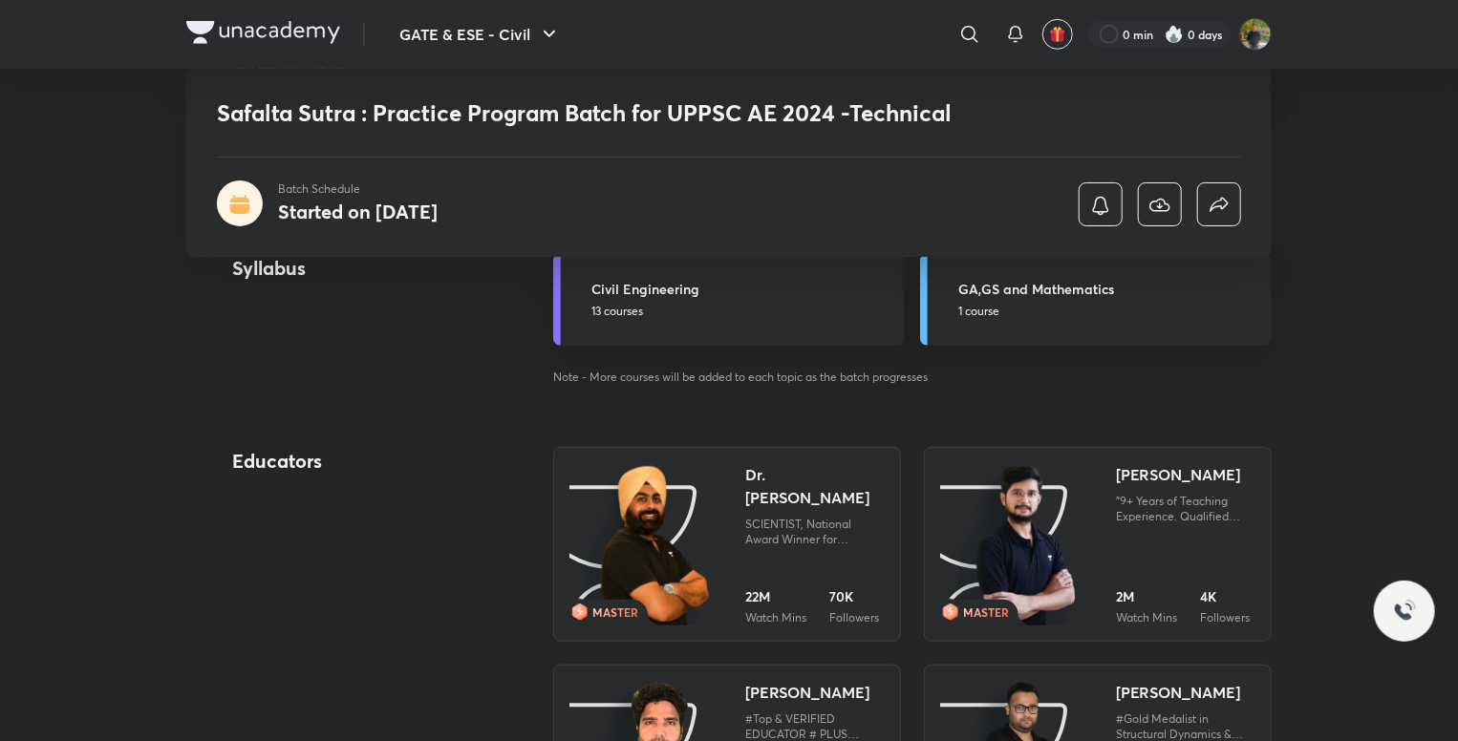
scroll to position [176, 0]
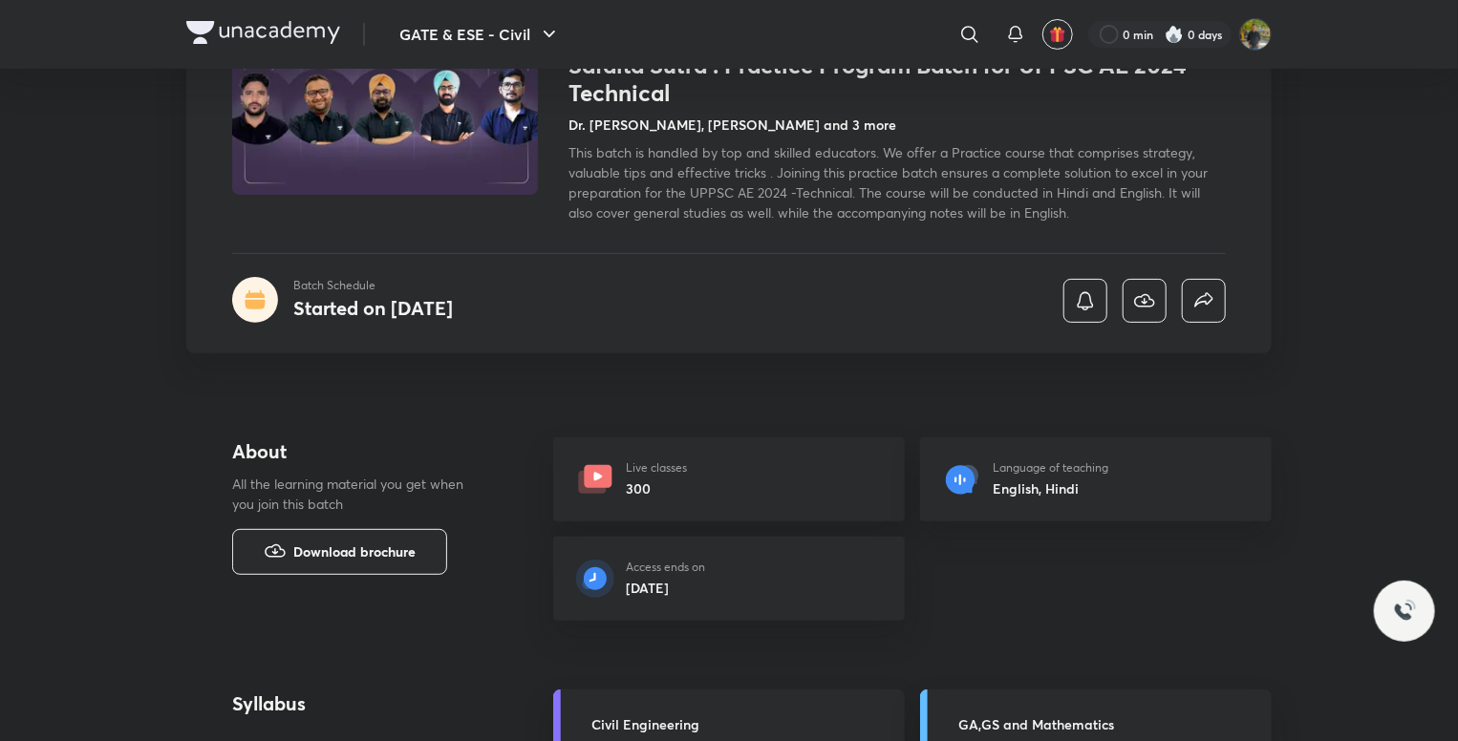
click at [821, 572] on div "Access ends on 28 Dec 2025" at bounding box center [729, 579] width 352 height 84
click at [754, 476] on div "Live classes 300" at bounding box center [729, 479] width 352 height 84
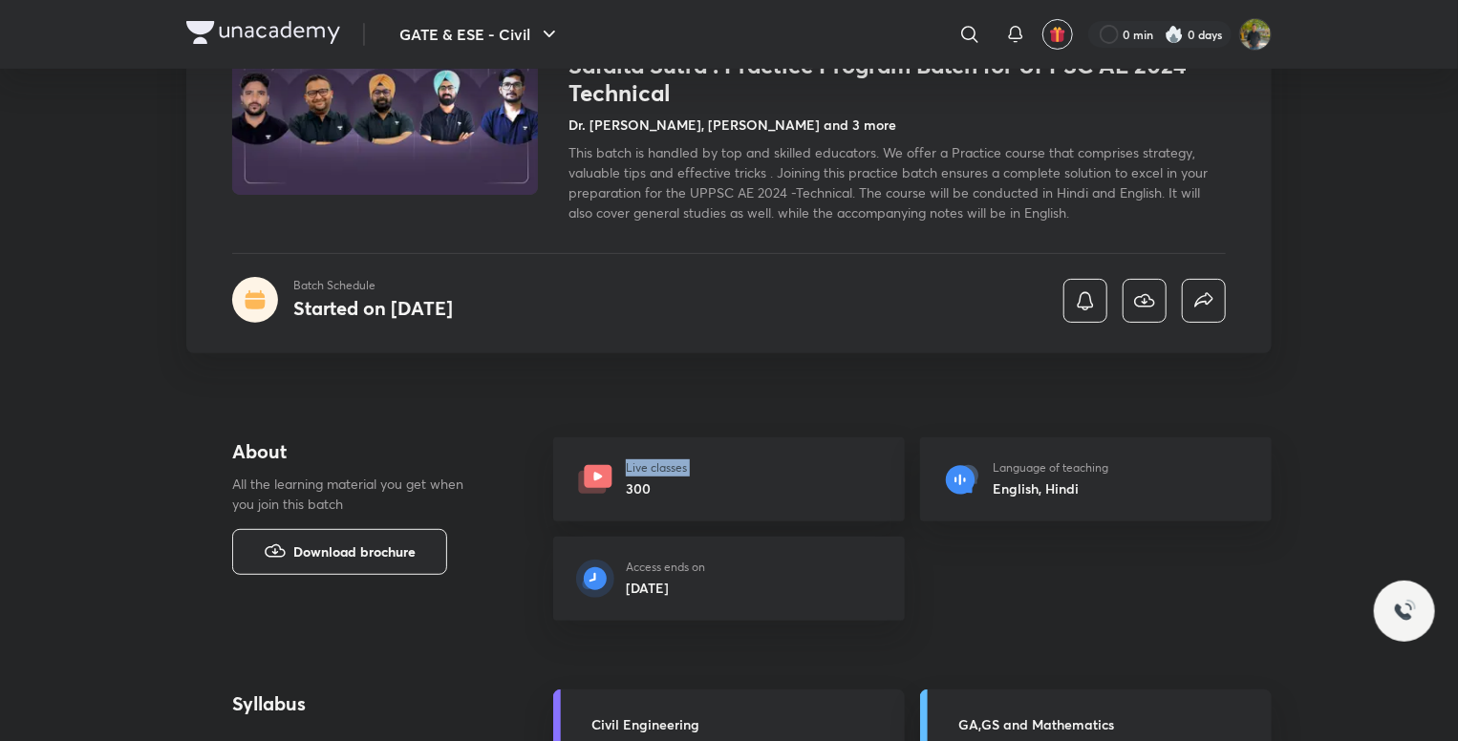
click at [754, 476] on div "Live classes 300" at bounding box center [729, 479] width 352 height 84
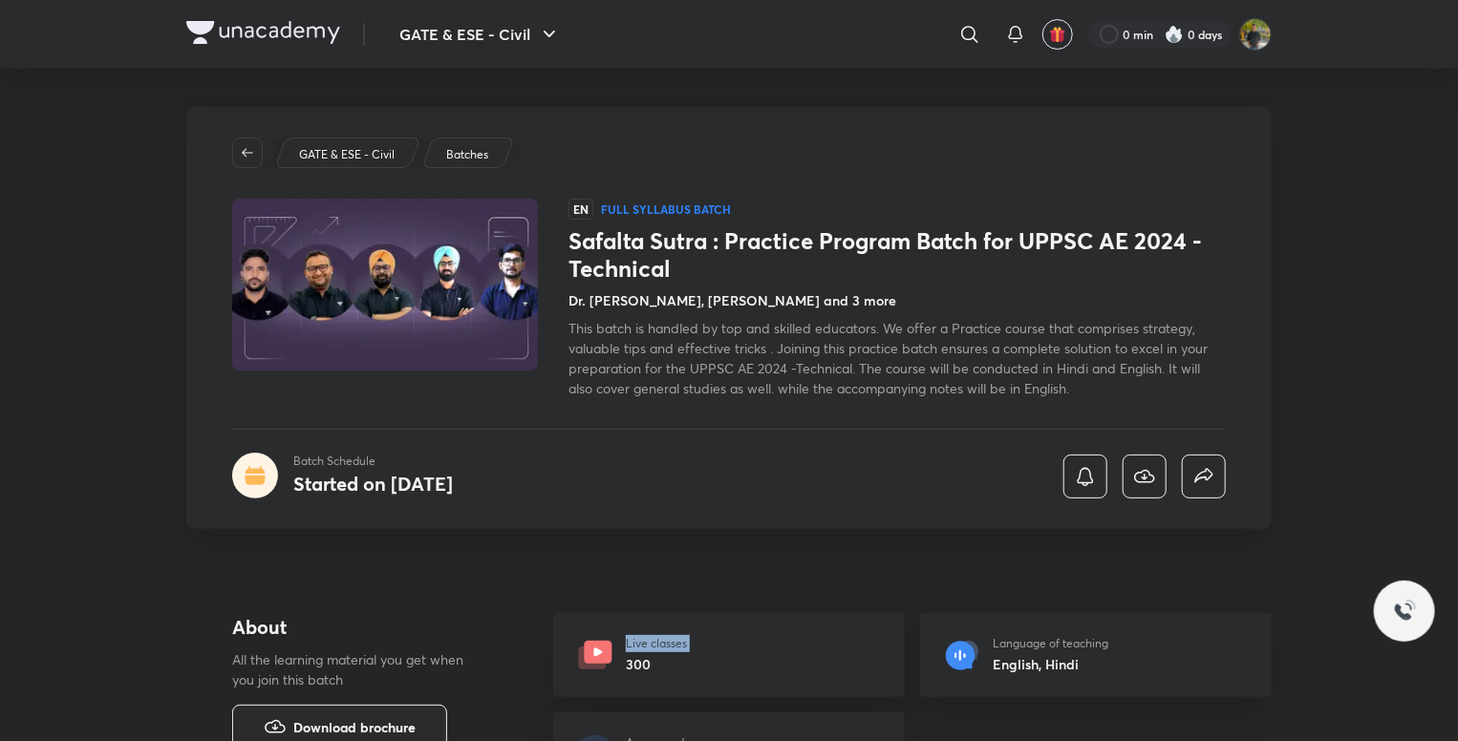
click at [449, 303] on img at bounding box center [384, 285] width 311 height 176
click at [544, 283] on div at bounding box center [400, 299] width 336 height 200
click at [901, 351] on span "This batch is handled by top and skilled educators. We offer a Practice course …" at bounding box center [887, 358] width 639 height 78
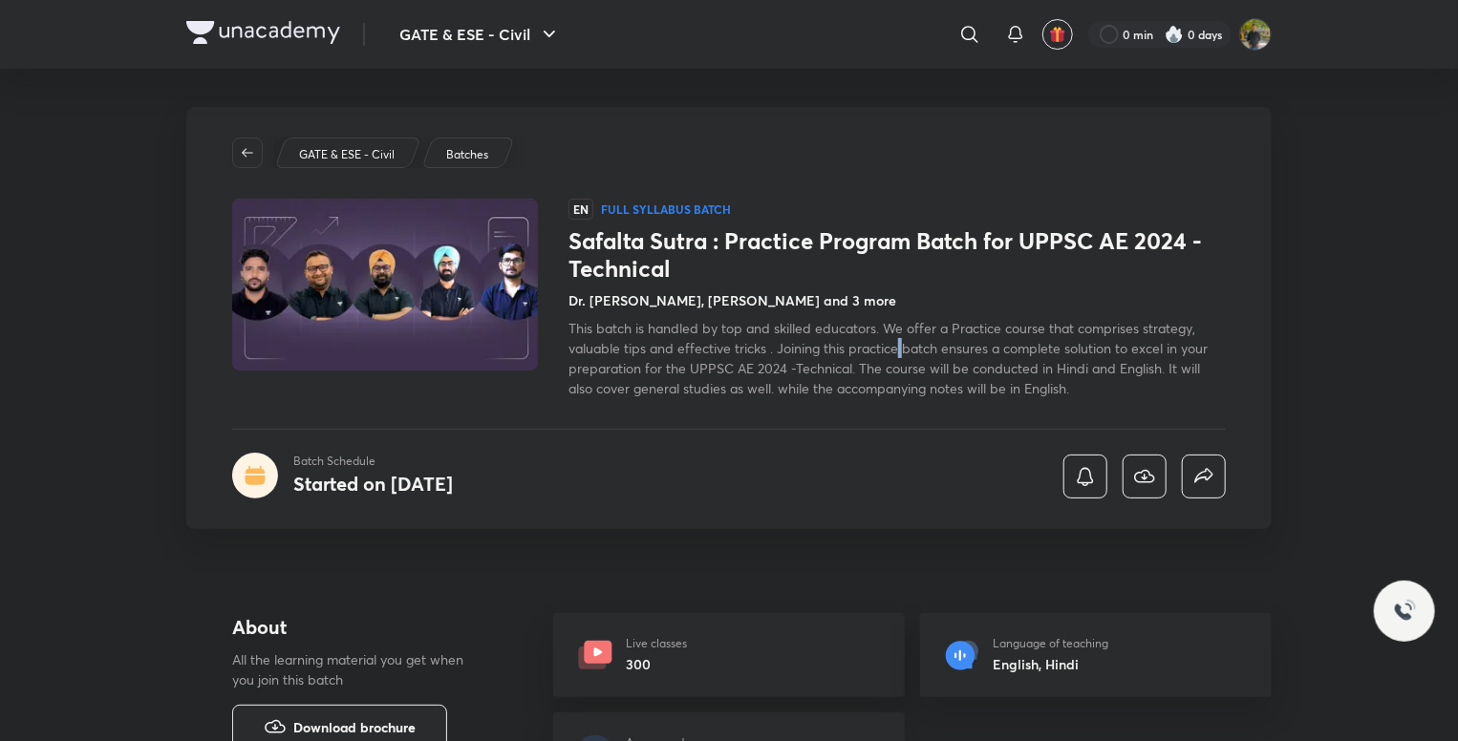
click at [901, 351] on span "This batch is handled by top and skilled educators. We offer a Practice course …" at bounding box center [887, 358] width 639 height 78
click at [1055, 380] on span "This batch is handled by top and skilled educators. We offer a Practice course …" at bounding box center [887, 358] width 639 height 78
click at [795, 310] on div "Safalta Sutra : Practice Program Batch for UPPSC AE 2024 -Technical Dr. Jaspal …" at bounding box center [896, 312] width 657 height 171
click at [470, 152] on p "Batches" at bounding box center [467, 154] width 42 height 17
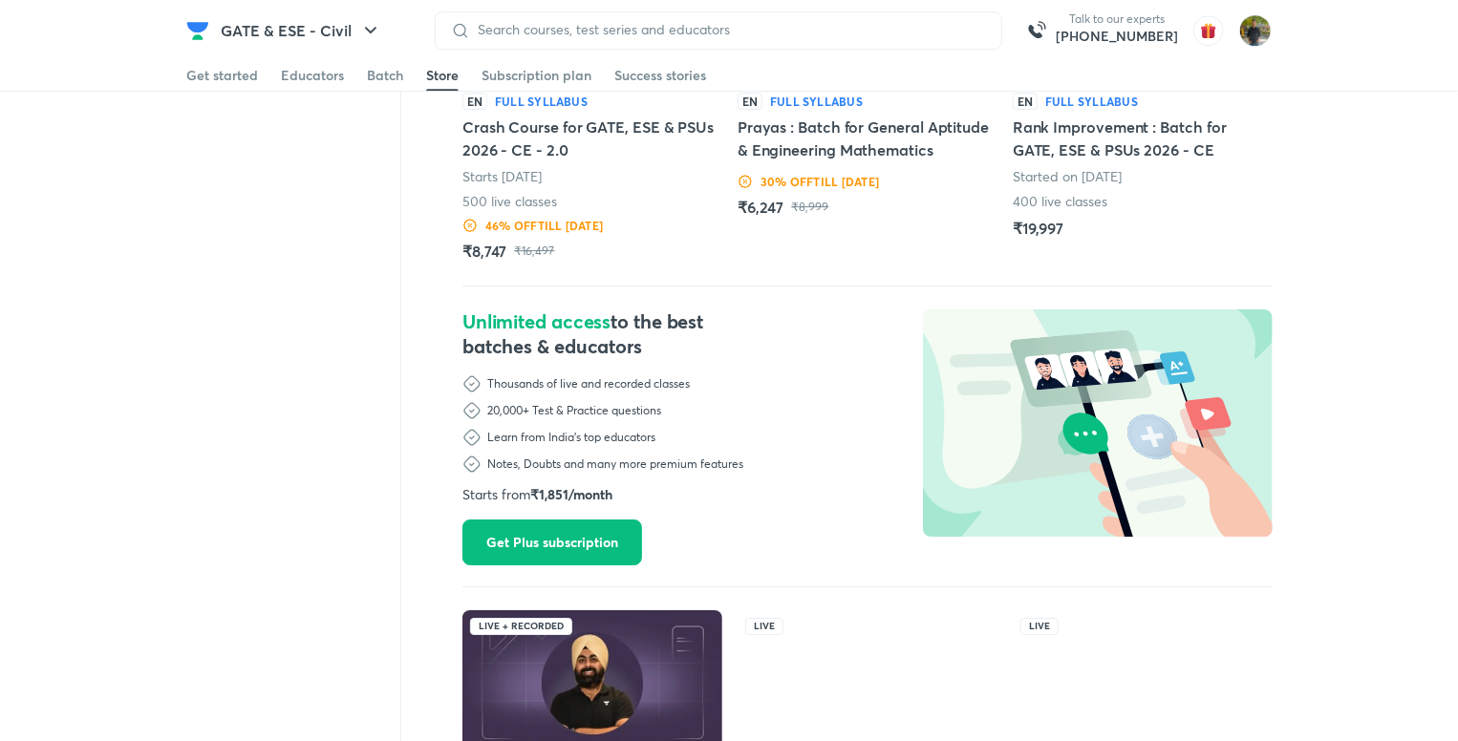
scroll to position [2795, 0]
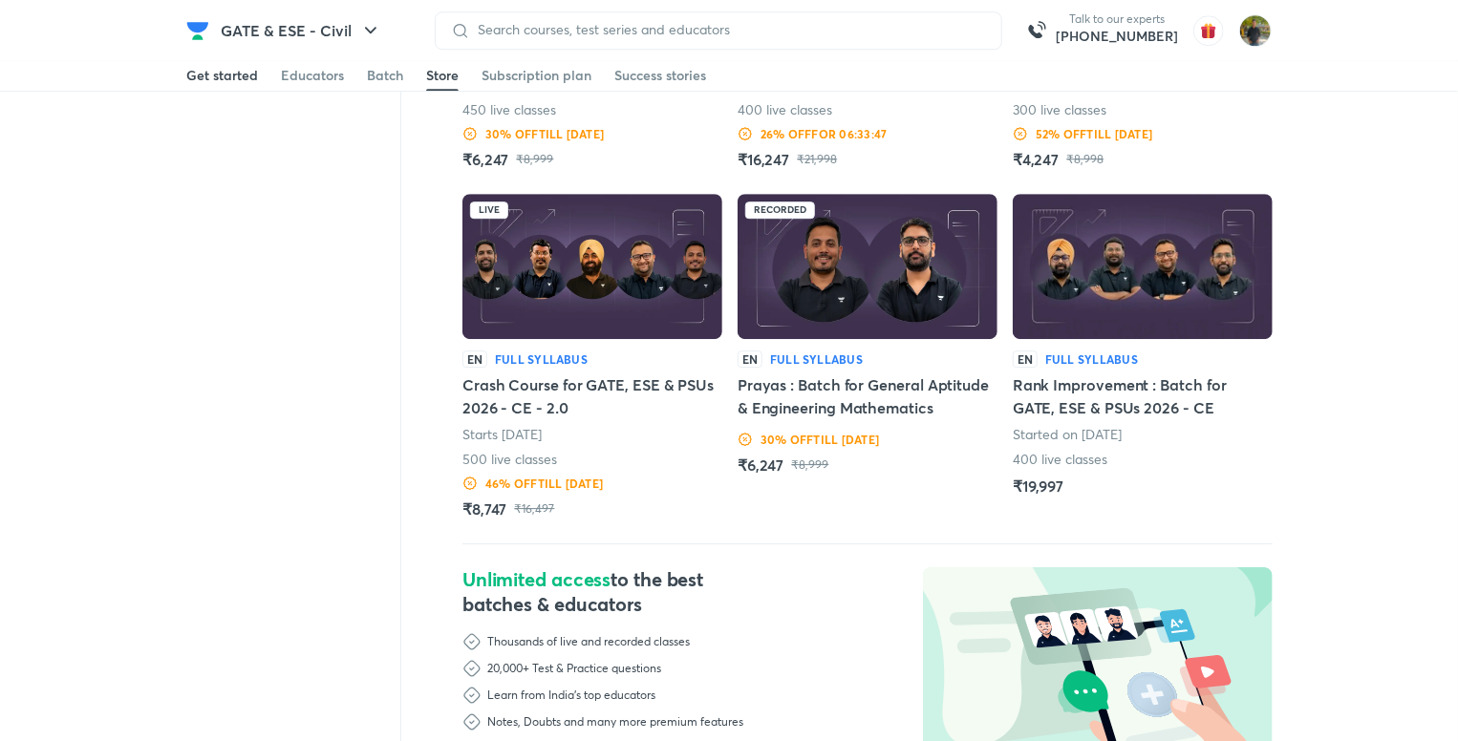
click at [212, 84] on div "Get started" at bounding box center [222, 75] width 72 height 19
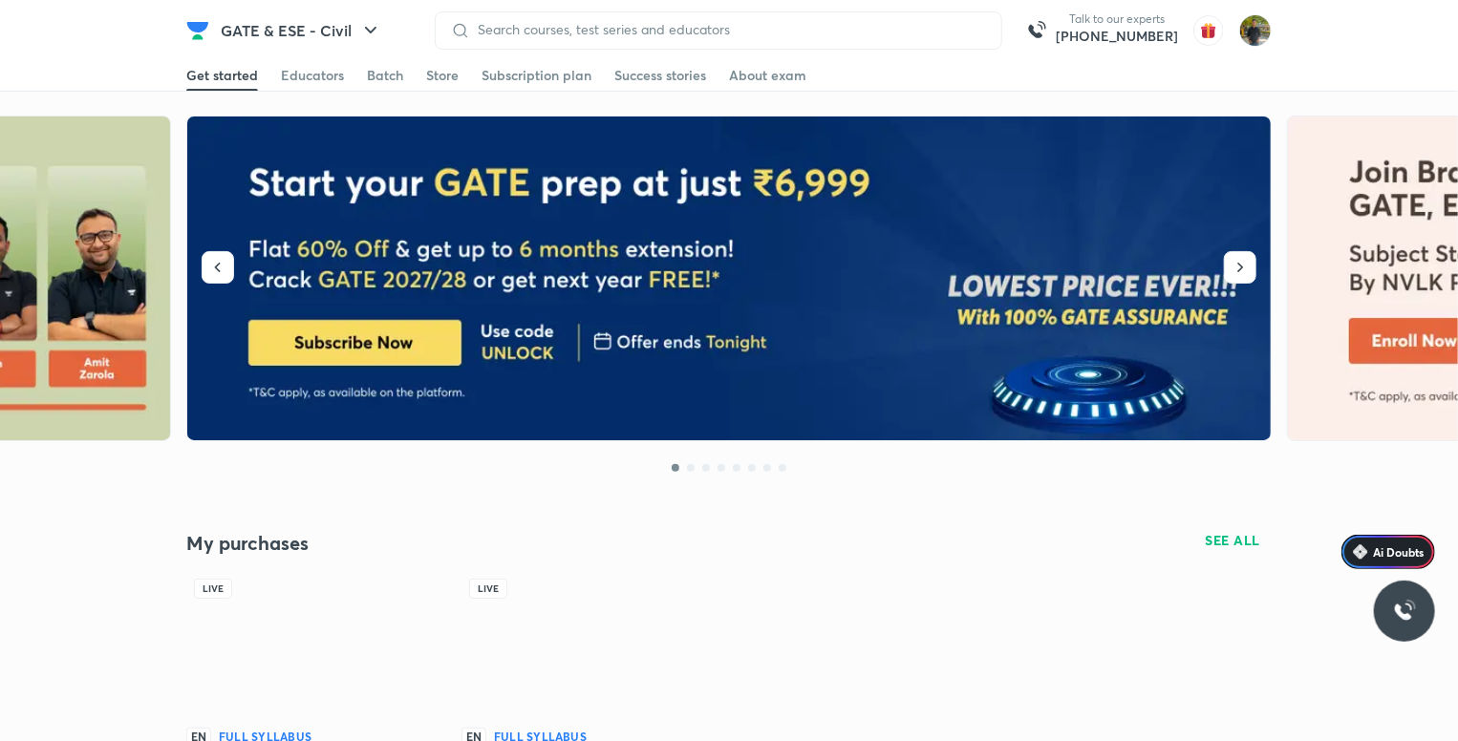
scroll to position [573, 0]
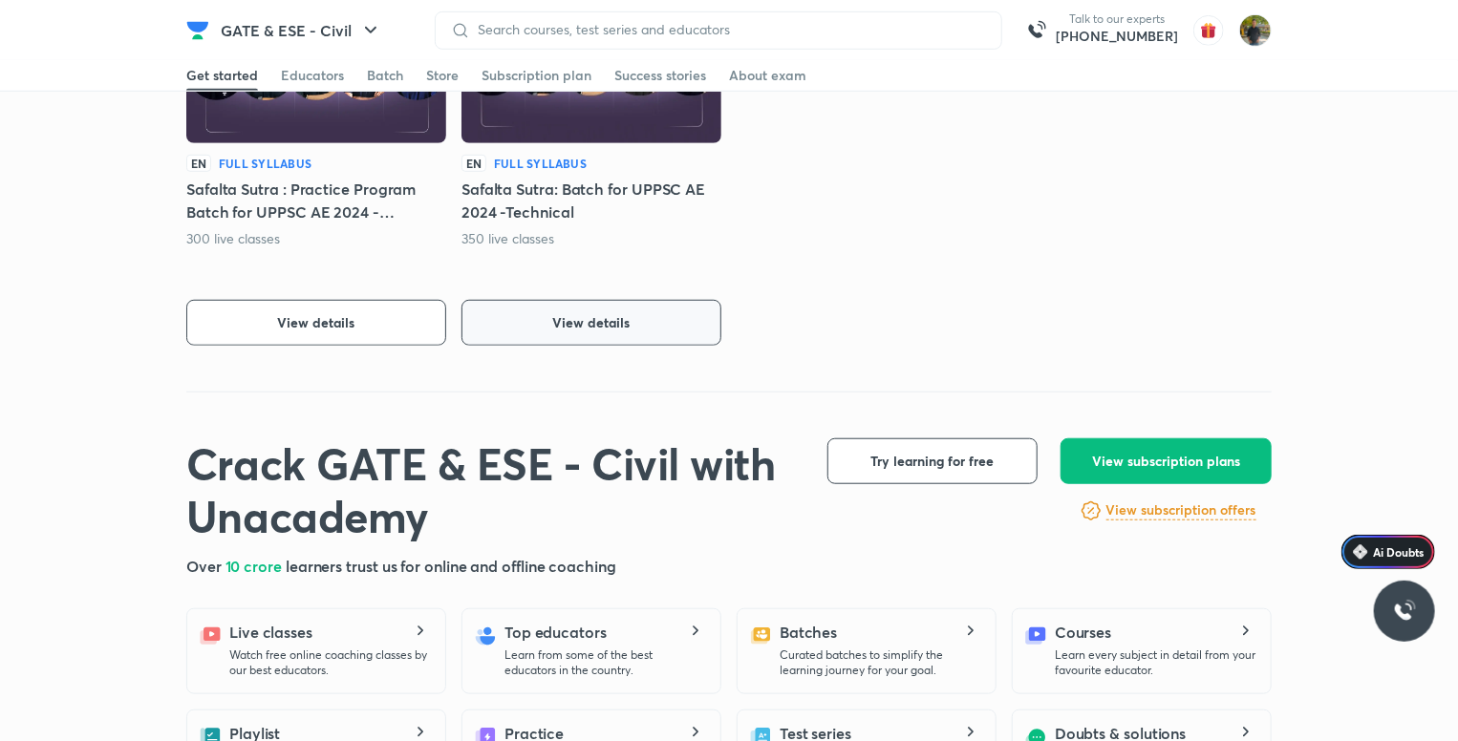
click at [588, 308] on button "View details" at bounding box center [591, 323] width 260 height 46
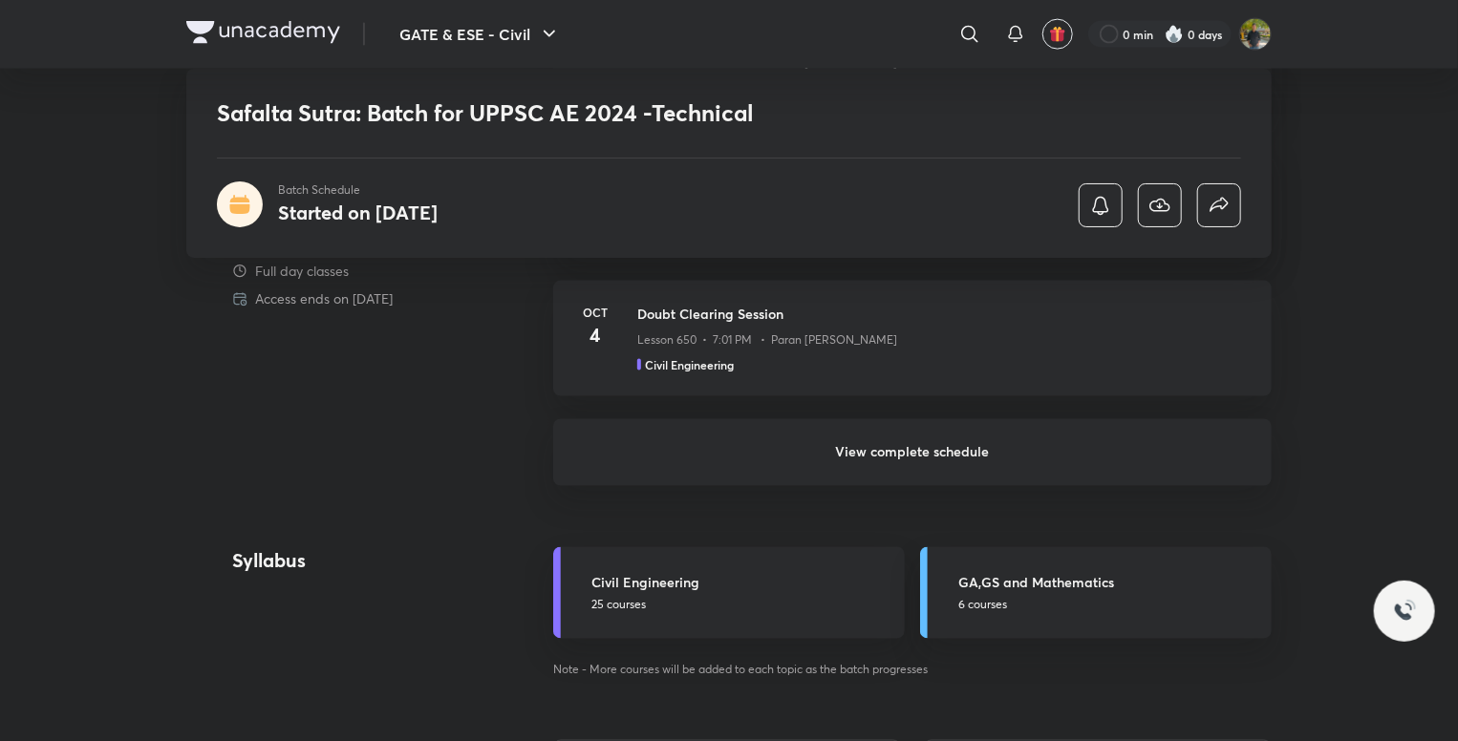
scroll to position [1433, 0]
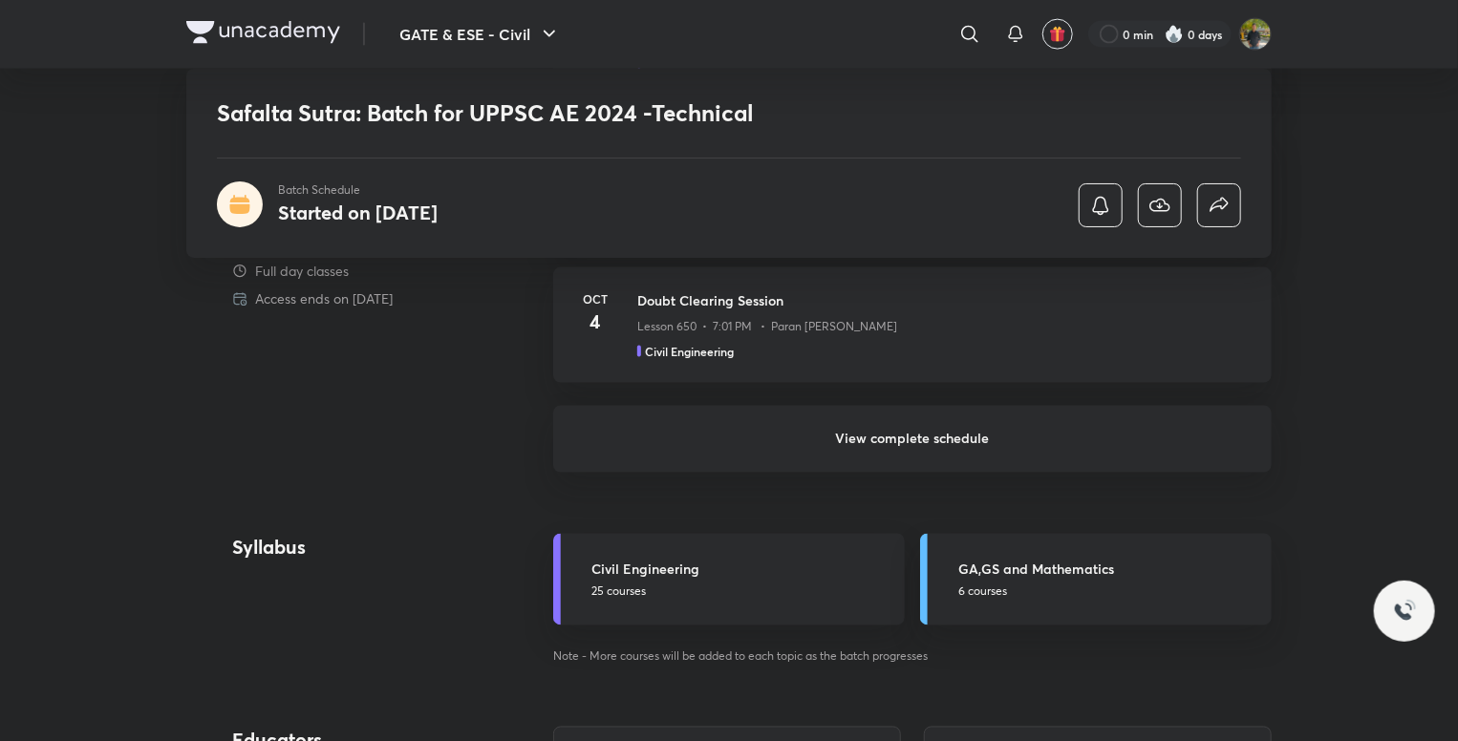
click at [960, 431] on h6 "View complete schedule" at bounding box center [912, 439] width 718 height 67
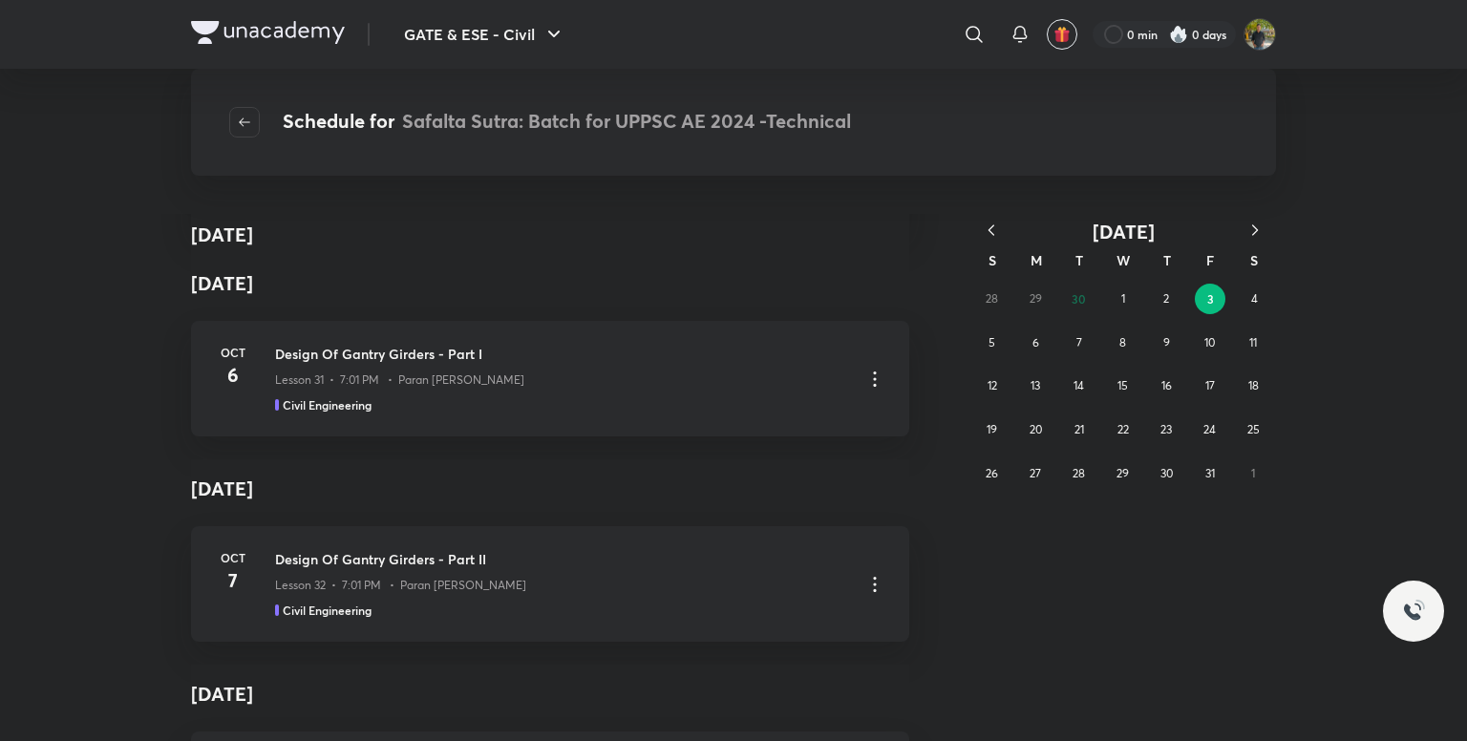
scroll to position [478, 0]
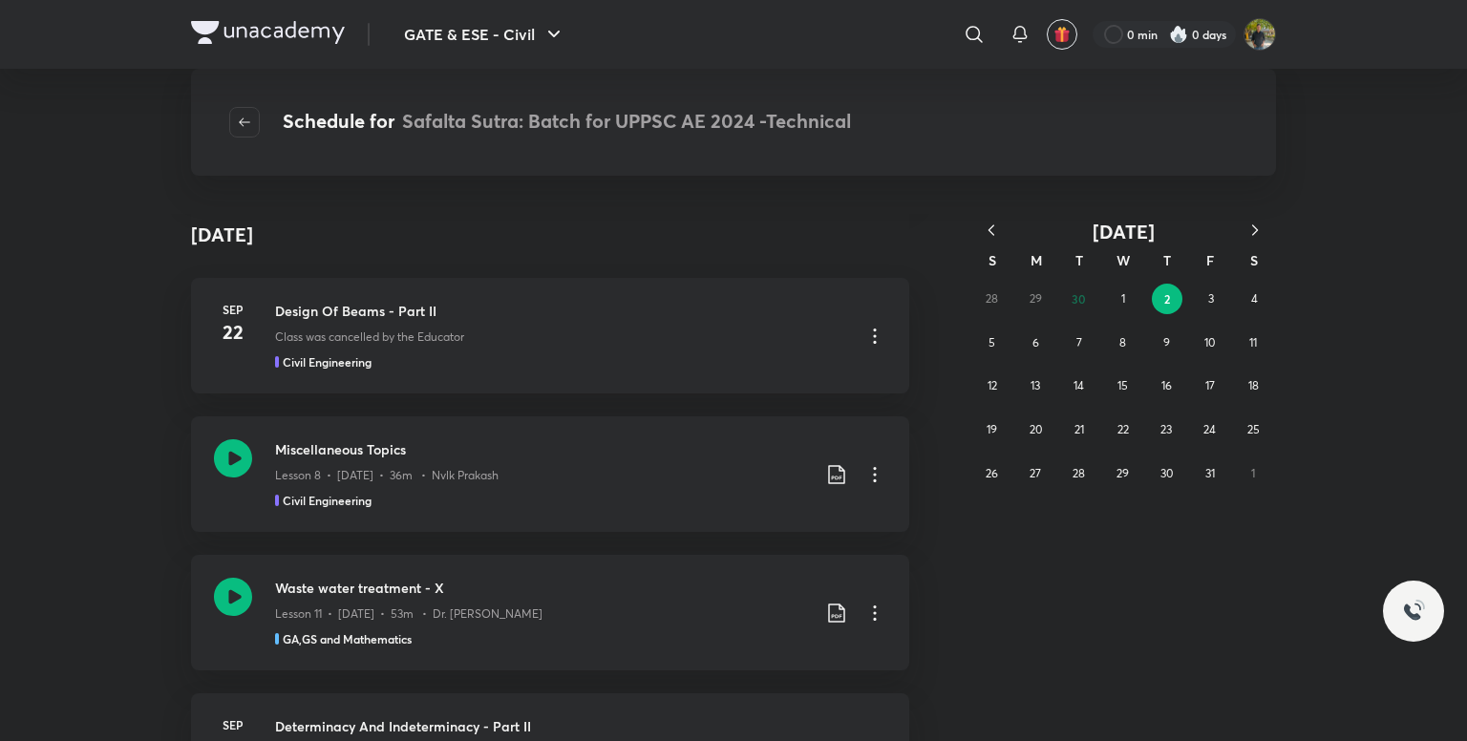
click at [990, 224] on icon "button" at bounding box center [991, 230] width 19 height 19
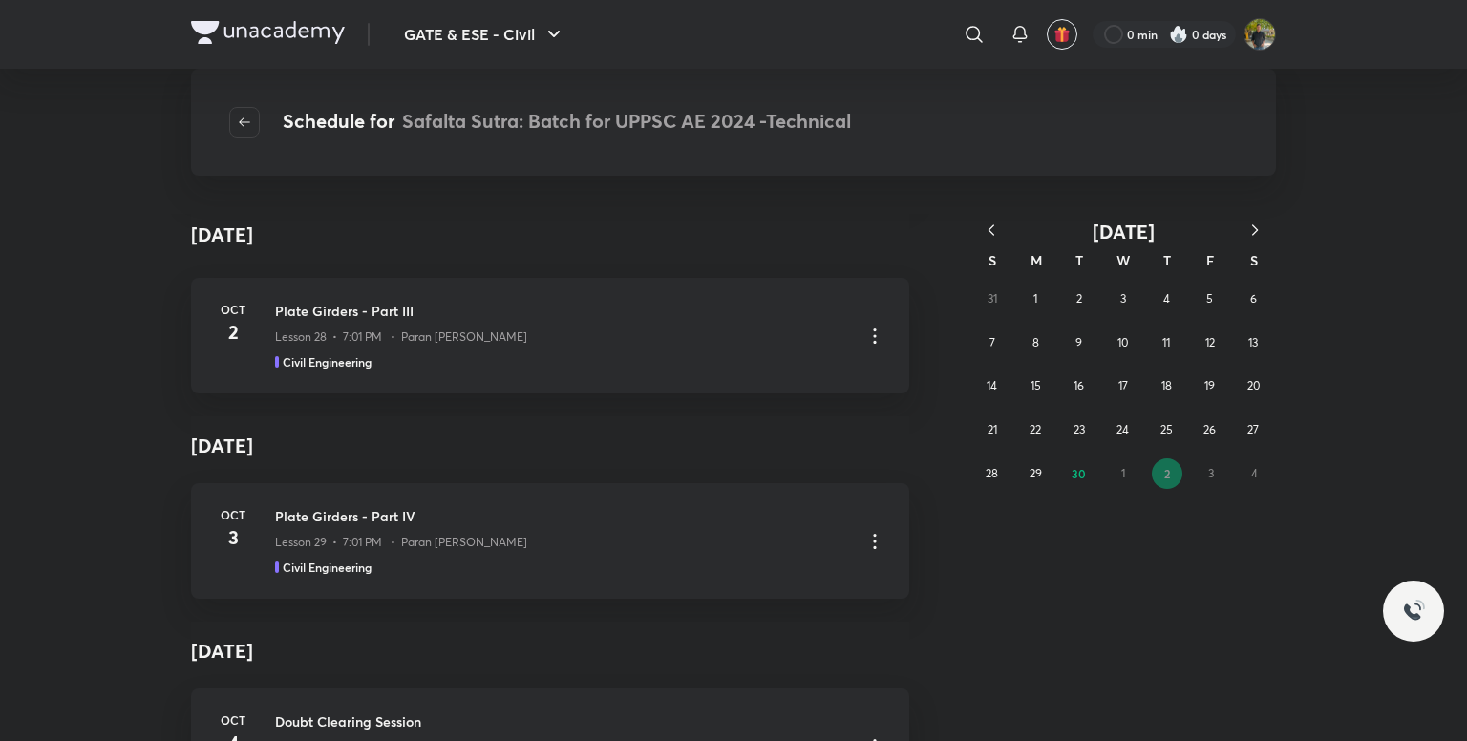
click at [990, 224] on icon "button" at bounding box center [991, 230] width 19 height 19
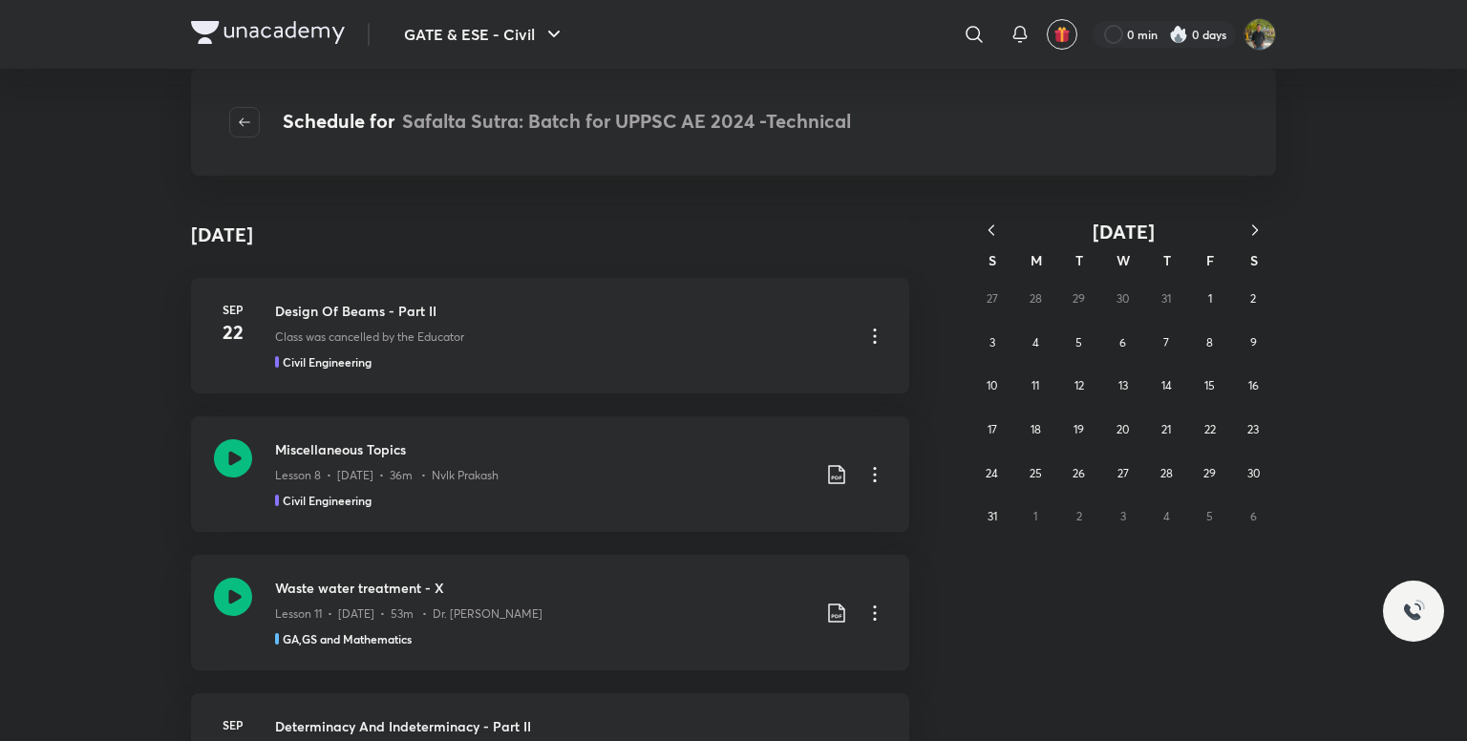
click at [990, 224] on icon "button" at bounding box center [991, 230] width 19 height 19
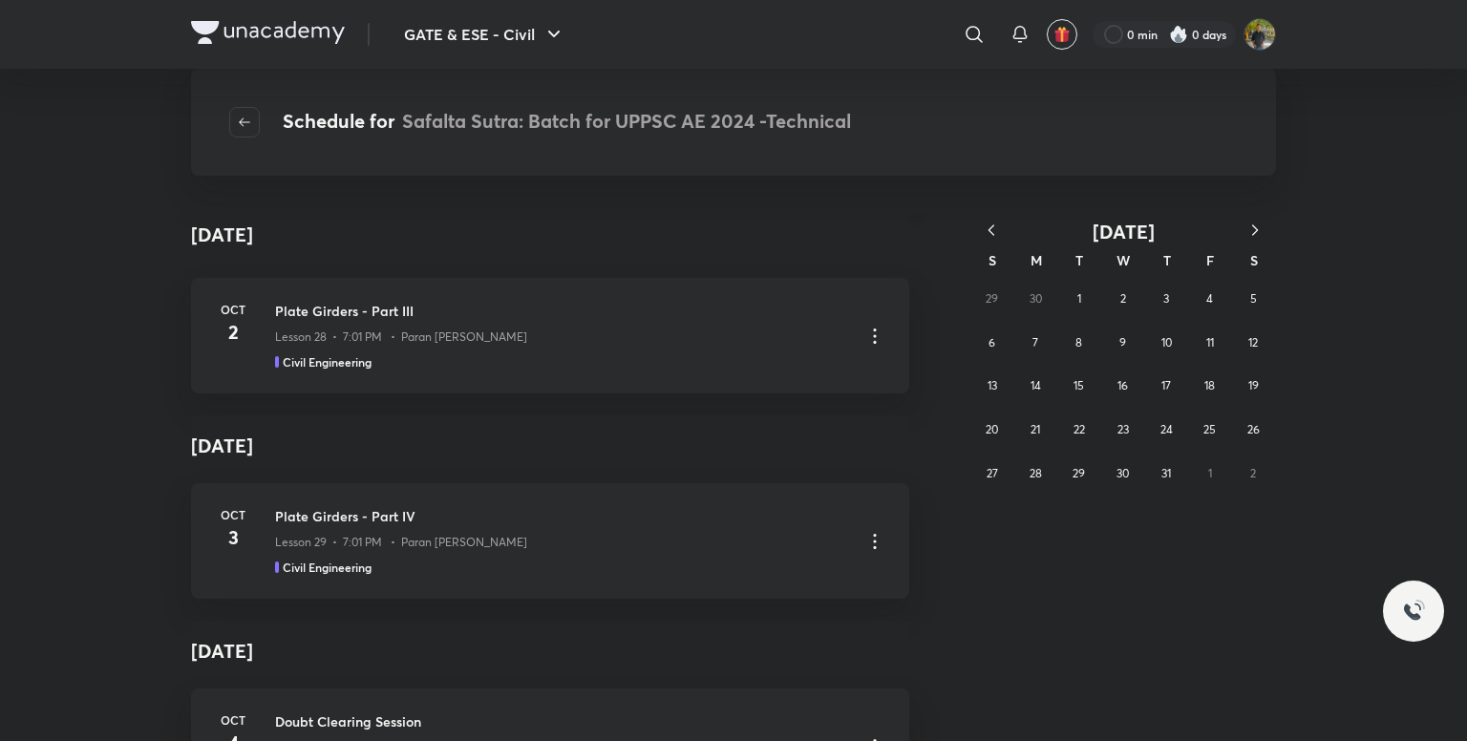
click at [990, 224] on icon "button" at bounding box center [991, 230] width 19 height 19
click at [986, 229] on icon "button" at bounding box center [991, 230] width 19 height 19
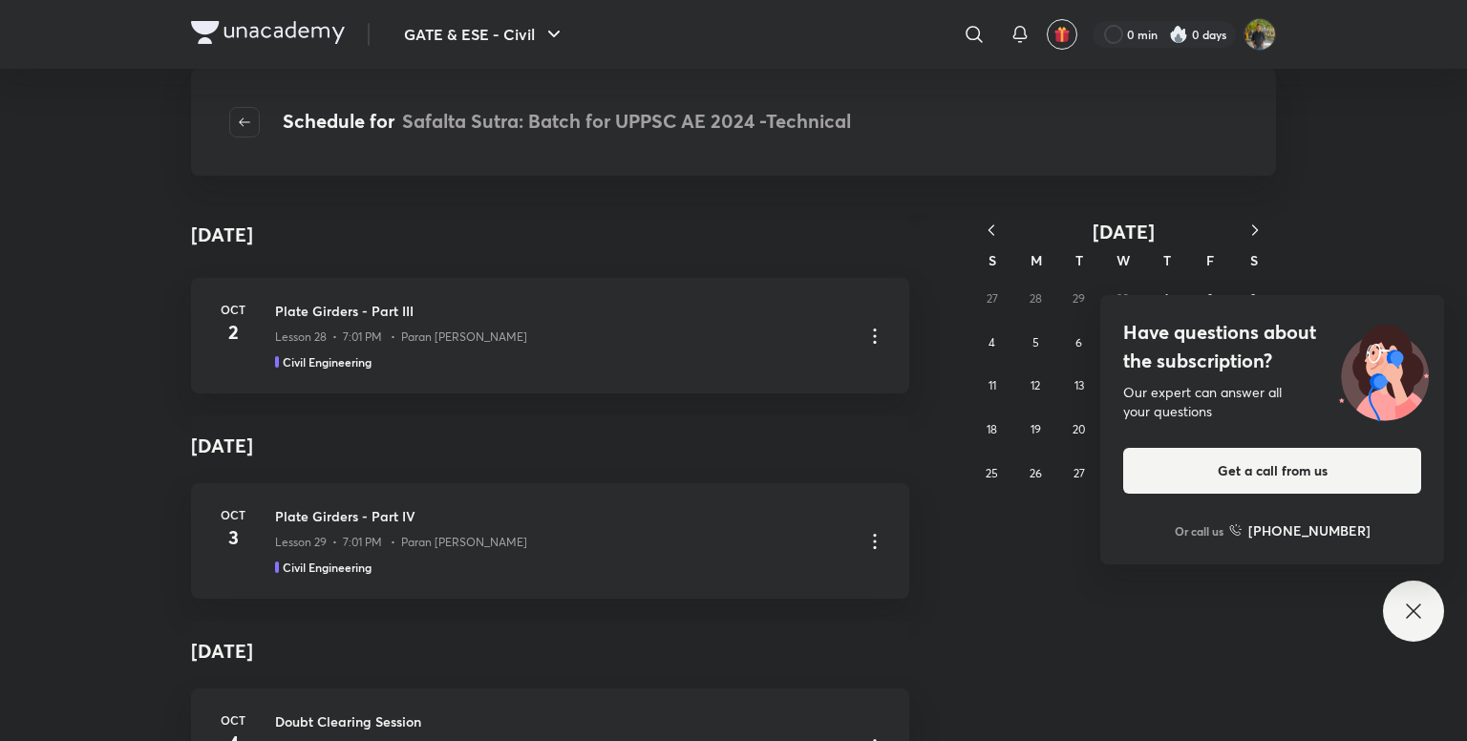
click at [1417, 600] on icon at bounding box center [1413, 611] width 23 height 23
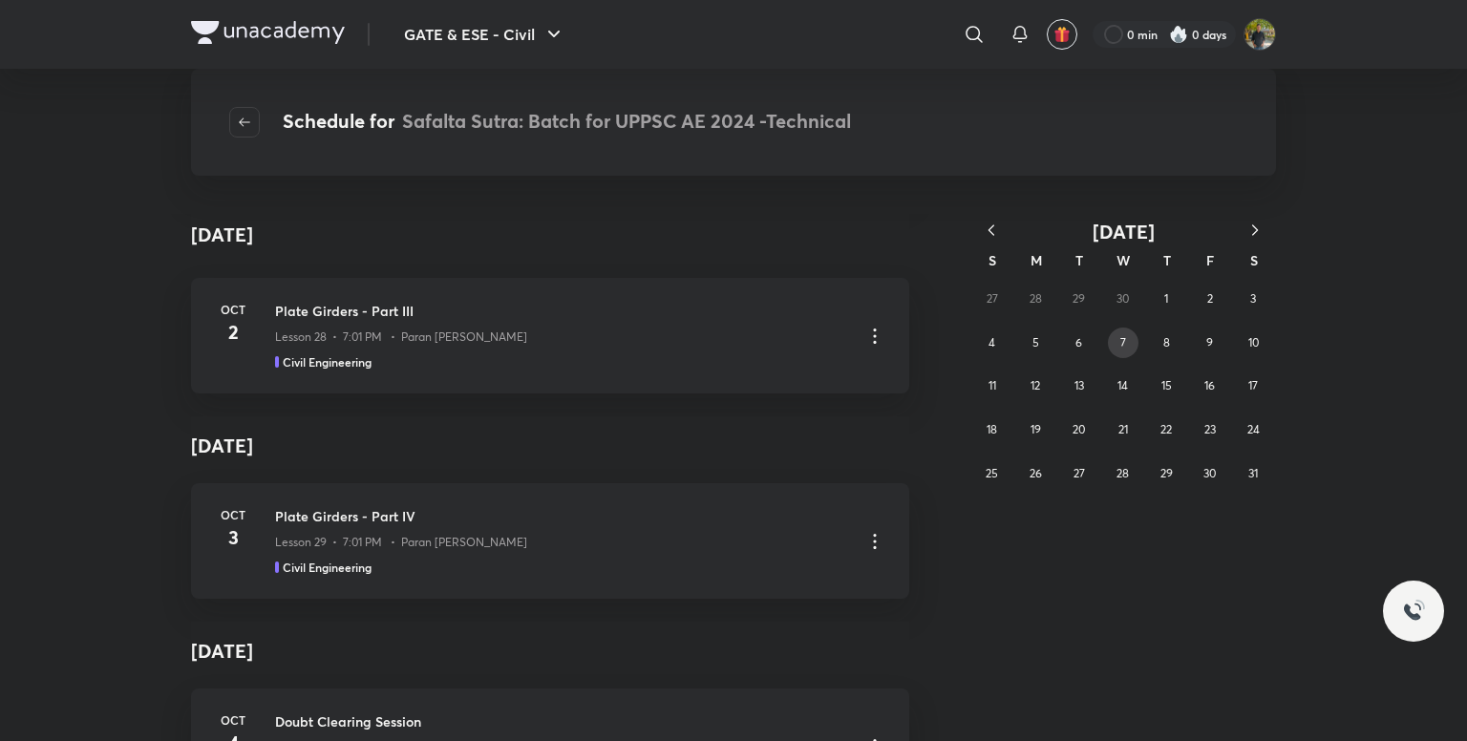
click at [1128, 337] on button "7" at bounding box center [1123, 343] width 31 height 31
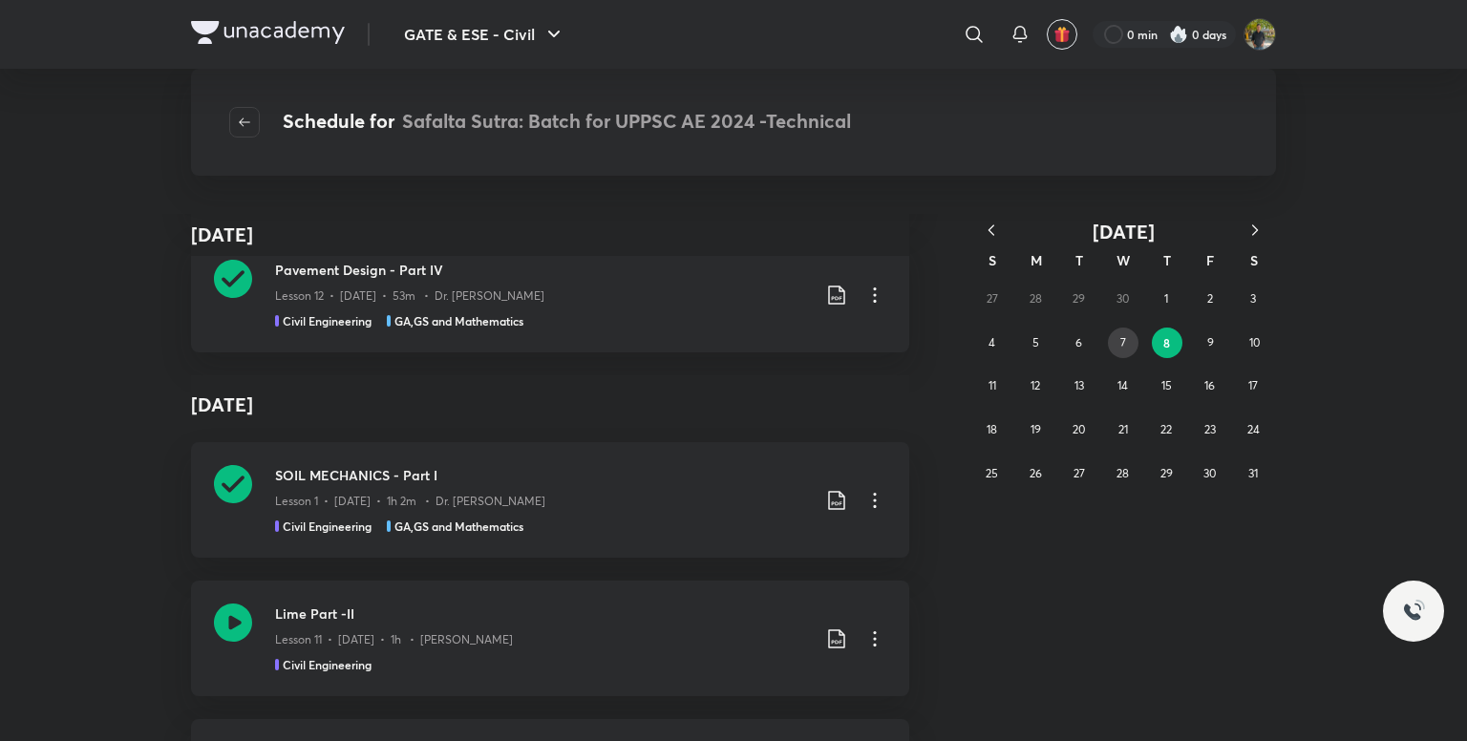
scroll to position [955, 0]
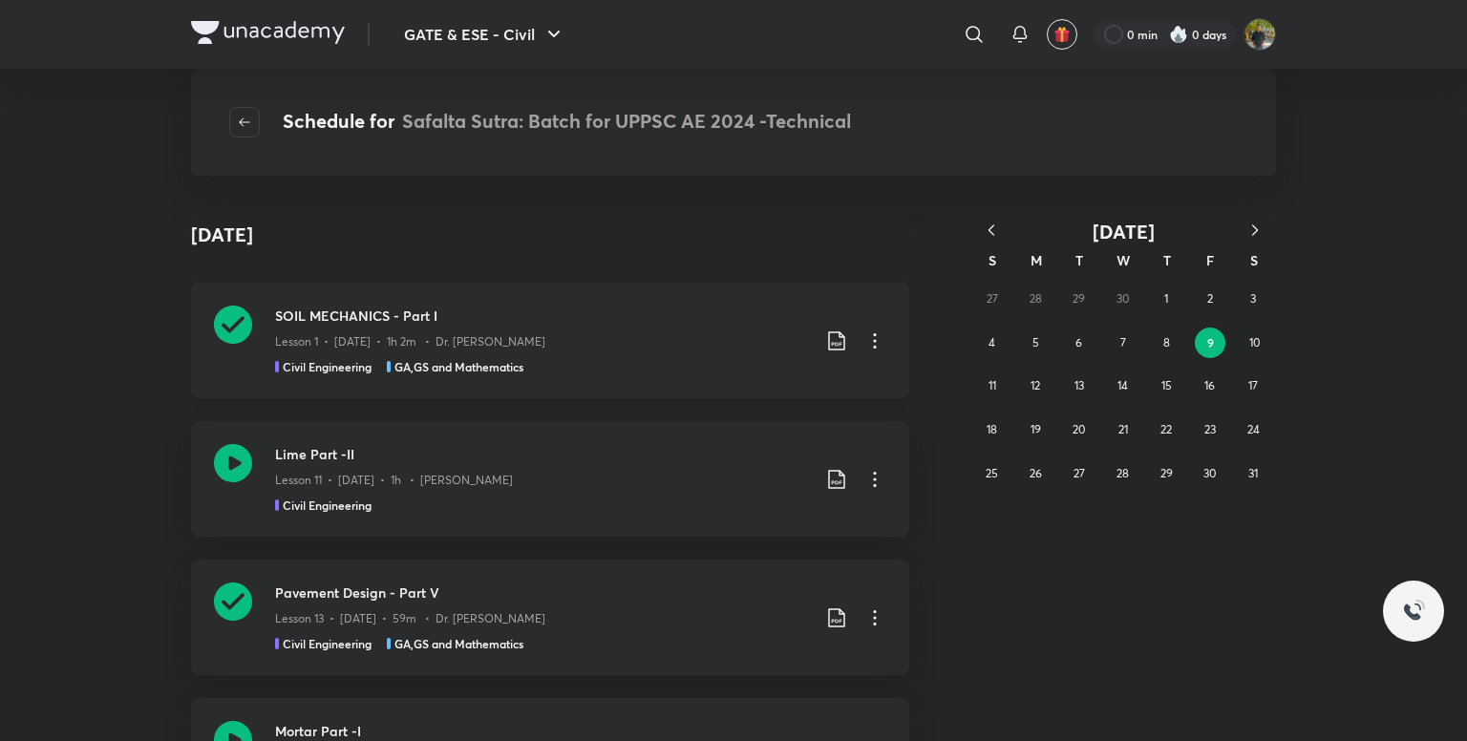
click at [651, 349] on div "Lesson 1 • May 9 • 1h 2m • Dr. Jaspal Singh" at bounding box center [542, 338] width 535 height 25
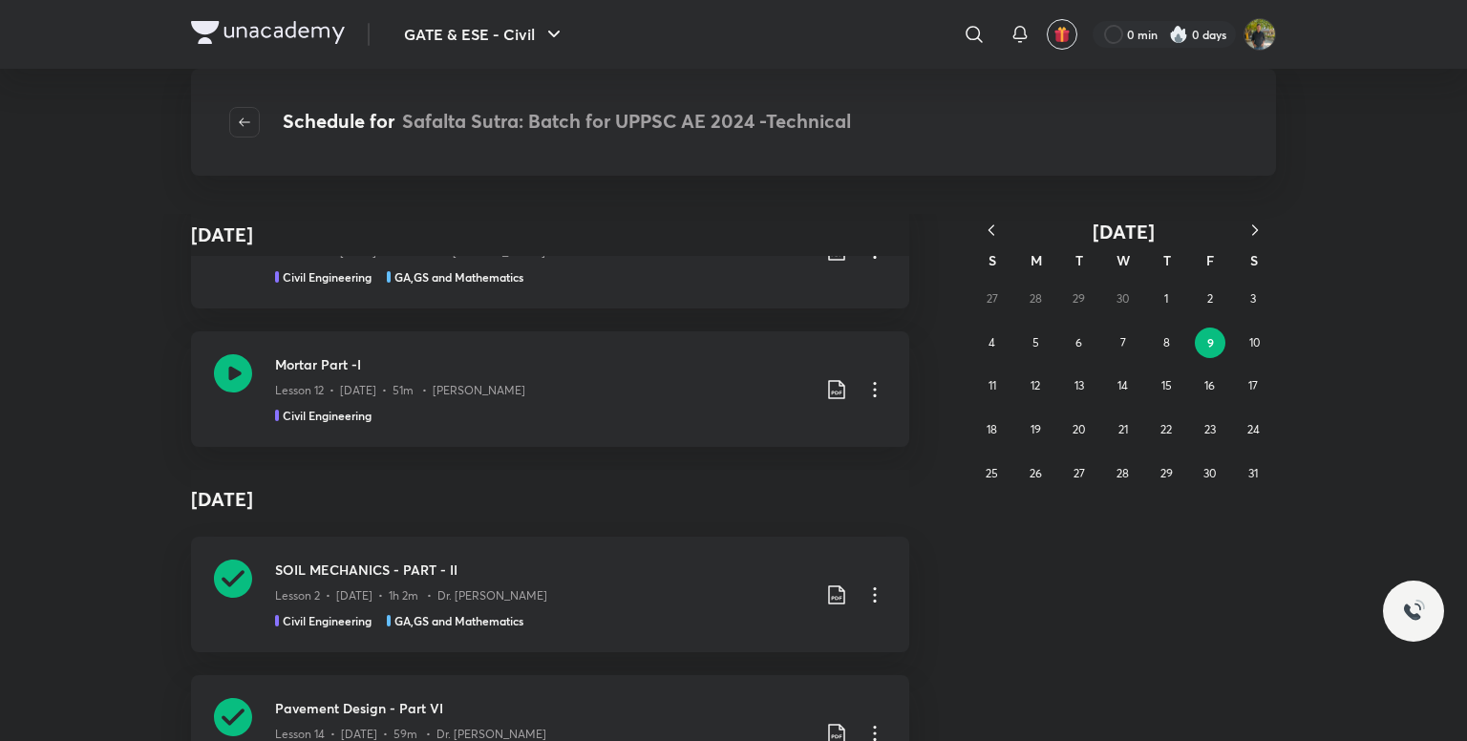
scroll to position [1051, 0]
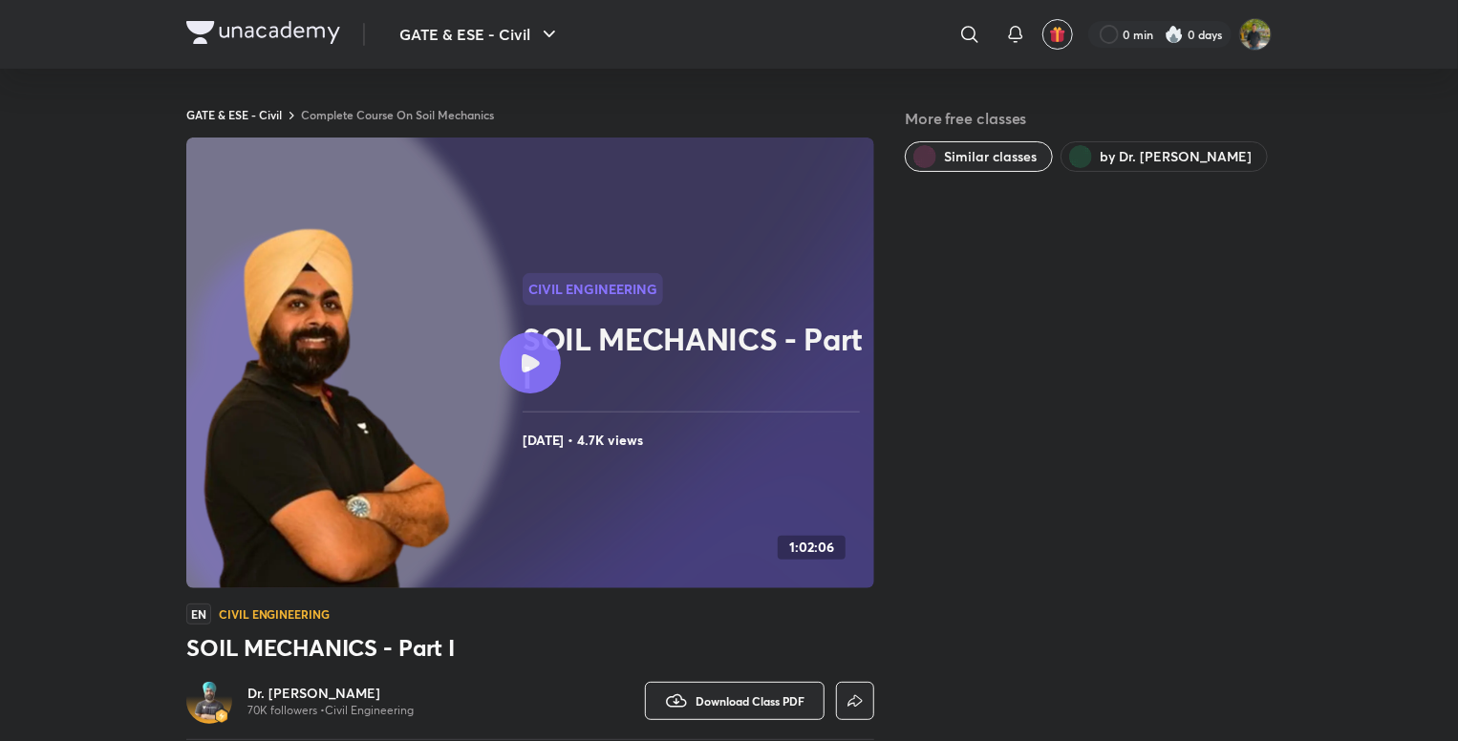
click at [1137, 154] on span "by Dr. [PERSON_NAME]" at bounding box center [1175, 156] width 152 height 19
